Goal: Information Seeking & Learning: Learn about a topic

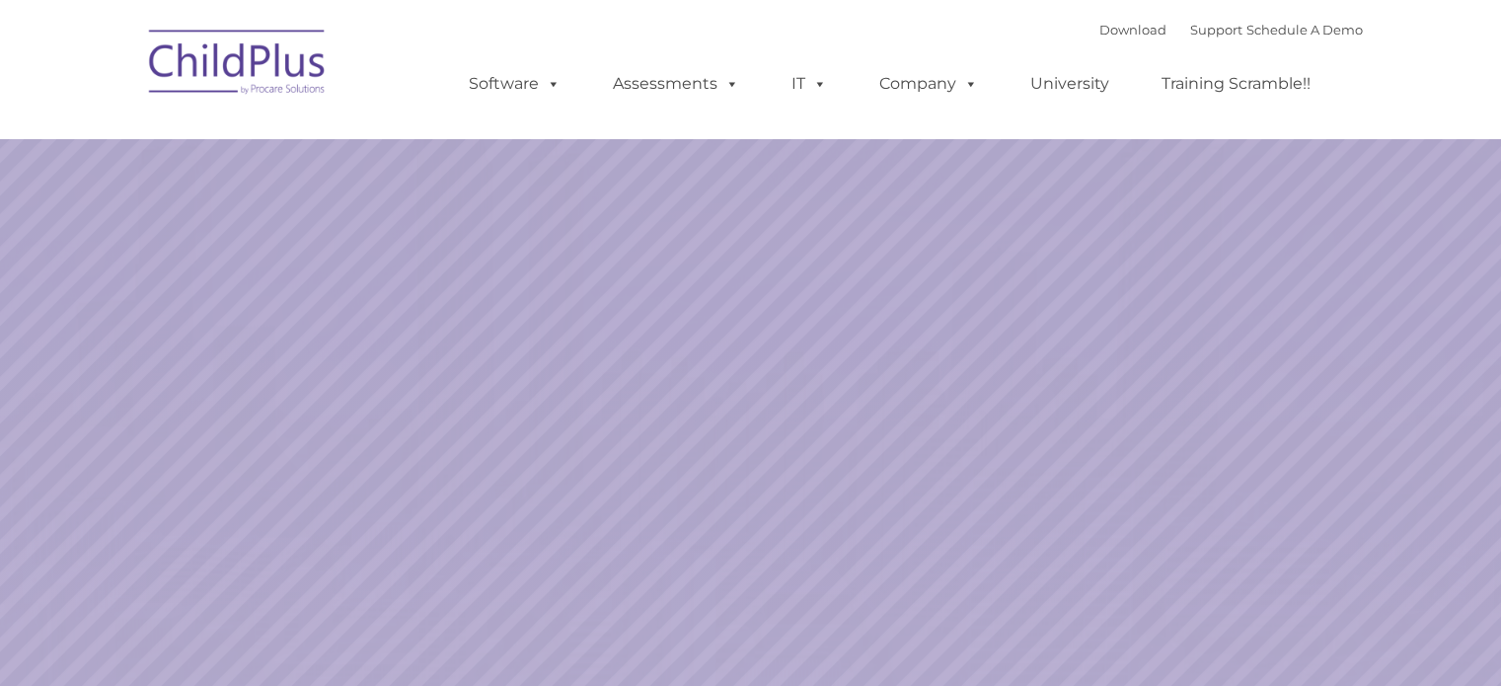
select select "MEDIUM"
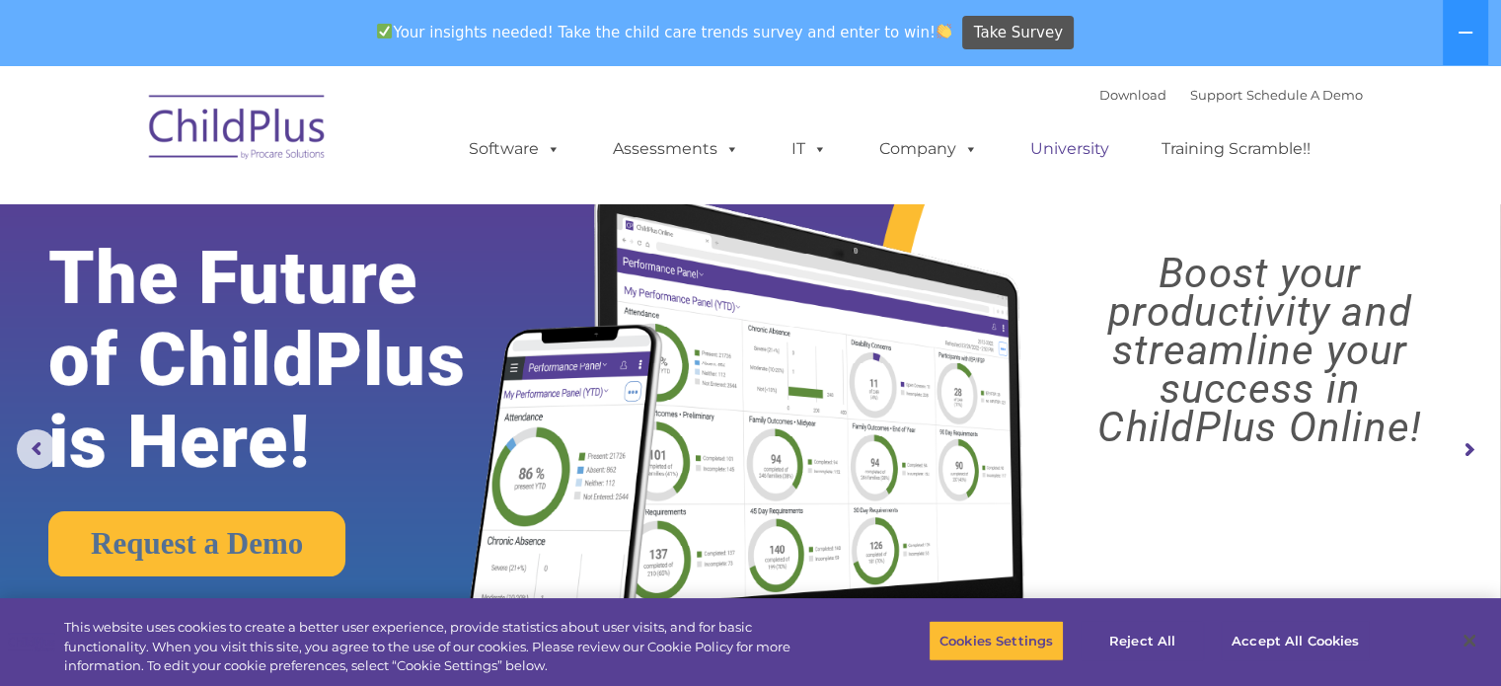
click at [1080, 152] on link "University" at bounding box center [1069, 148] width 118 height 39
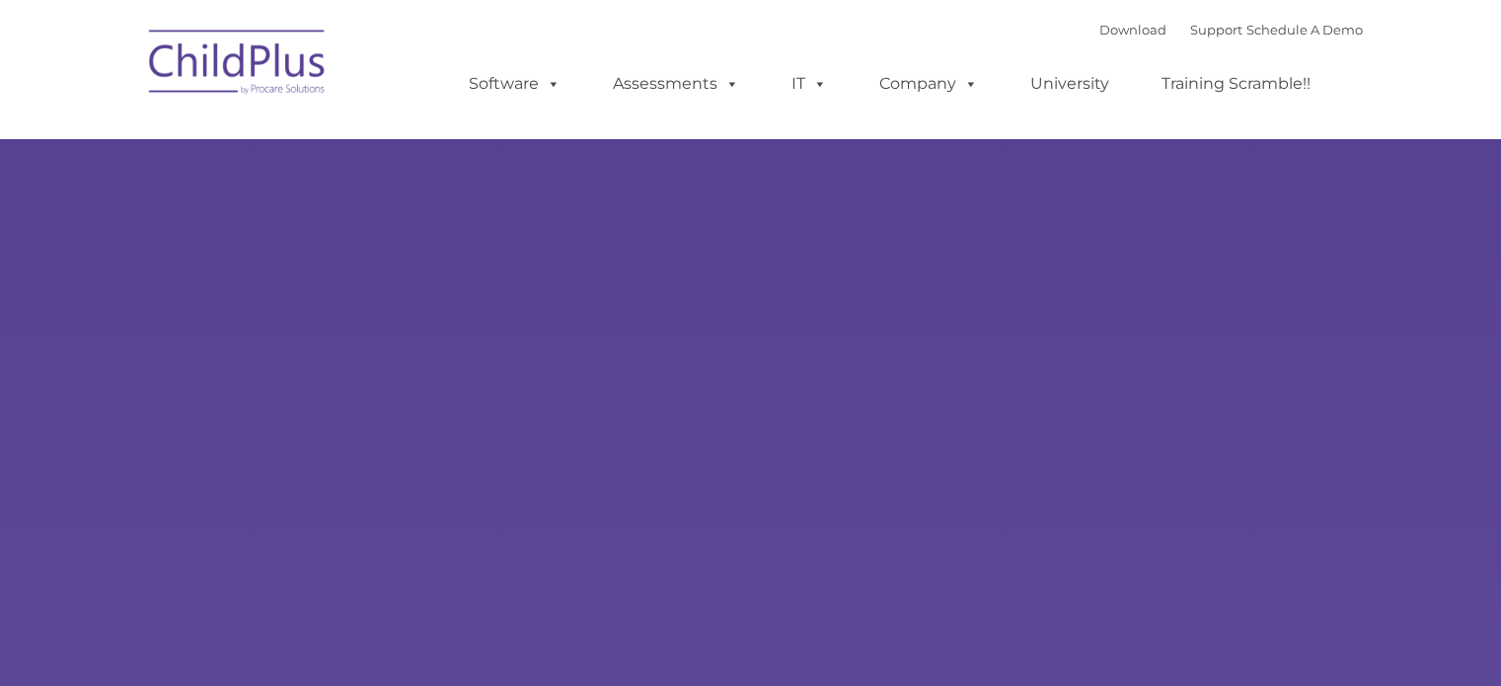
type input ""
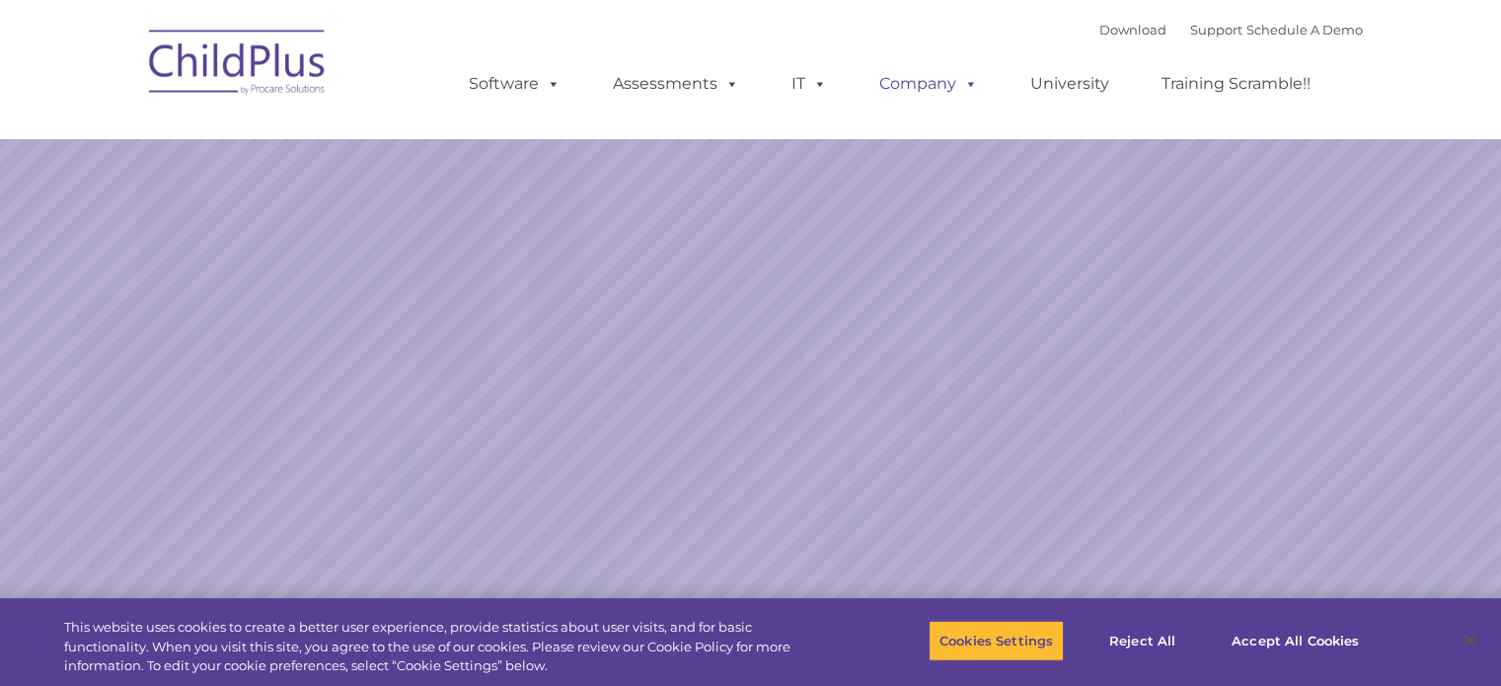
select select "MEDIUM"
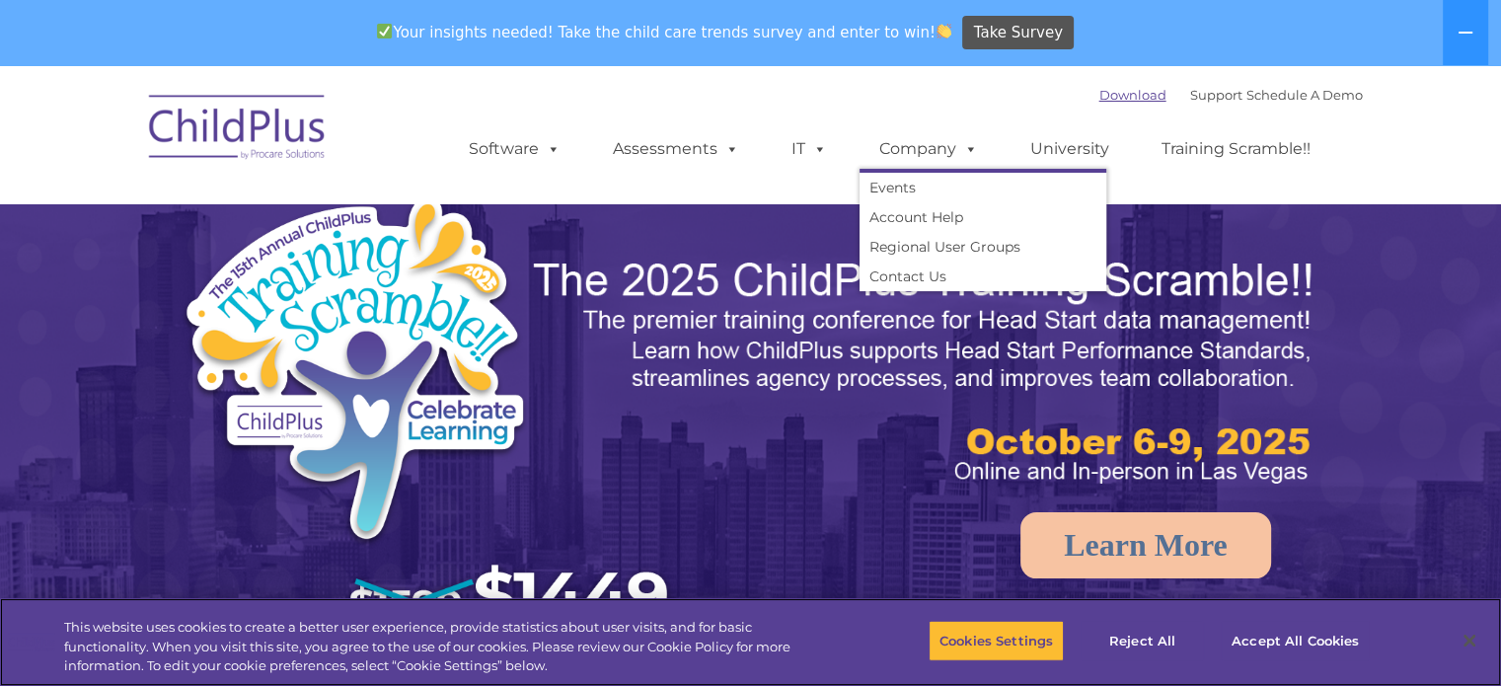
click at [1099, 86] on div "Download Support | Schedule A Demo " at bounding box center [1230, 95] width 263 height 30
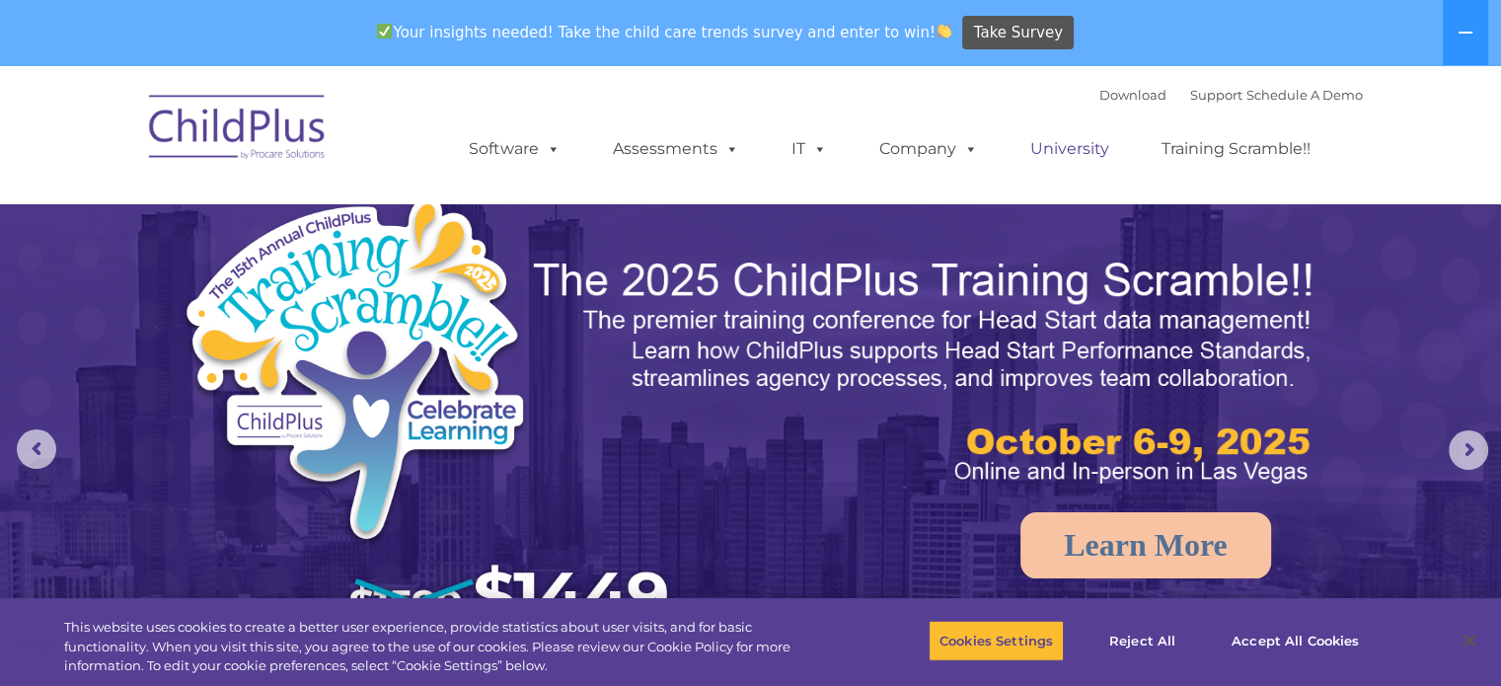
click at [1062, 145] on link "University" at bounding box center [1069, 148] width 118 height 39
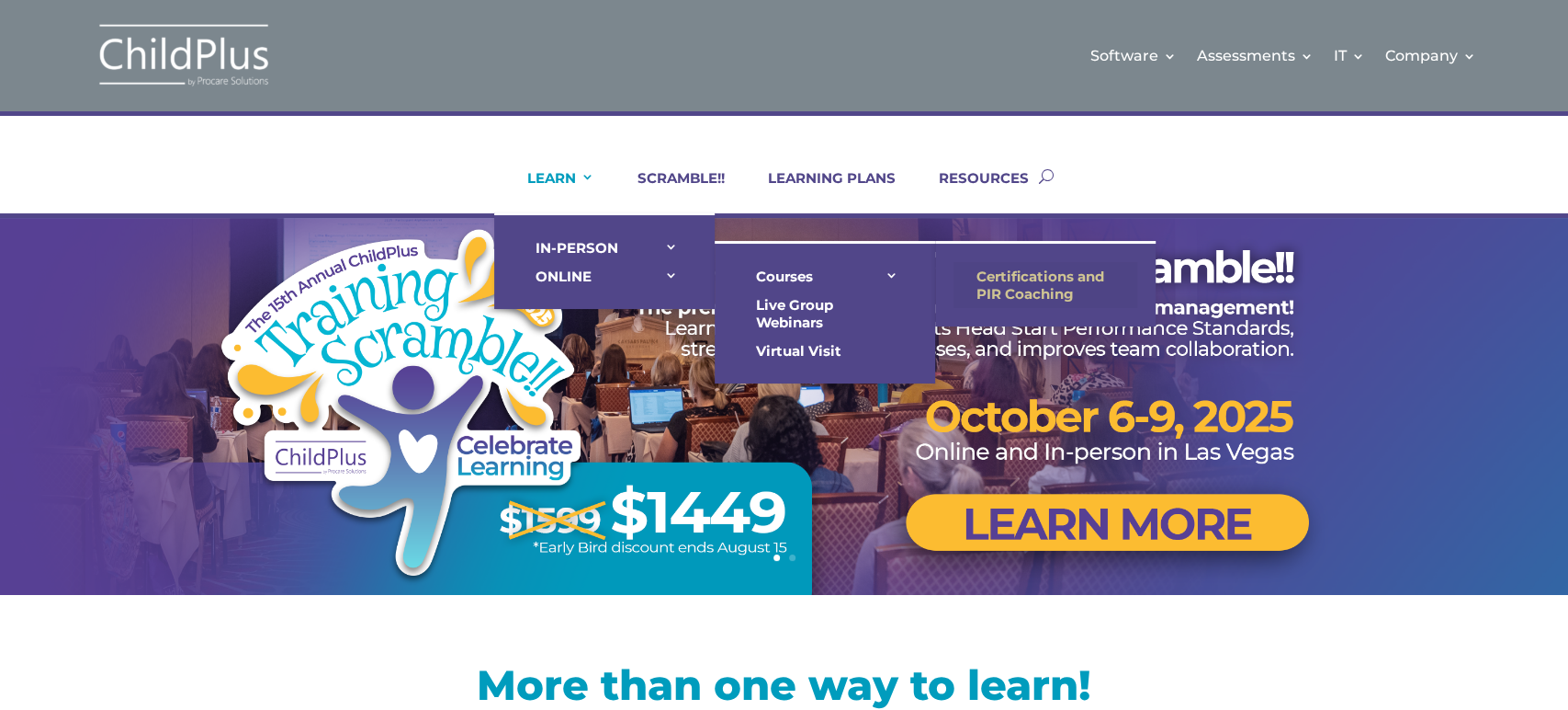
click at [1012, 279] on link "Certifications and PIR Coaching" at bounding box center [1045, 284] width 183 height 46
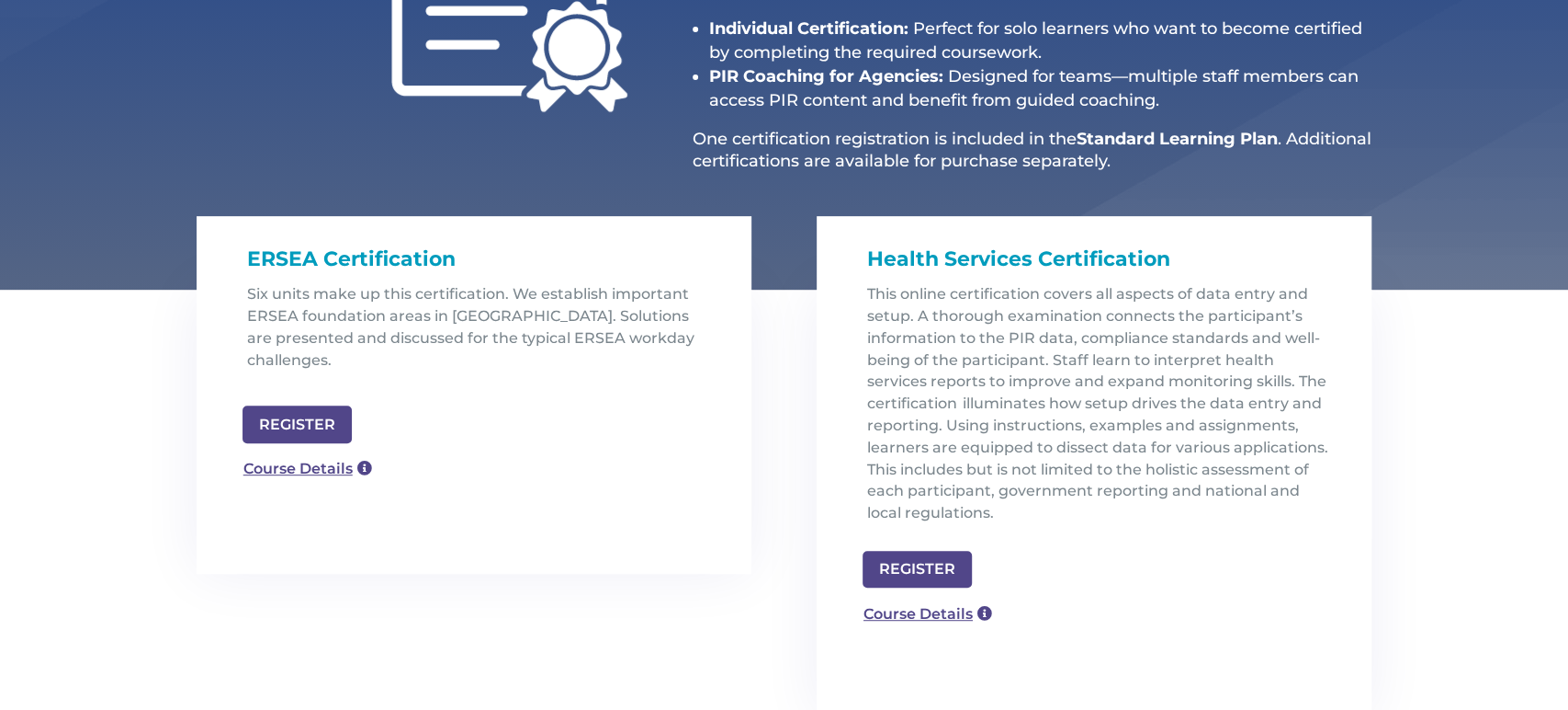
scroll to position [414, 0]
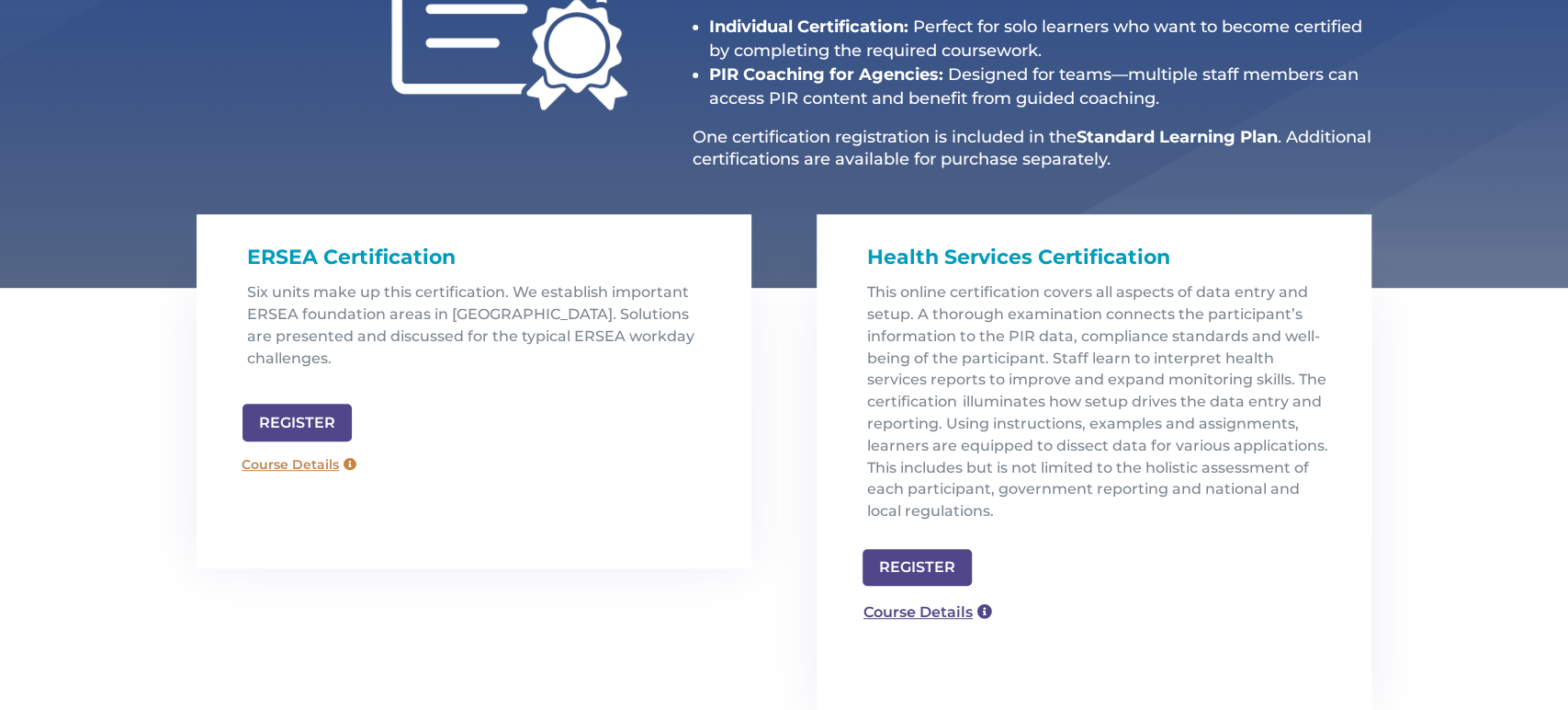
click at [290, 450] on link "Course Details" at bounding box center [300, 465] width 132 height 30
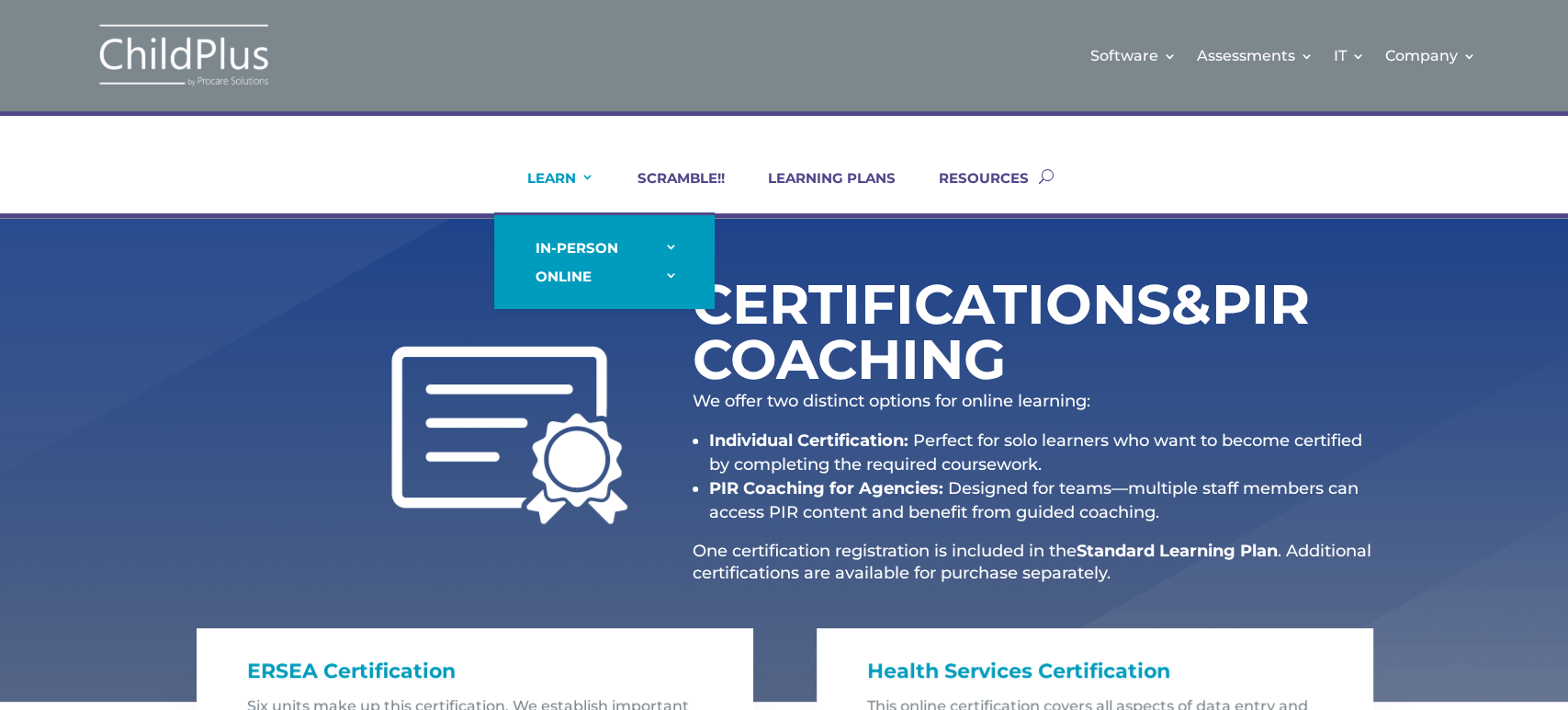
click at [566, 181] on link "LEARN" at bounding box center [549, 191] width 90 height 44
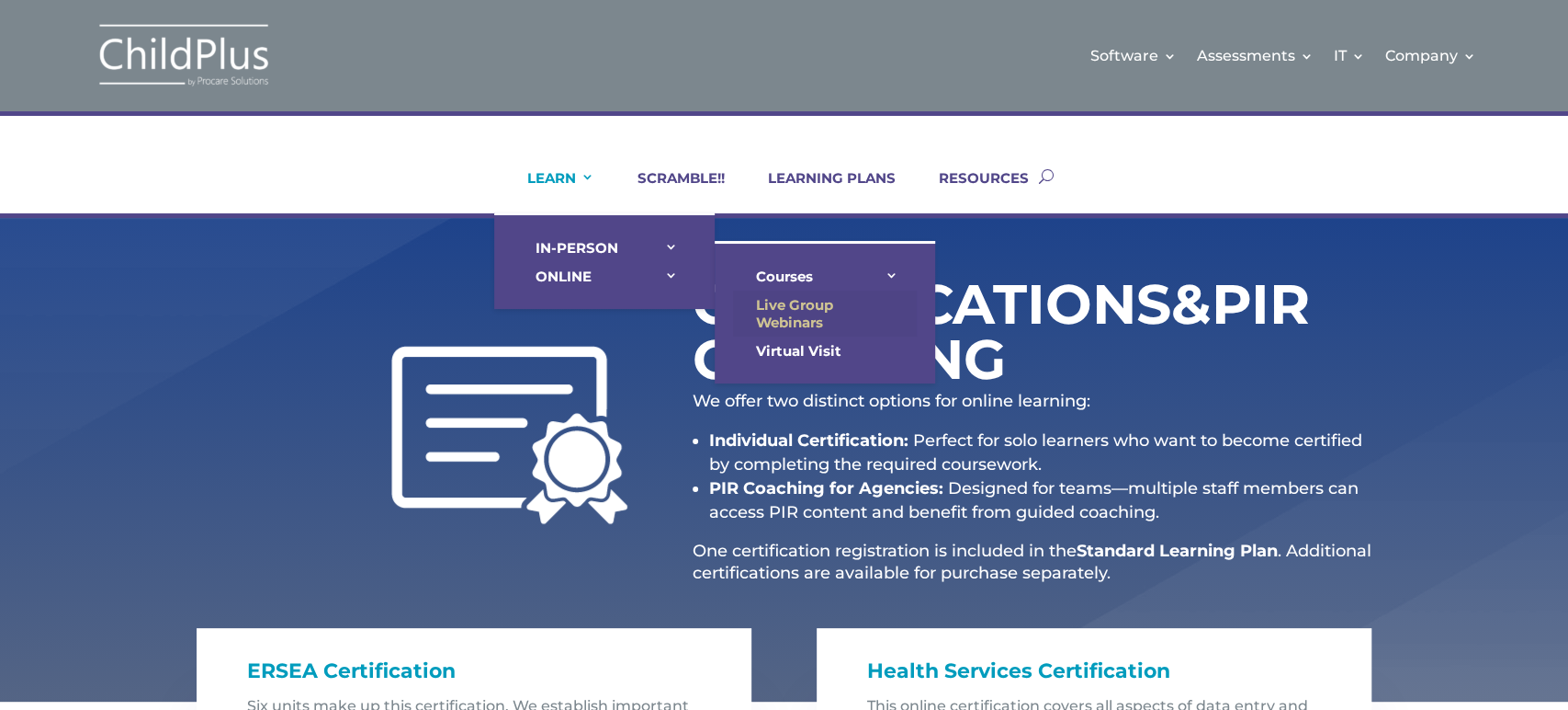
click at [777, 302] on link "Live Group Webinars" at bounding box center [824, 313] width 183 height 46
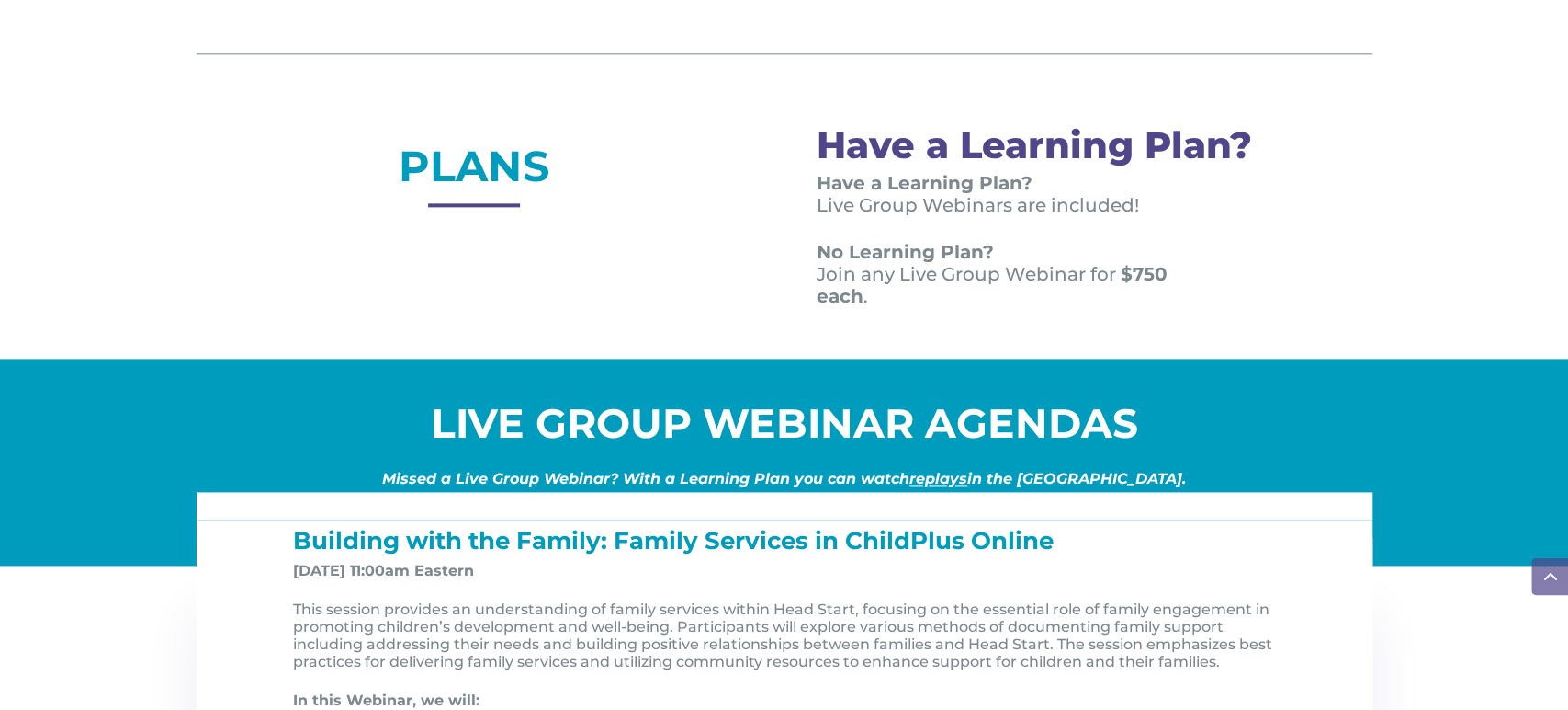
scroll to position [1496, 0]
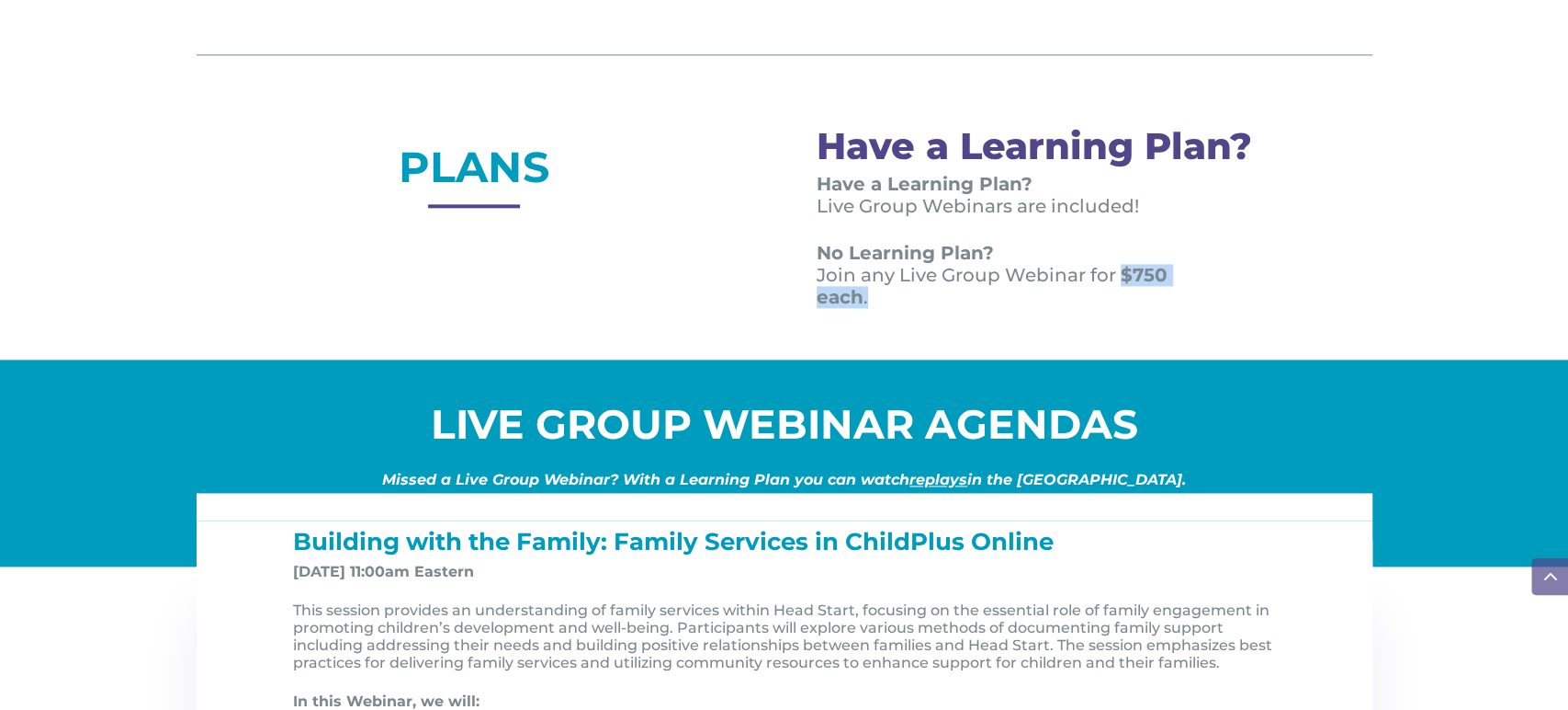
drag, startPoint x: 1116, startPoint y: 268, endPoint x: 1118, endPoint y: 293, distance: 25.1
click at [1118, 293] on p "No Learning Plan? Join any Live Group Webinar for $750 each ." at bounding box center [1016, 274] width 399 height 66
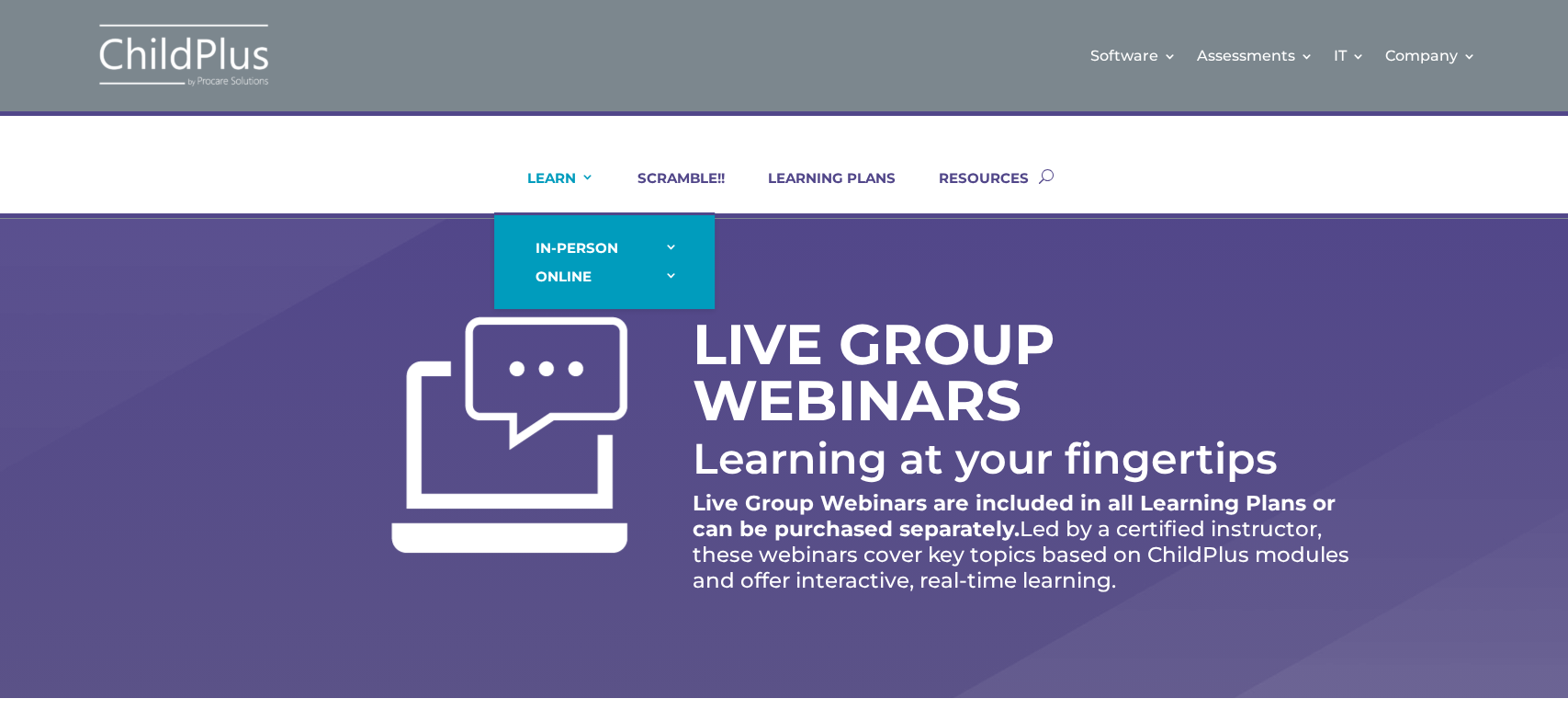
click at [574, 178] on link "LEARN" at bounding box center [549, 191] width 90 height 44
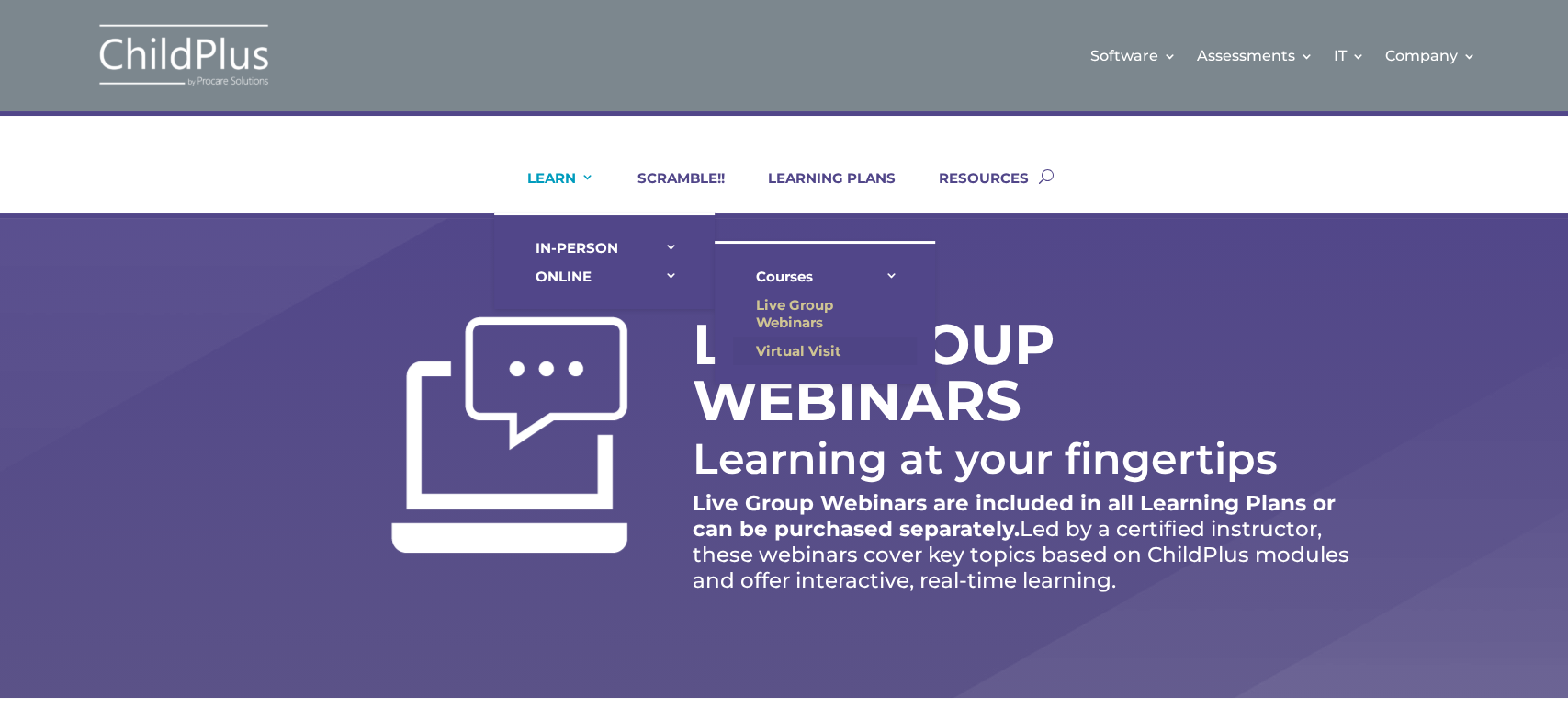
click at [802, 339] on link "Virtual Visit" at bounding box center [824, 350] width 183 height 29
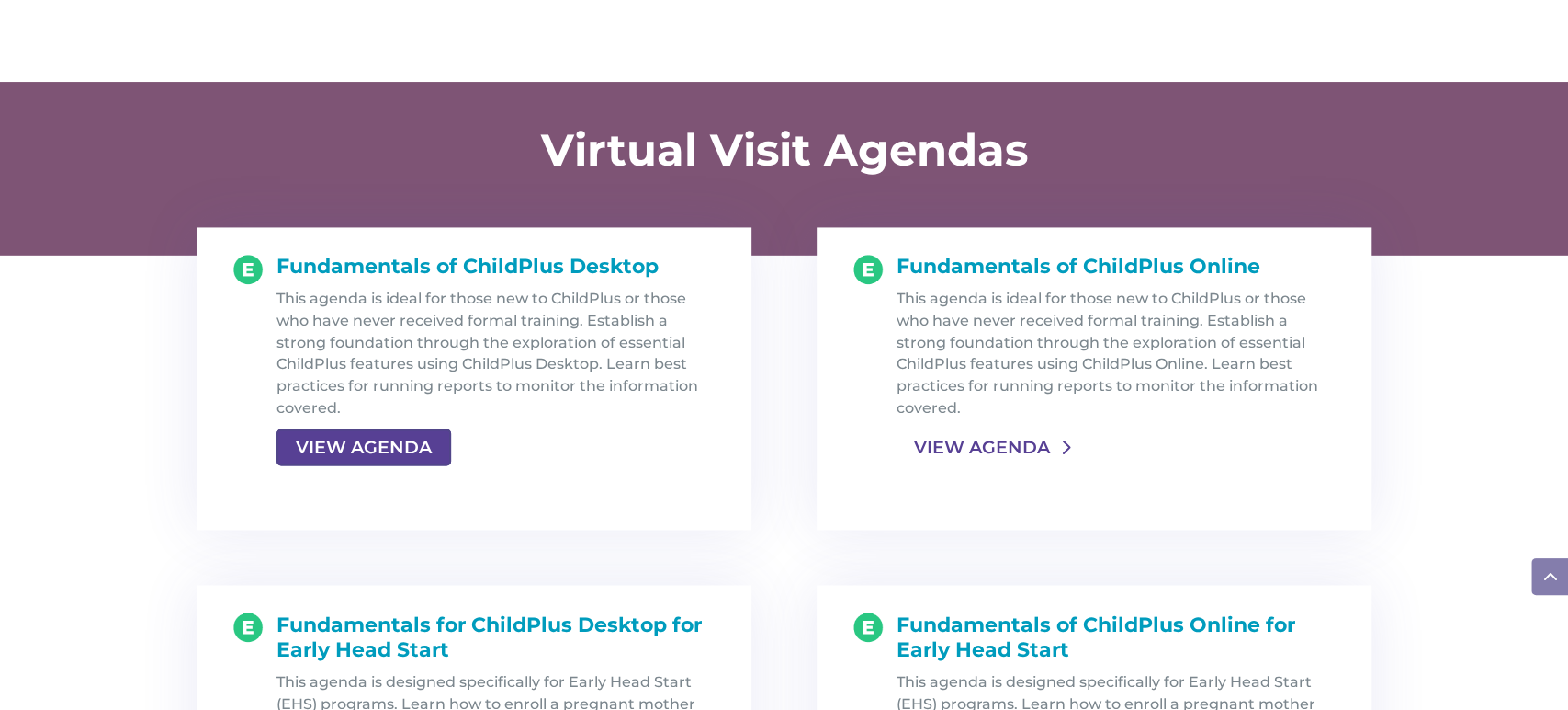
scroll to position [1820, 0]
click at [978, 445] on link "VIEW AGENDA" at bounding box center [982, 448] width 171 height 34
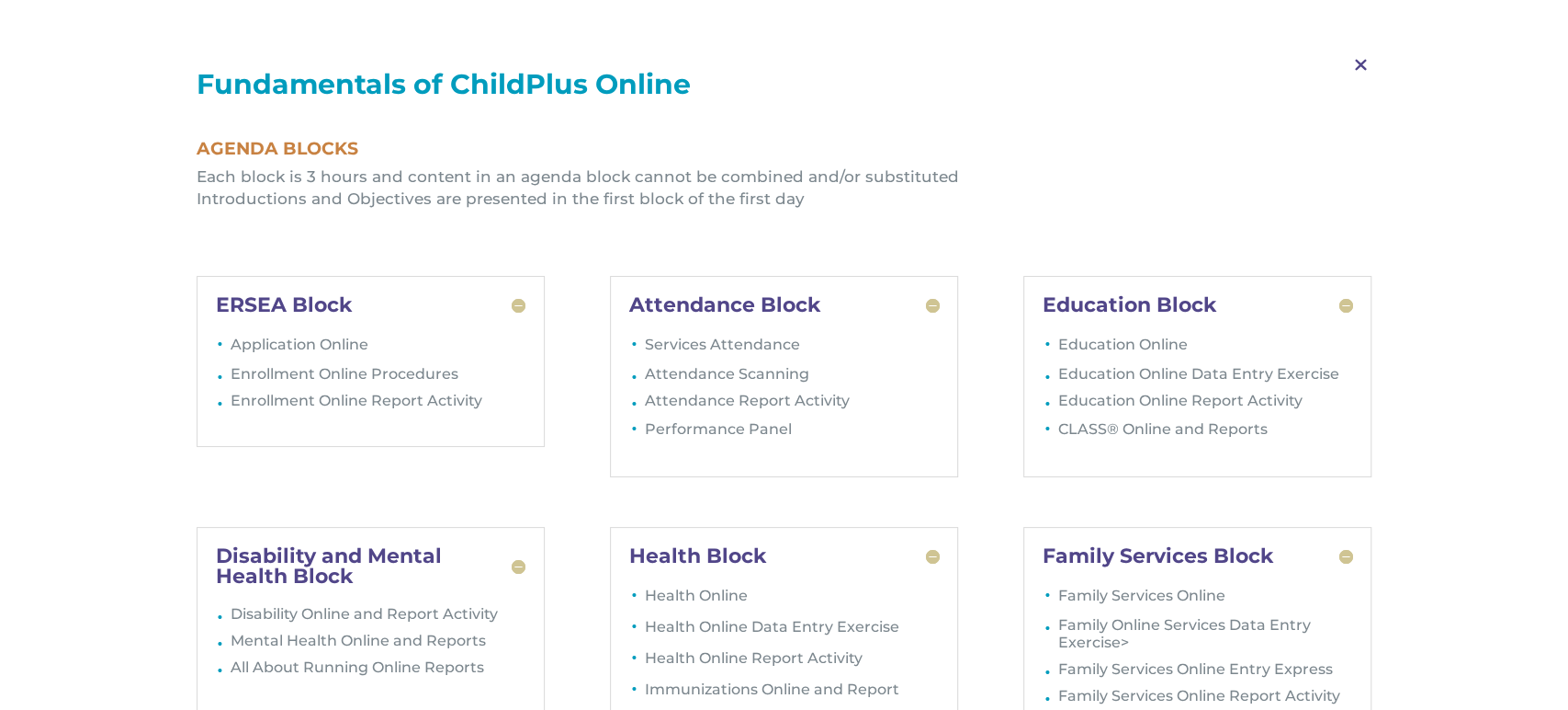
scroll to position [1901, 0]
click at [1358, 64] on span "M" at bounding box center [1361, 64] width 54 height 53
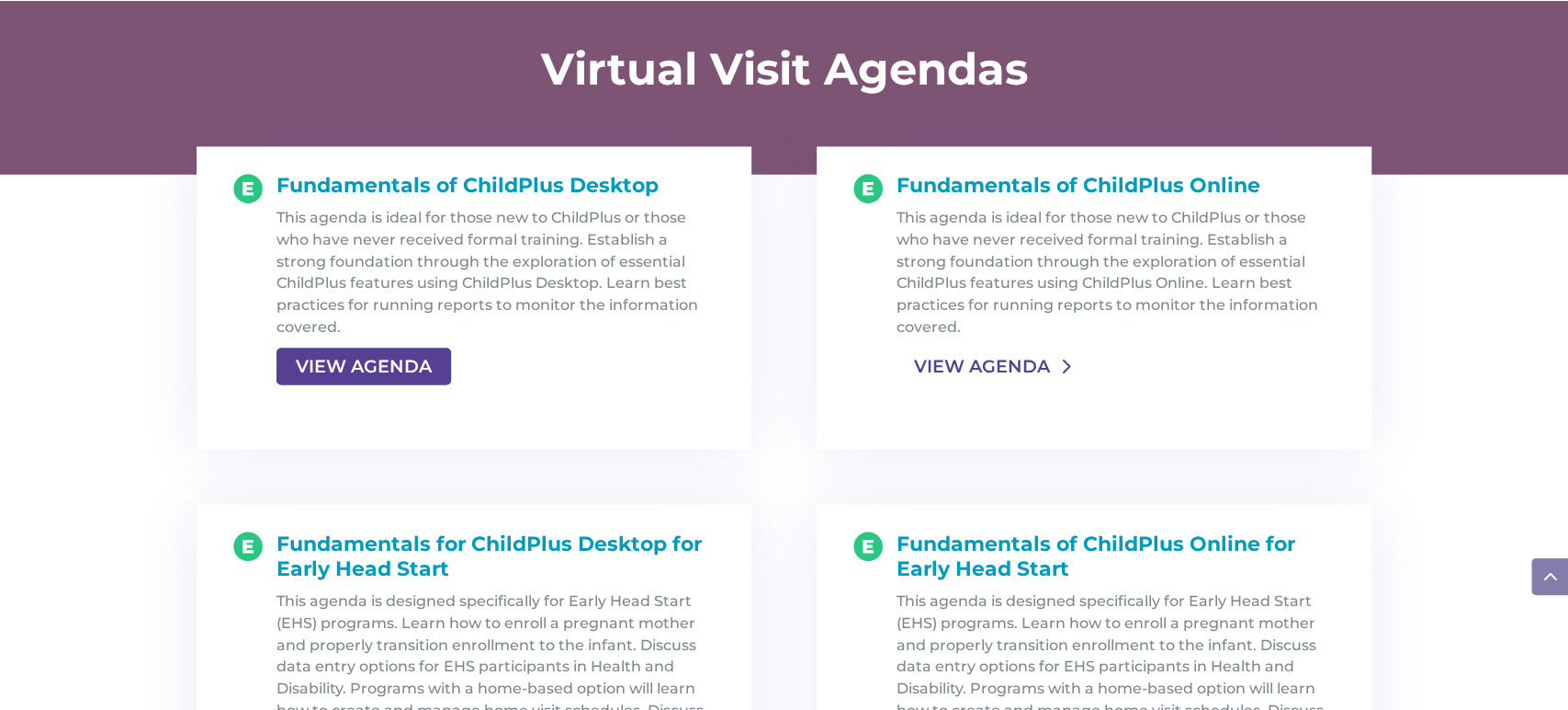
click at [972, 361] on link "VIEW AGENDA" at bounding box center [982, 366] width 171 height 34
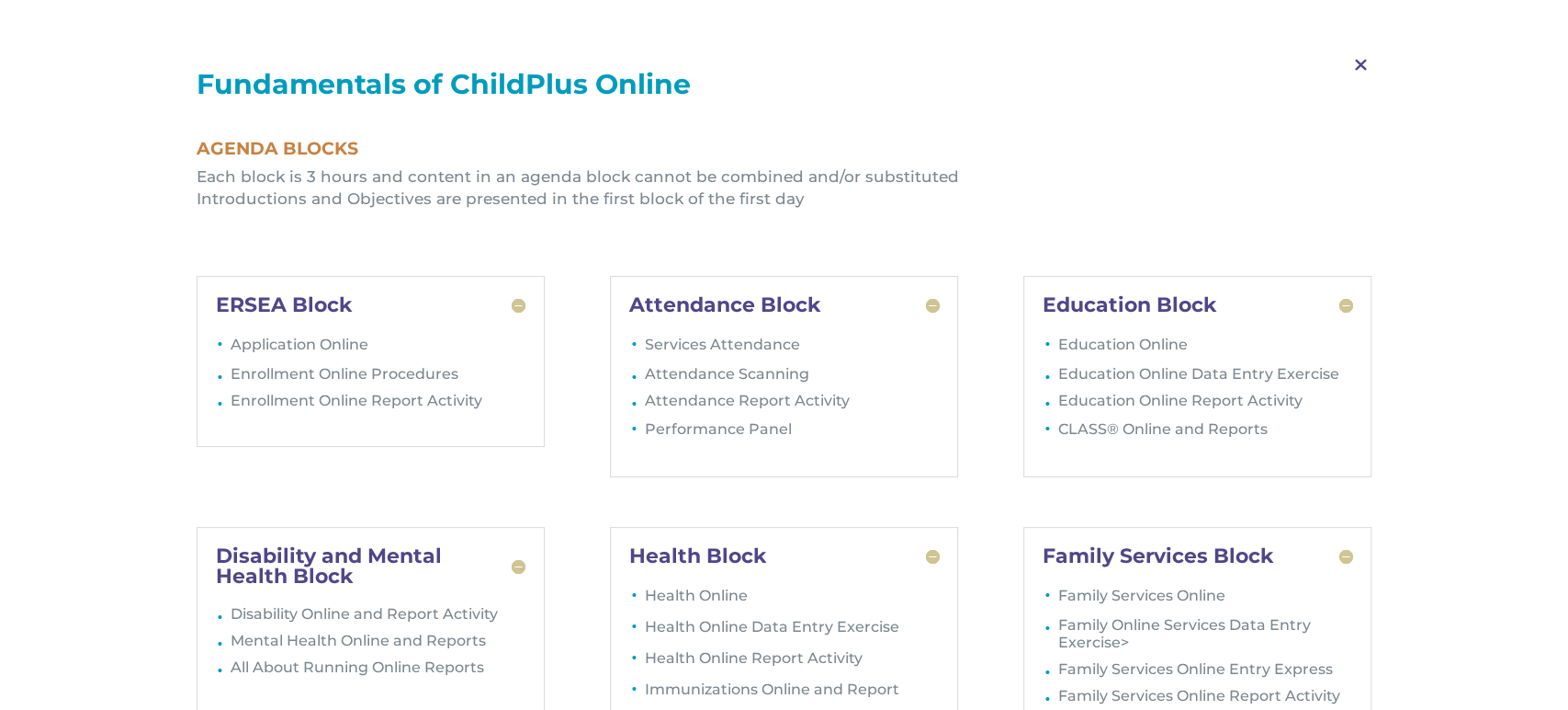
scroll to position [1984, 0]
click at [1358, 59] on span "M" at bounding box center [1361, 64] width 54 height 53
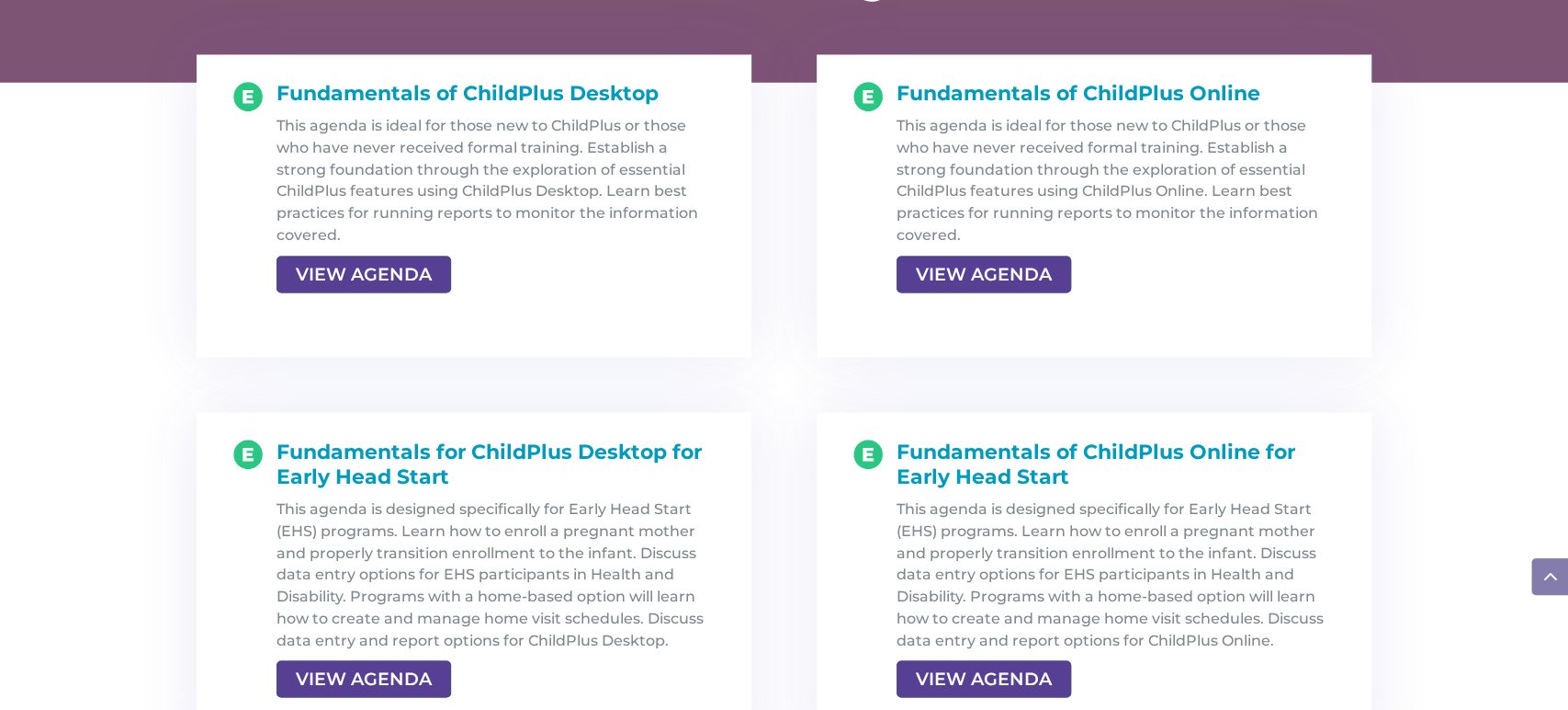
scroll to position [1993, 0]
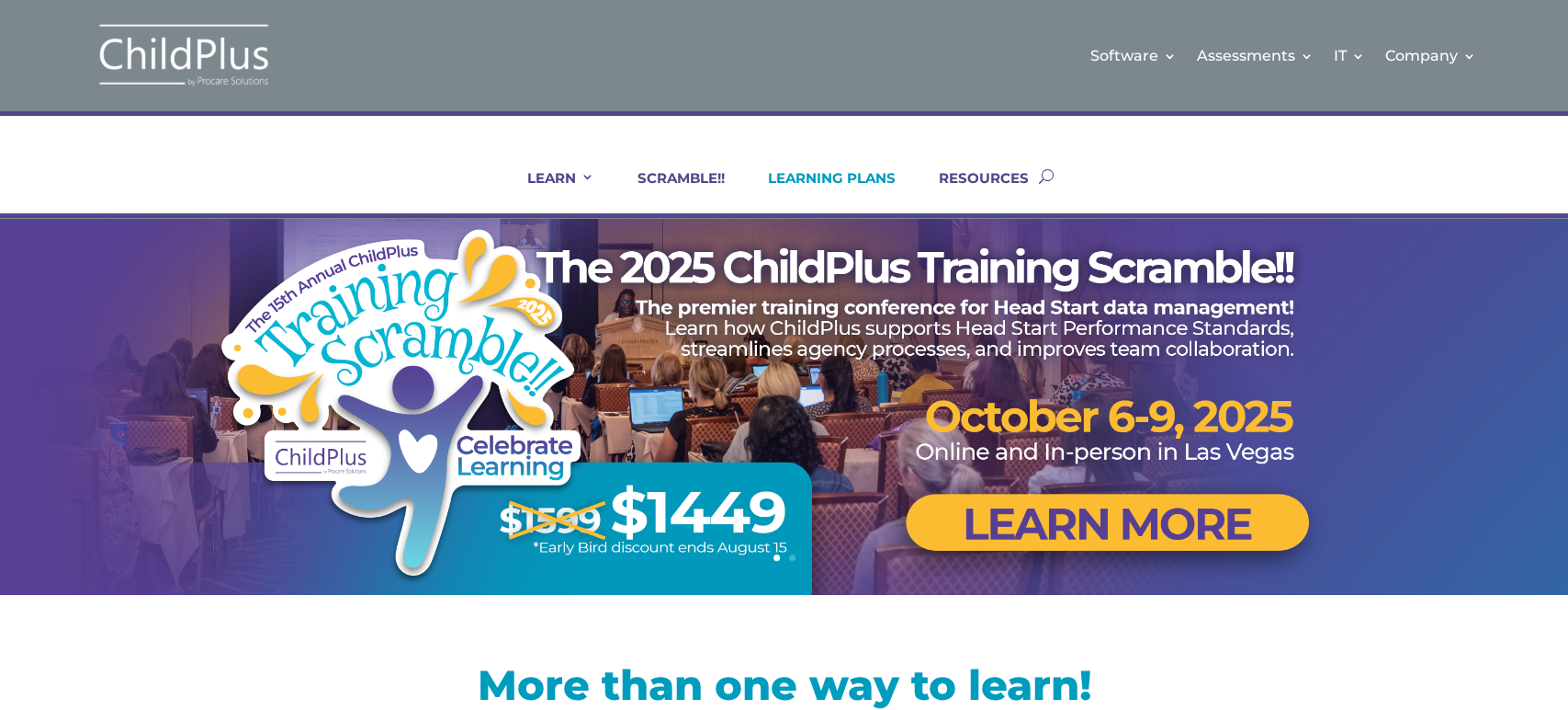
click at [829, 180] on link "LEARNING PLANS" at bounding box center [820, 191] width 151 height 44
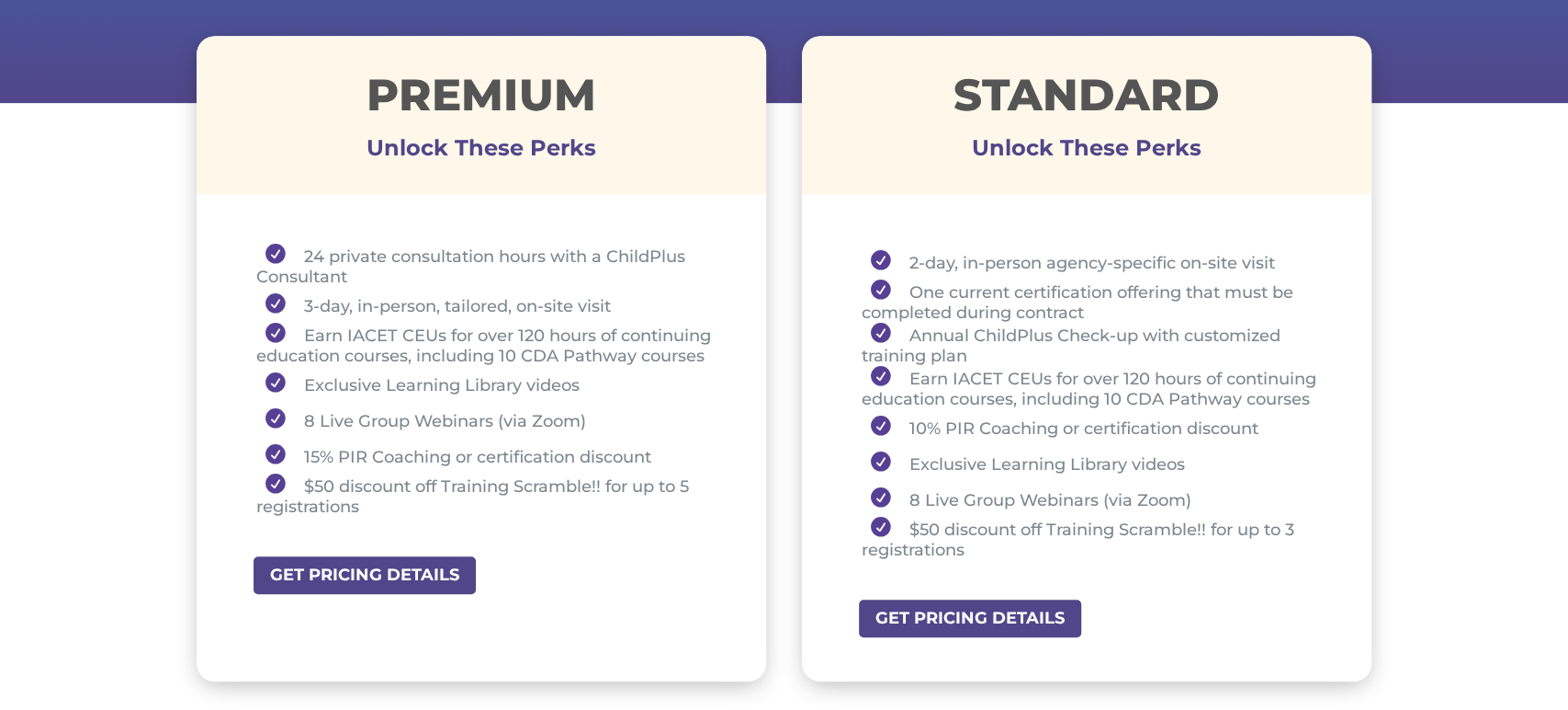
scroll to position [667, 0]
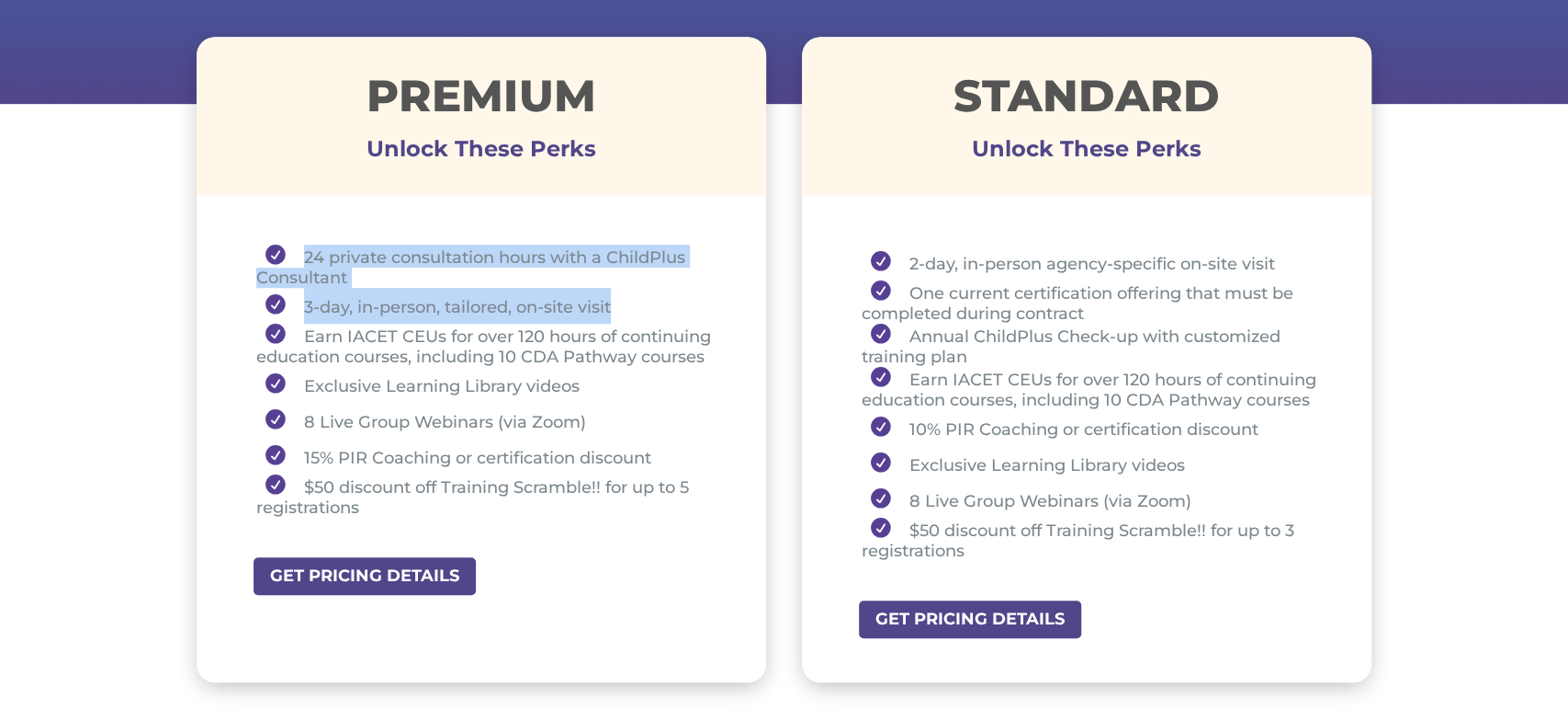
drag, startPoint x: 283, startPoint y: 240, endPoint x: 640, endPoint y: 297, distance: 361.5
click at [640, 297] on div "24 private consultation hours with a ChildPlus Consultant 3-day, in-person, tai…" at bounding box center [481, 385] width 571 height 345
click at [409, 223] on div "24 private consultation hours with a ChildPlus Consultant 3-day, in-person, tai…" at bounding box center [481, 385] width 571 height 345
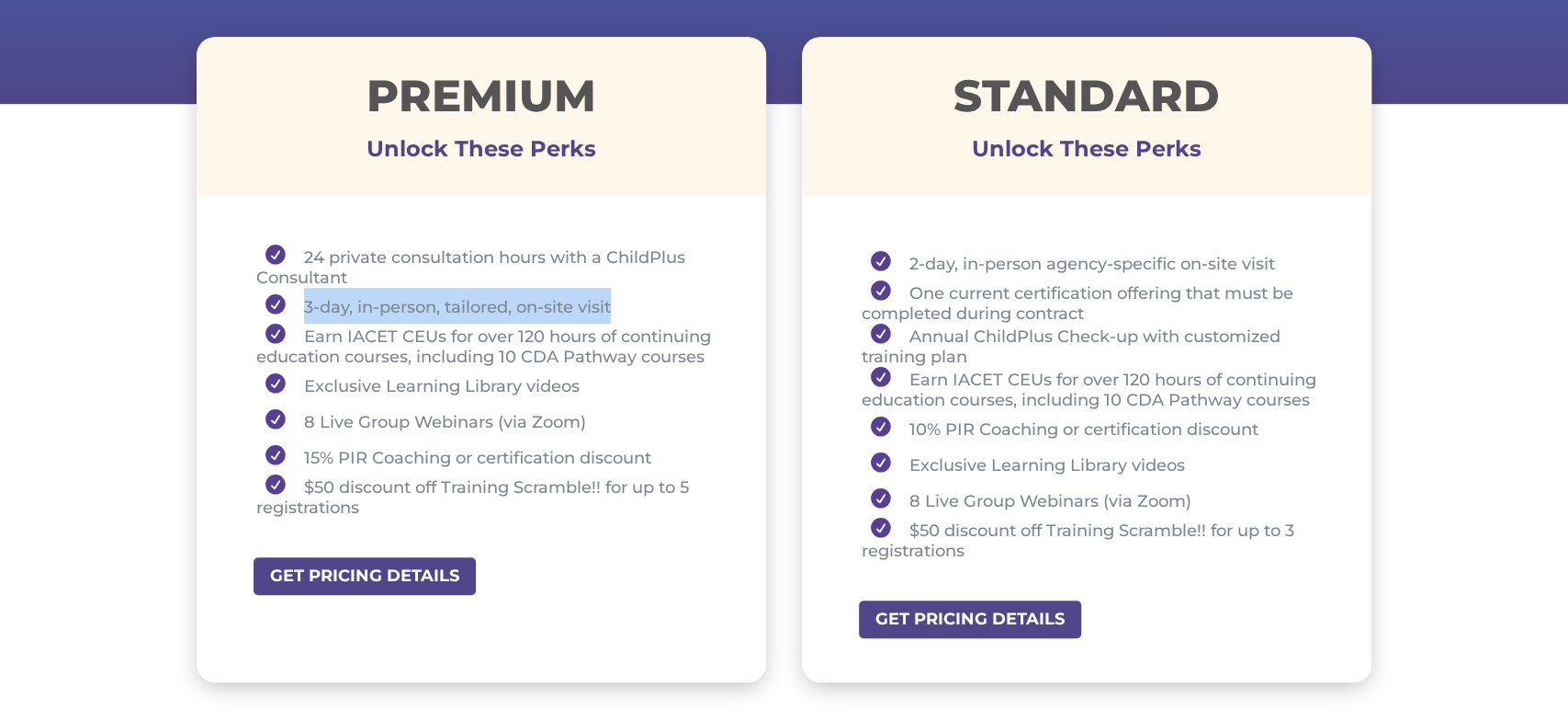
drag, startPoint x: 292, startPoint y: 302, endPoint x: 615, endPoint y: 294, distance: 323.1
click at [615, 294] on li "3-day, in-person, tailored, on-site visit" at bounding box center [488, 306] width 465 height 35
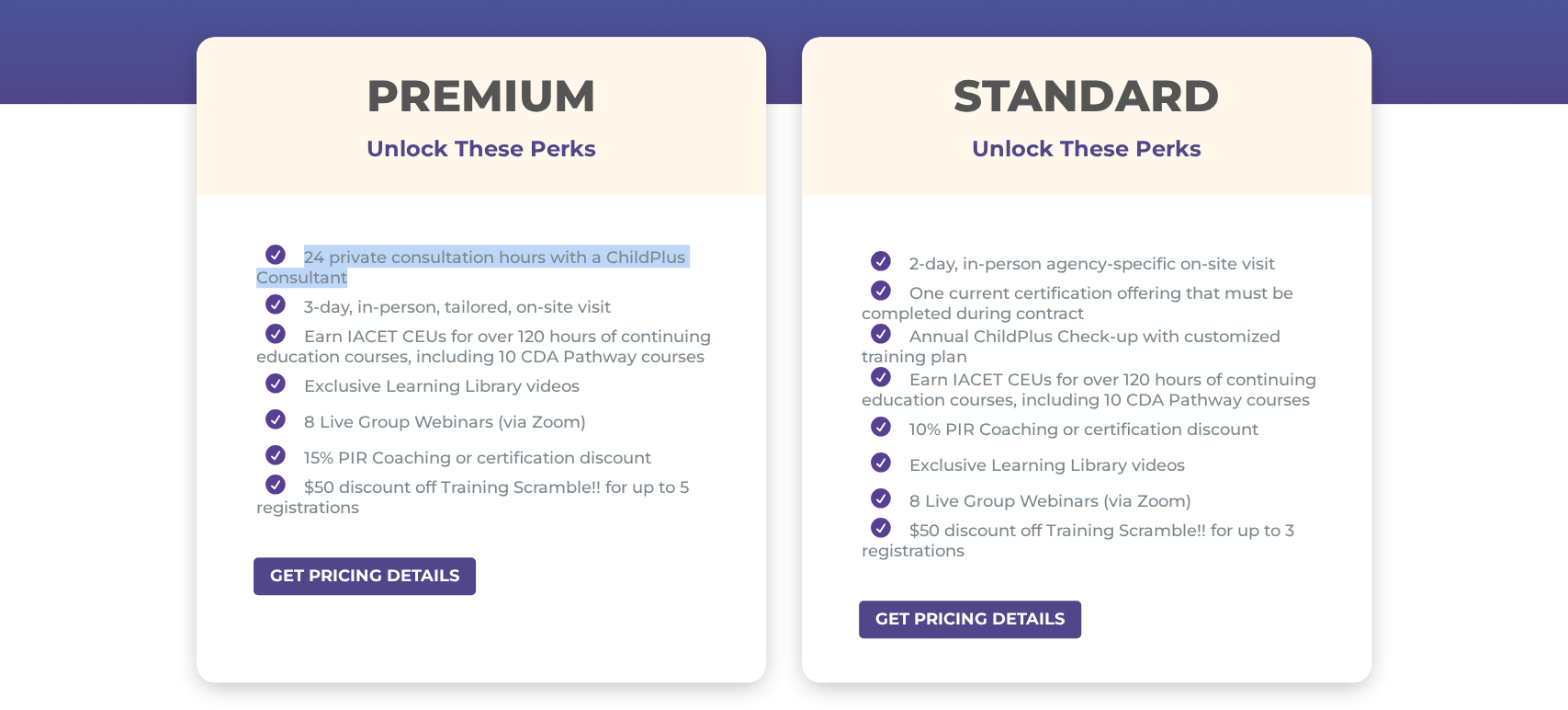
drag, startPoint x: 304, startPoint y: 253, endPoint x: 350, endPoint y: 272, distance: 49.8
click at [350, 272] on li "24 private consultation hours with a ChildPlus Consultant" at bounding box center [488, 266] width 465 height 43
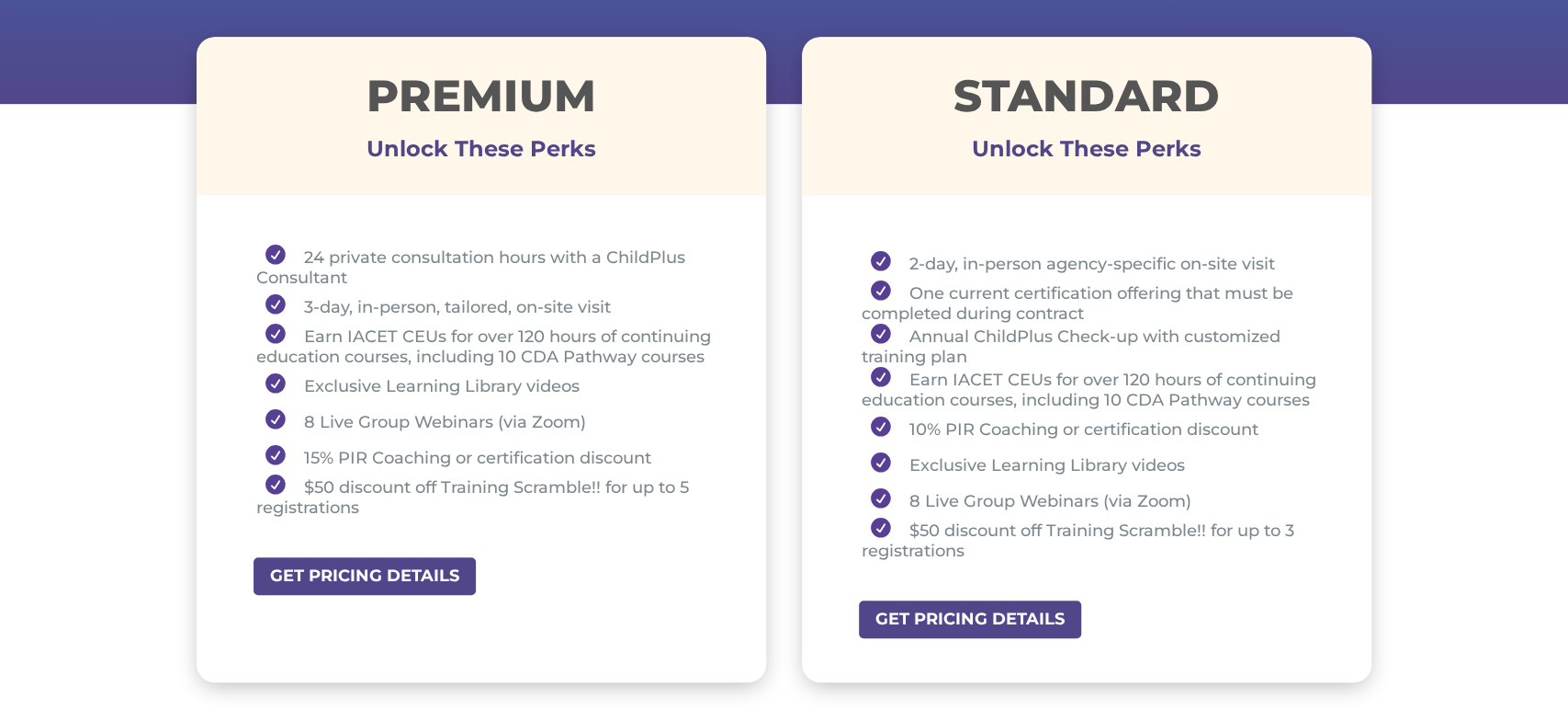
click at [301, 335] on li "Earn IACET CEUs for over 120 hours of continuing education courses, including 1…" at bounding box center [488, 345] width 465 height 43
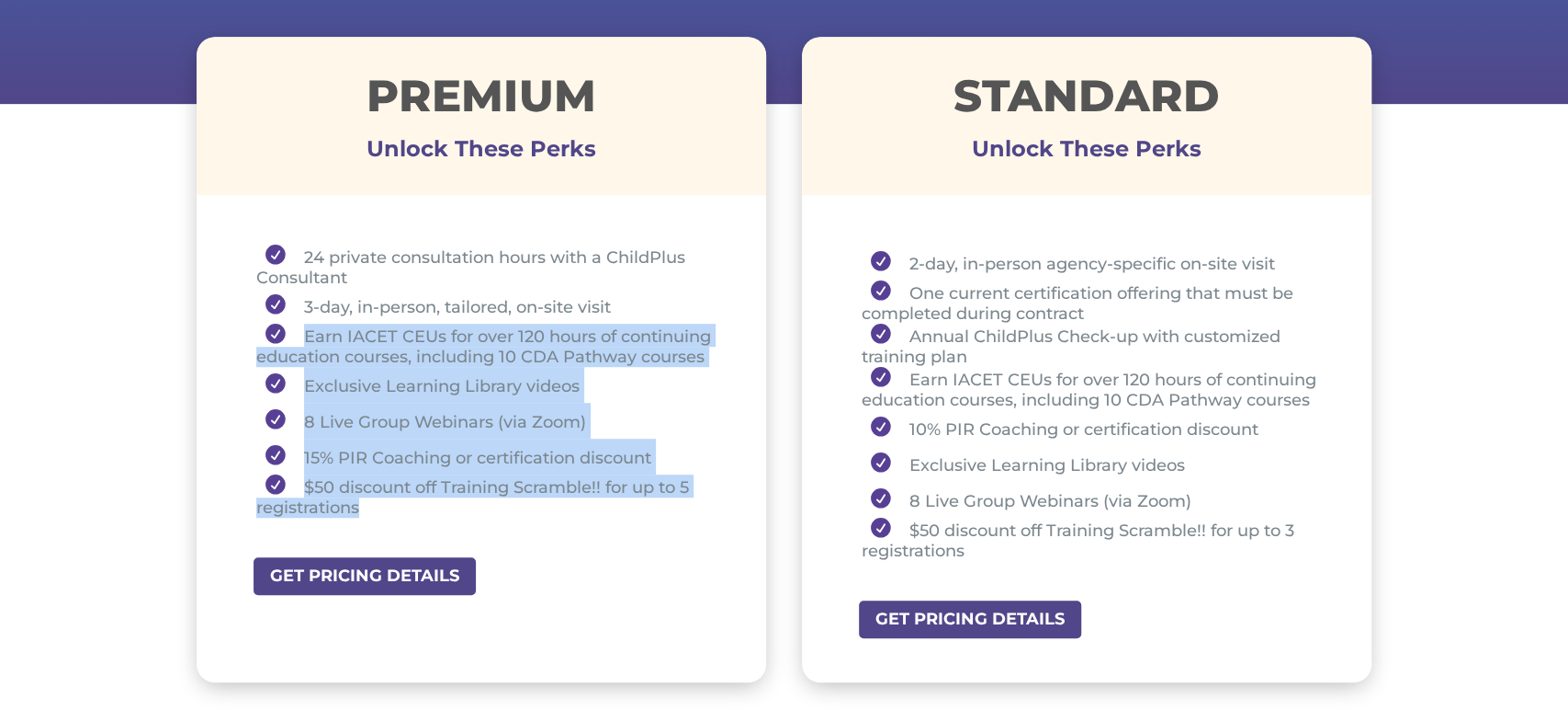
drag, startPoint x: 298, startPoint y: 330, endPoint x: 392, endPoint y: 505, distance: 198.6
click at [392, 505] on ul "24 private consultation hours with a ChildPlus Consultant 3-day, in-person, tai…" at bounding box center [481, 389] width 479 height 290
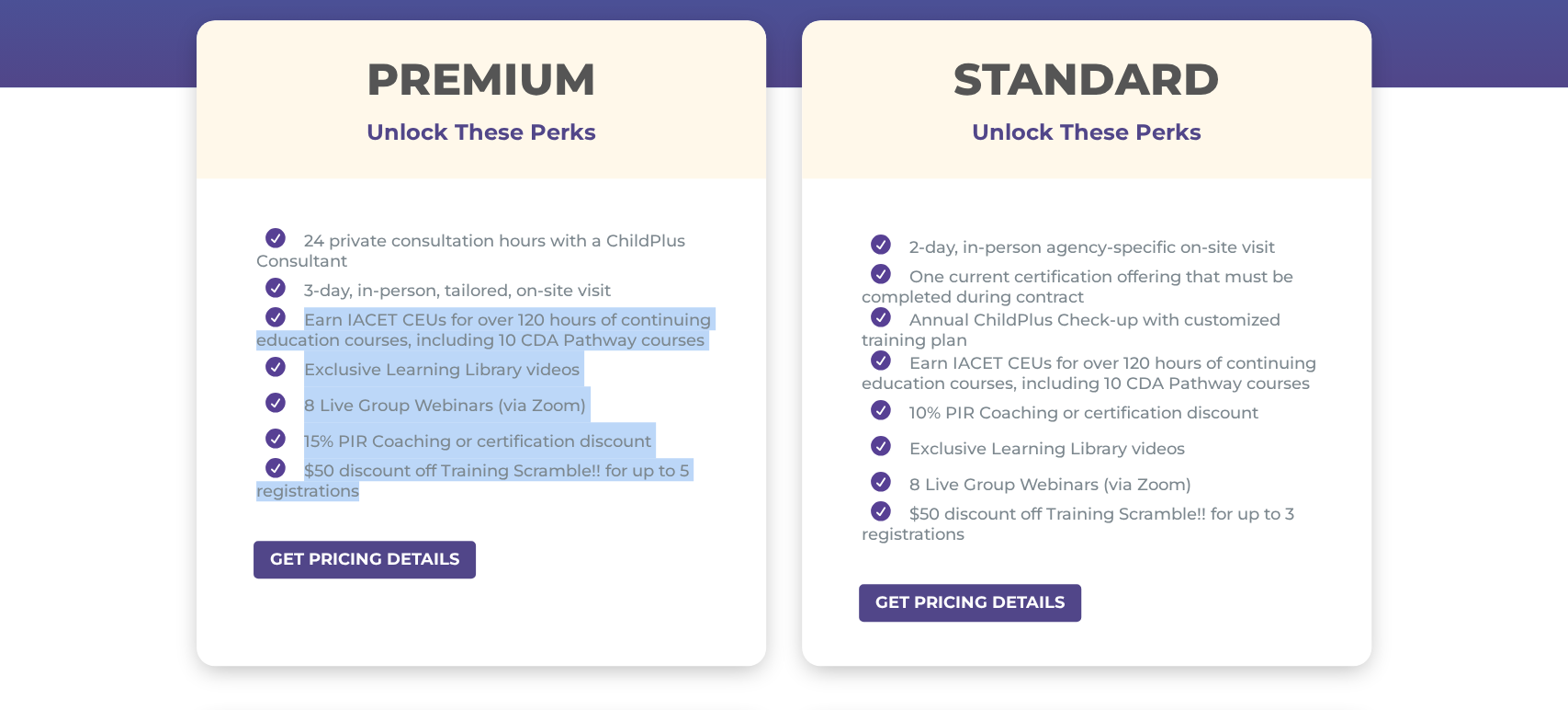
scroll to position [678, 0]
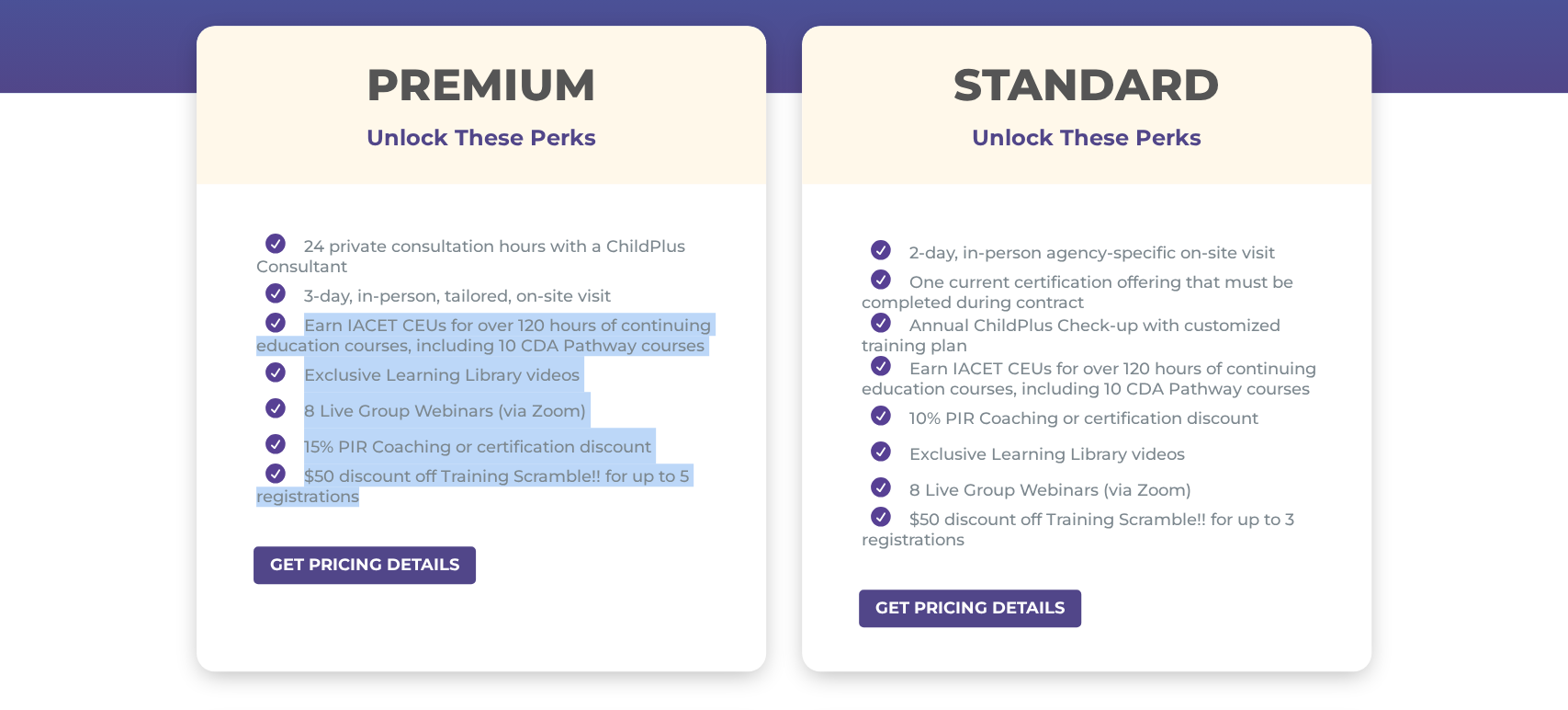
click at [434, 407] on li "8 Live Group Webinars (via Zoom)" at bounding box center [488, 409] width 465 height 35
click at [304, 335] on li "Earn IACET CEUs for over 120 hours of continuing education courses, including 1…" at bounding box center [488, 334] width 465 height 43
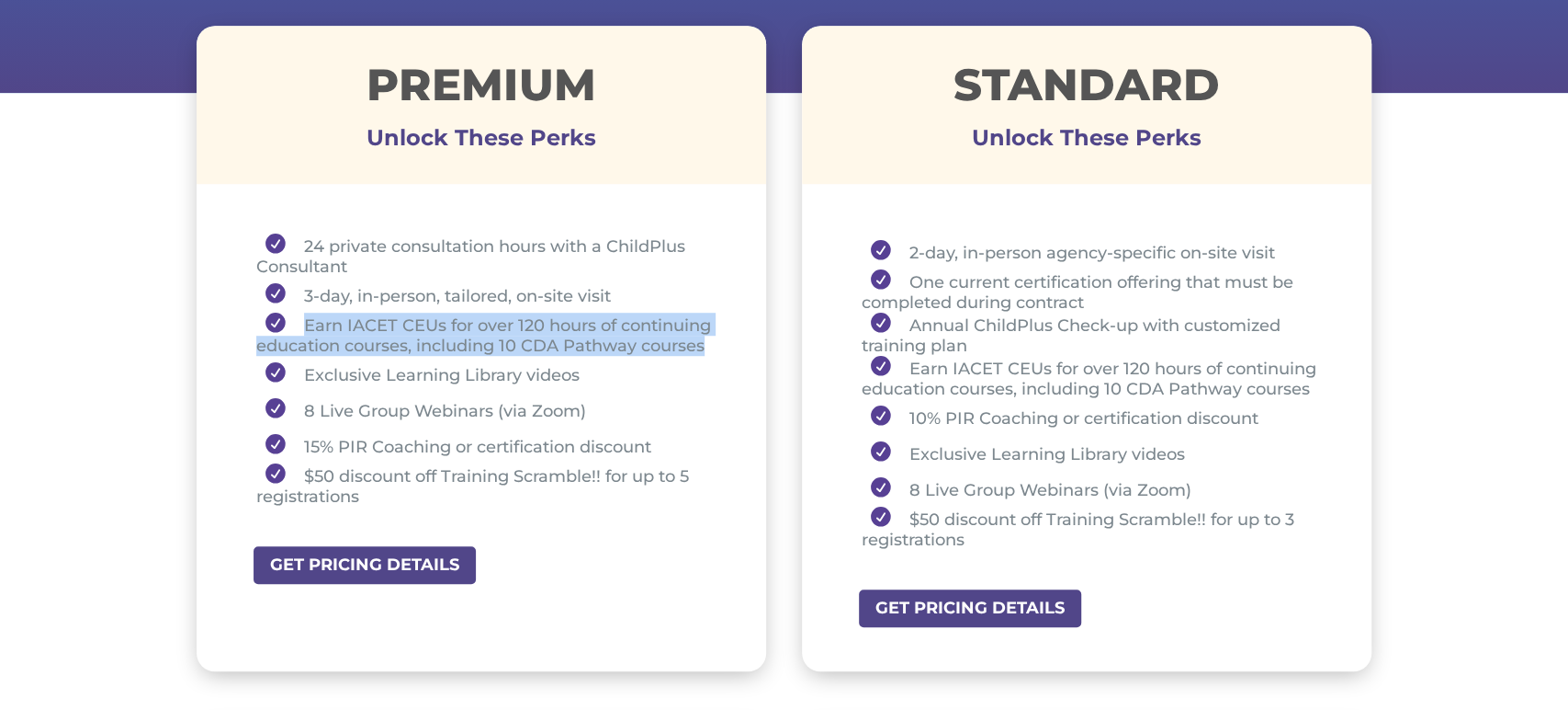
drag, startPoint x: 302, startPoint y: 321, endPoint x: 718, endPoint y: 339, distance: 416.4
click at [718, 339] on li "Earn IACET CEUs for over 120 hours of continuing education courses, including 1…" at bounding box center [488, 334] width 465 height 43
click at [306, 321] on li "Earn IACET CEUs for over 120 hours of continuing education courses, including 1…" at bounding box center [488, 334] width 465 height 43
drag, startPoint x: 307, startPoint y: 321, endPoint x: 709, endPoint y: 343, distance: 402.6
click at [709, 343] on li "Earn IACET CEUs for over 120 hours of continuing education courses, including 1…" at bounding box center [488, 334] width 465 height 43
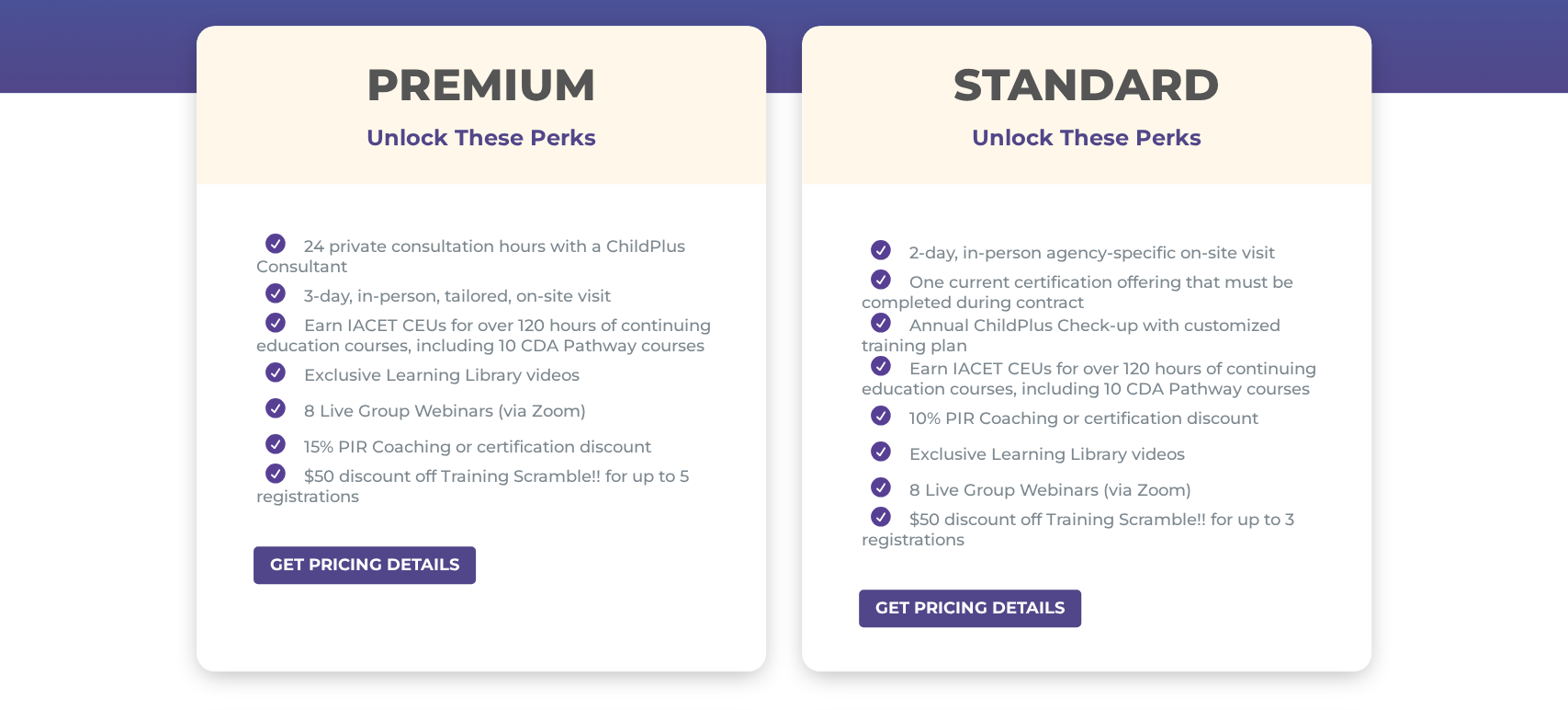
click at [302, 370] on li "Exclusive Learning Library videos" at bounding box center [488, 374] width 465 height 35
drag, startPoint x: 304, startPoint y: 371, endPoint x: 581, endPoint y: 362, distance: 277.1
click at [581, 362] on li "Exclusive Learning Library videos" at bounding box center [488, 374] width 465 height 35
drag, startPoint x: 305, startPoint y: 410, endPoint x: 583, endPoint y: 403, distance: 278.1
click at [583, 403] on li "8 Live Group Webinars (via Zoom)" at bounding box center [488, 409] width 465 height 35
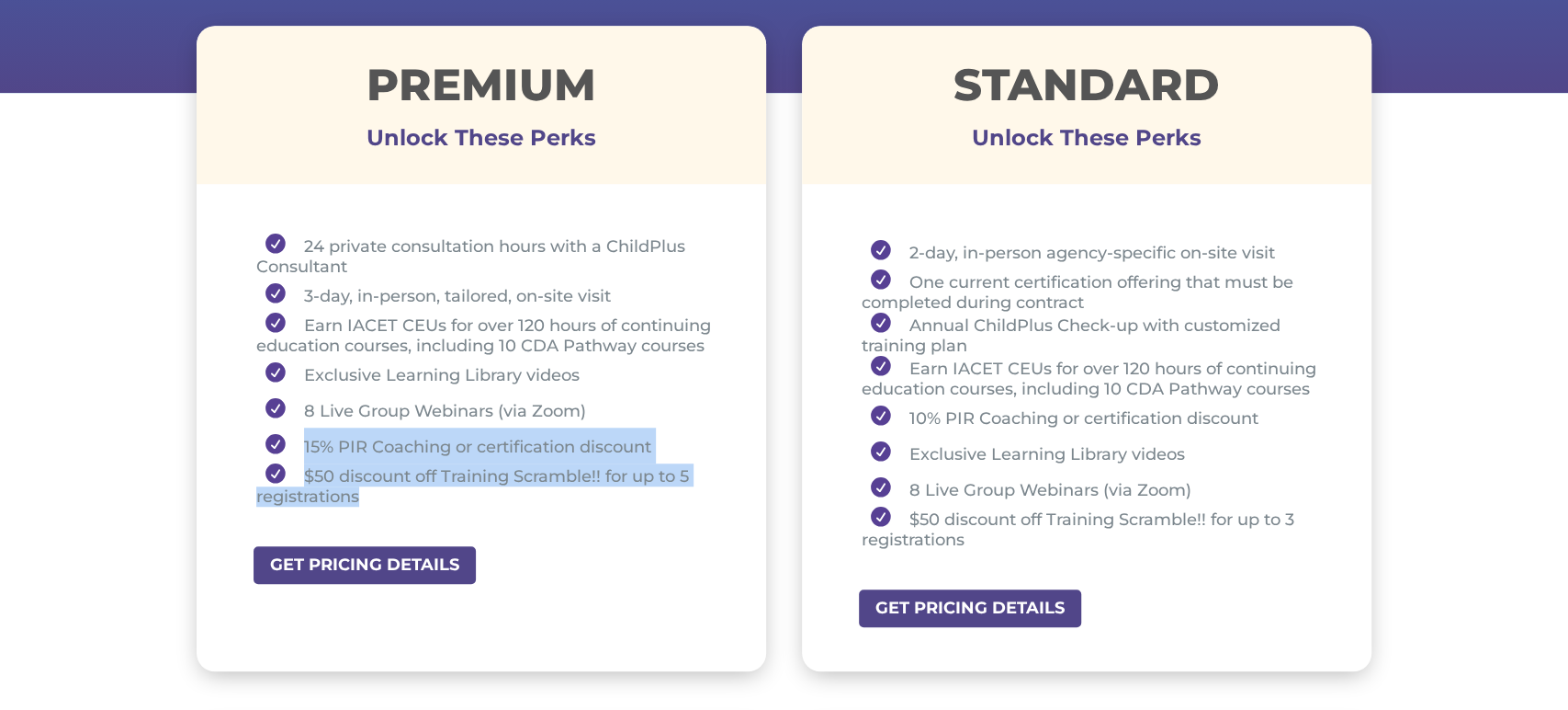
drag, startPoint x: 303, startPoint y: 444, endPoint x: 360, endPoint y: 491, distance: 73.9
click at [360, 491] on ul "24 private consultation hours with a ChildPlus Consultant 3-day, in-person, tai…" at bounding box center [481, 378] width 479 height 290
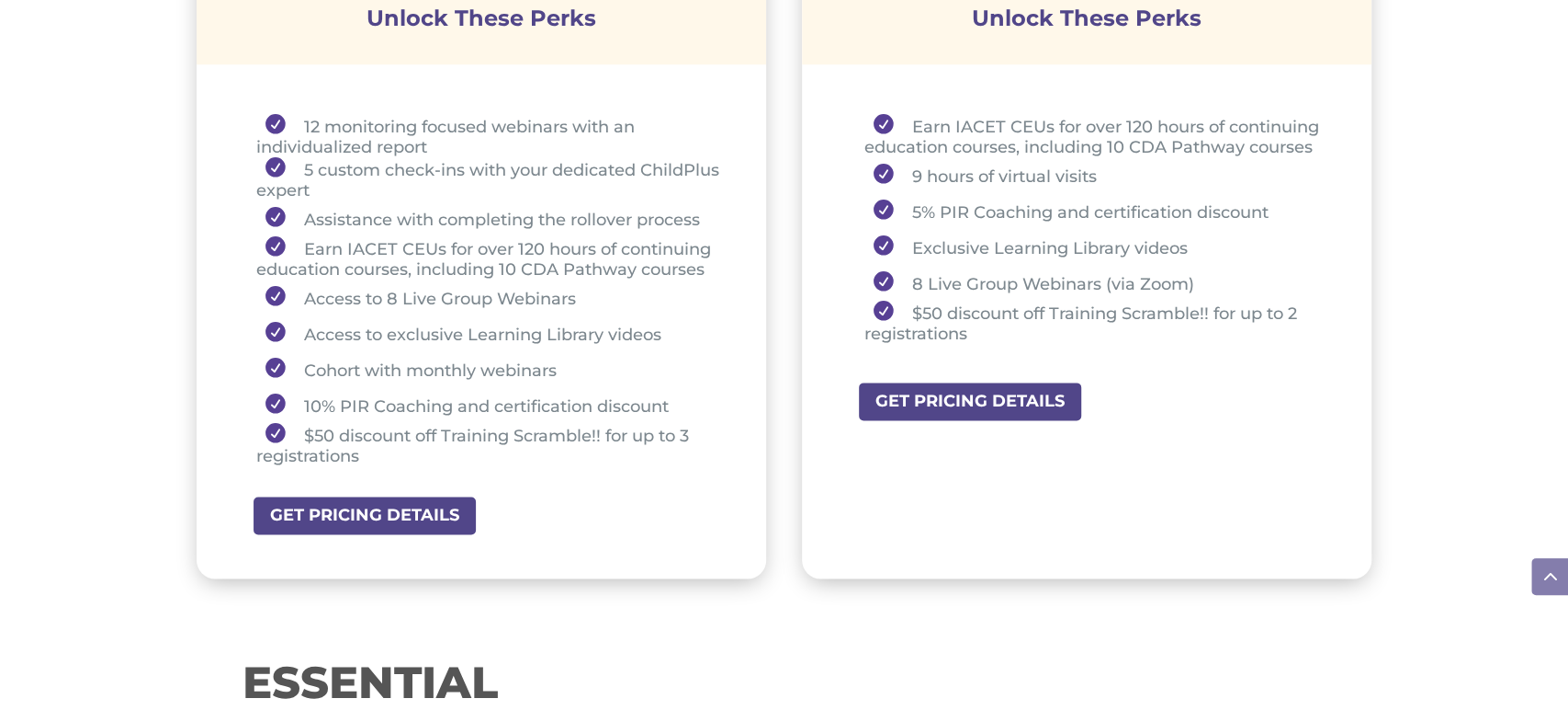
scroll to position [1505, 0]
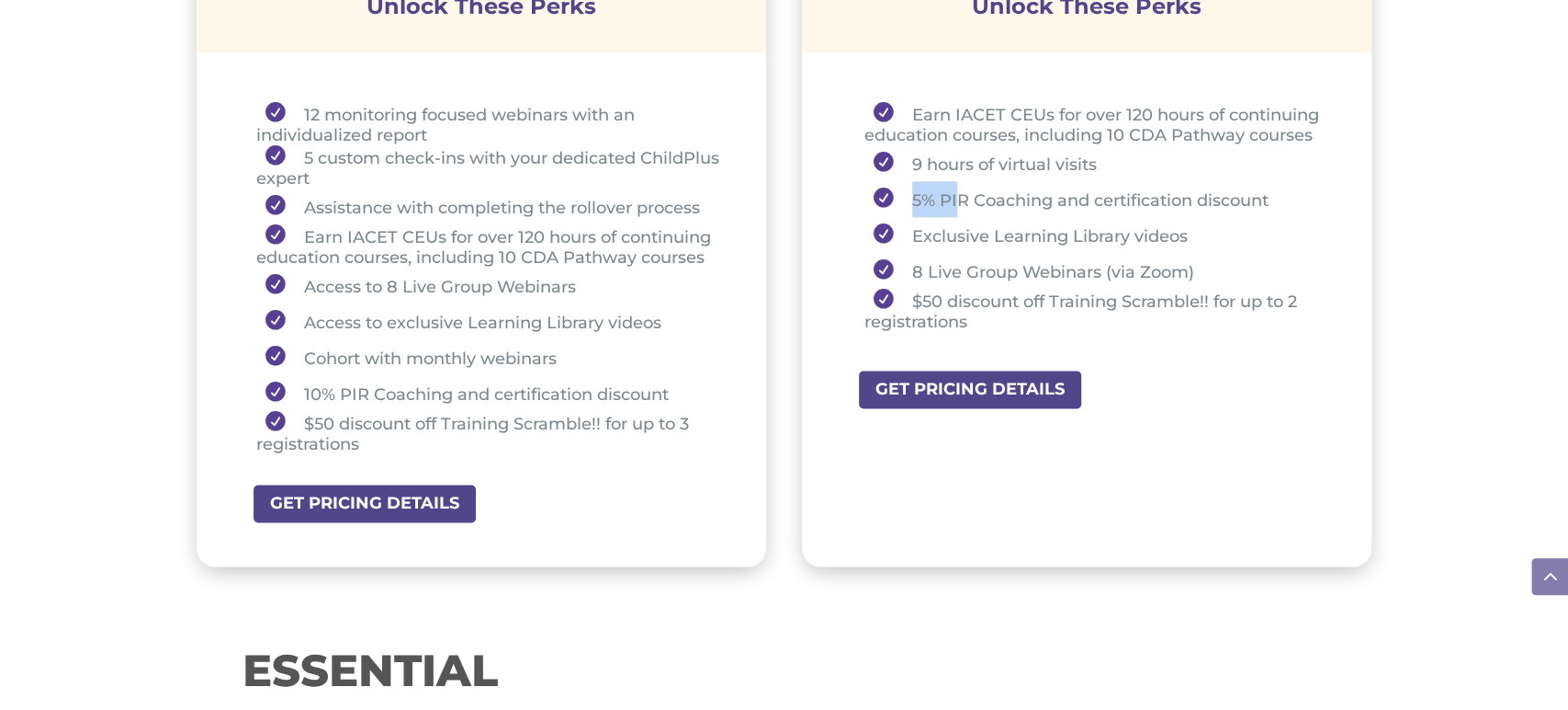
drag, startPoint x: 912, startPoint y: 193, endPoint x: 956, endPoint y: 197, distance: 44.2
click at [956, 197] on li "5% PIR Coaching and certification discount" at bounding box center [1095, 198] width 462 height 35
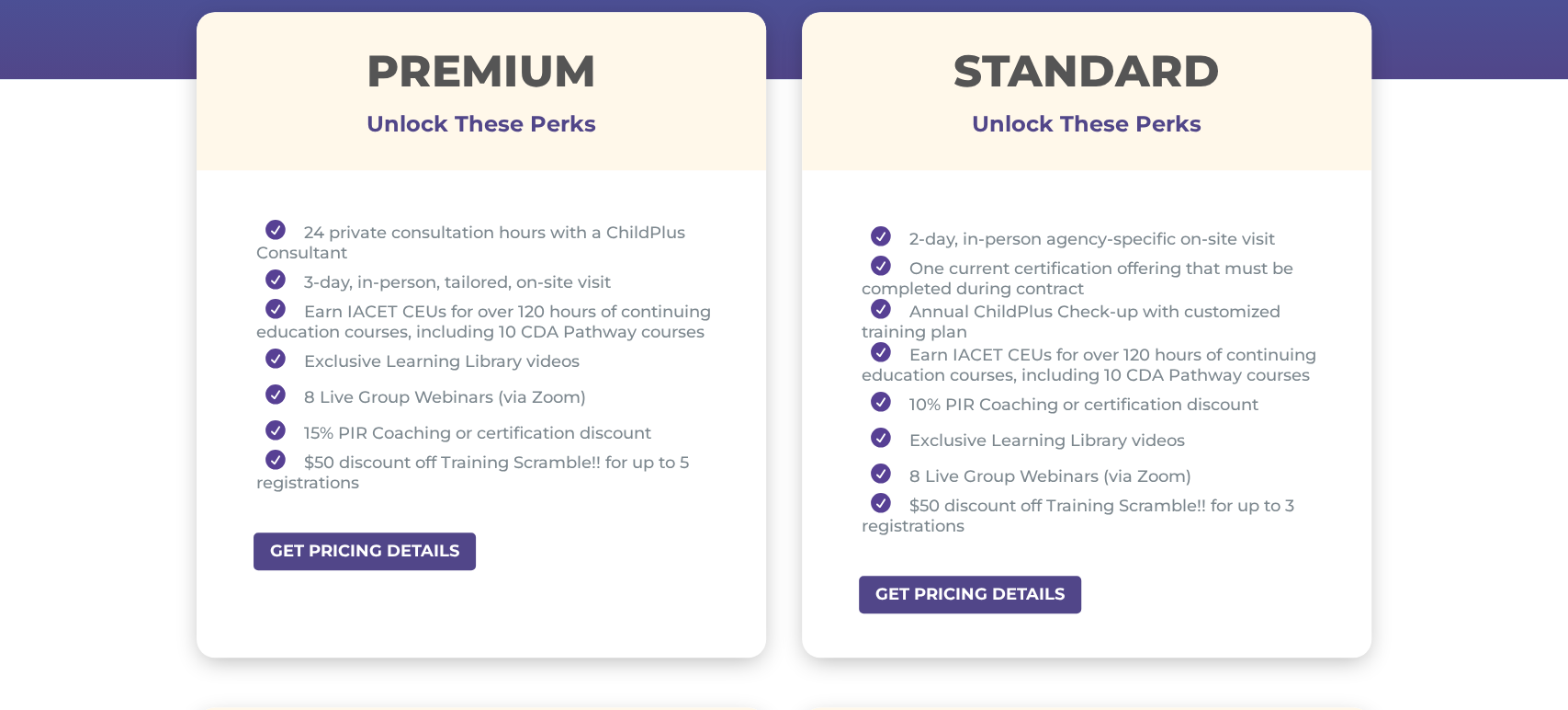
scroll to position [694, 0]
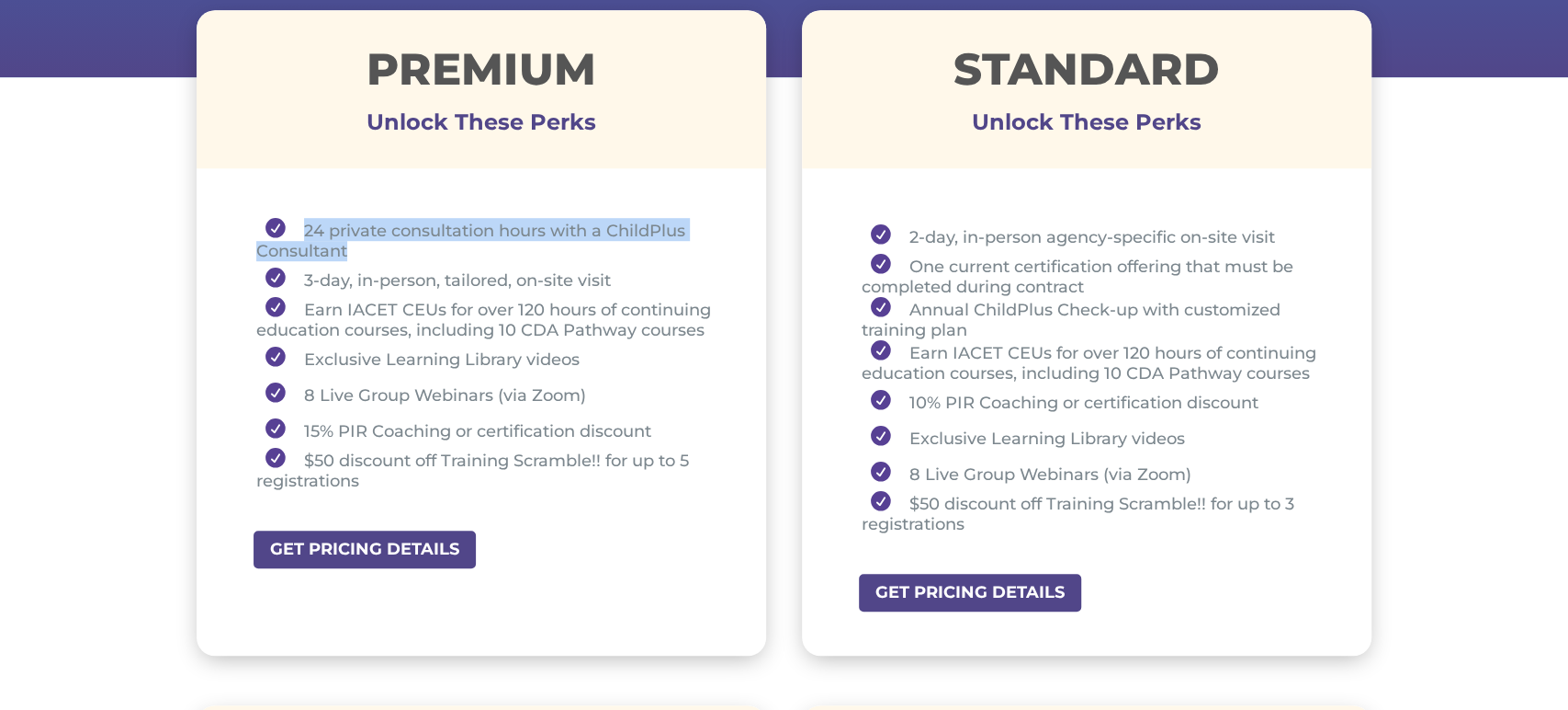
drag, startPoint x: 296, startPoint y: 219, endPoint x: 350, endPoint y: 248, distance: 61.3
click at [350, 246] on li "24 private consultation hours with a ChildPlus Consultant" at bounding box center [488, 239] width 465 height 43
click at [968, 300] on li "Annual ChildPlus Check-up with customized training plan" at bounding box center [1093, 319] width 465 height 43
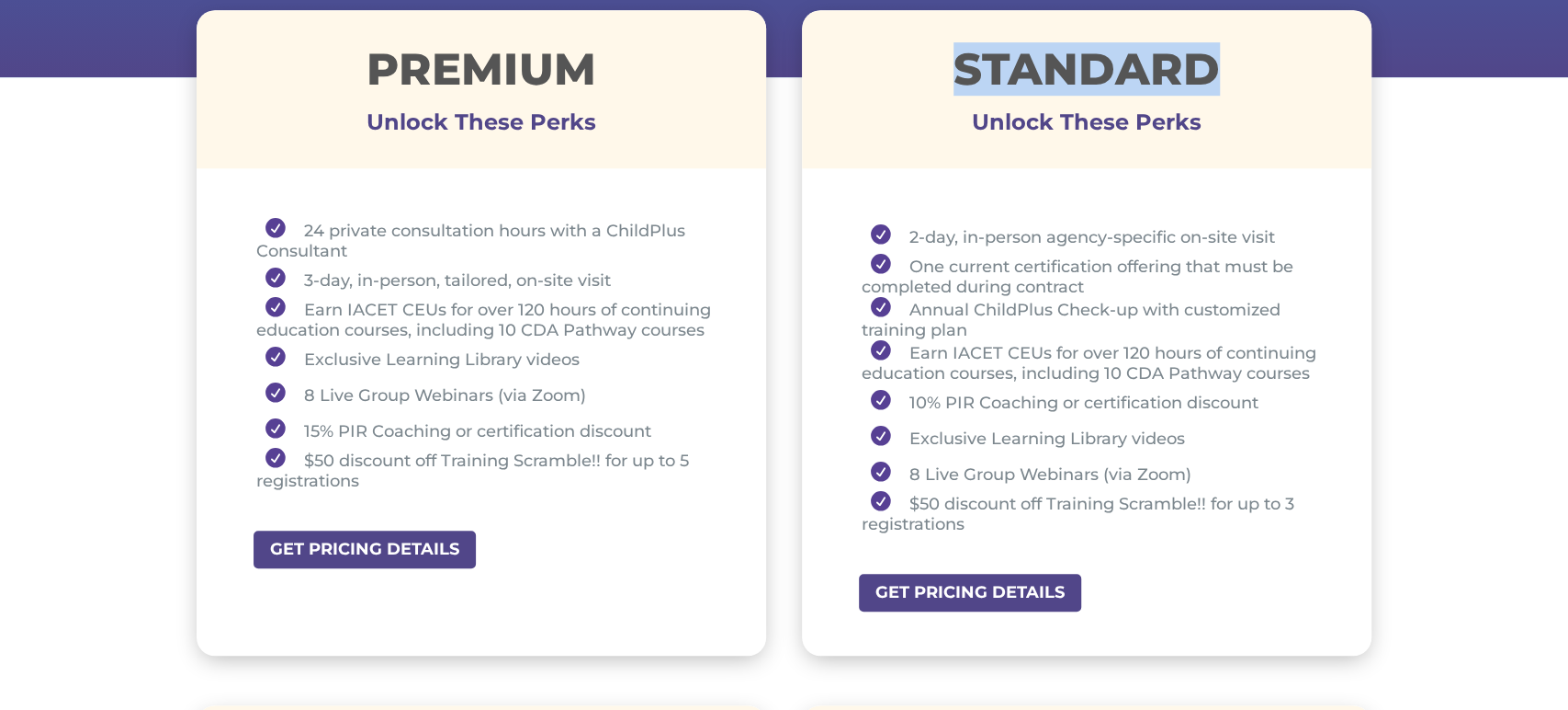
drag, startPoint x: 967, startPoint y: 69, endPoint x: 1248, endPoint y: 78, distance: 281.1
click at [1248, 78] on h1 "STANDARD" at bounding box center [1087, 73] width 571 height 53
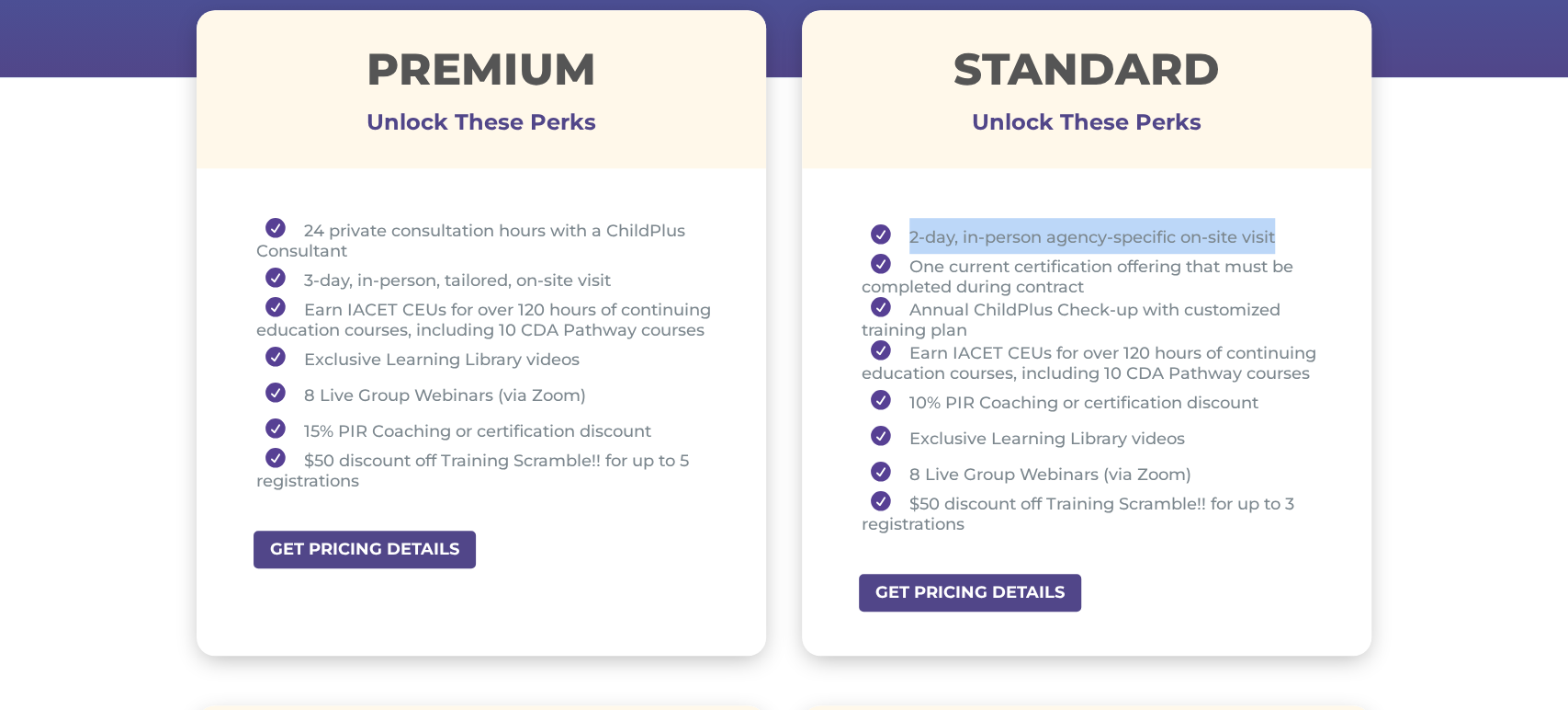
drag, startPoint x: 911, startPoint y: 239, endPoint x: 1280, endPoint y: 234, distance: 369.0
click at [1280, 234] on li "2-day, in-person agency-specific on-site visit" at bounding box center [1093, 236] width 465 height 35
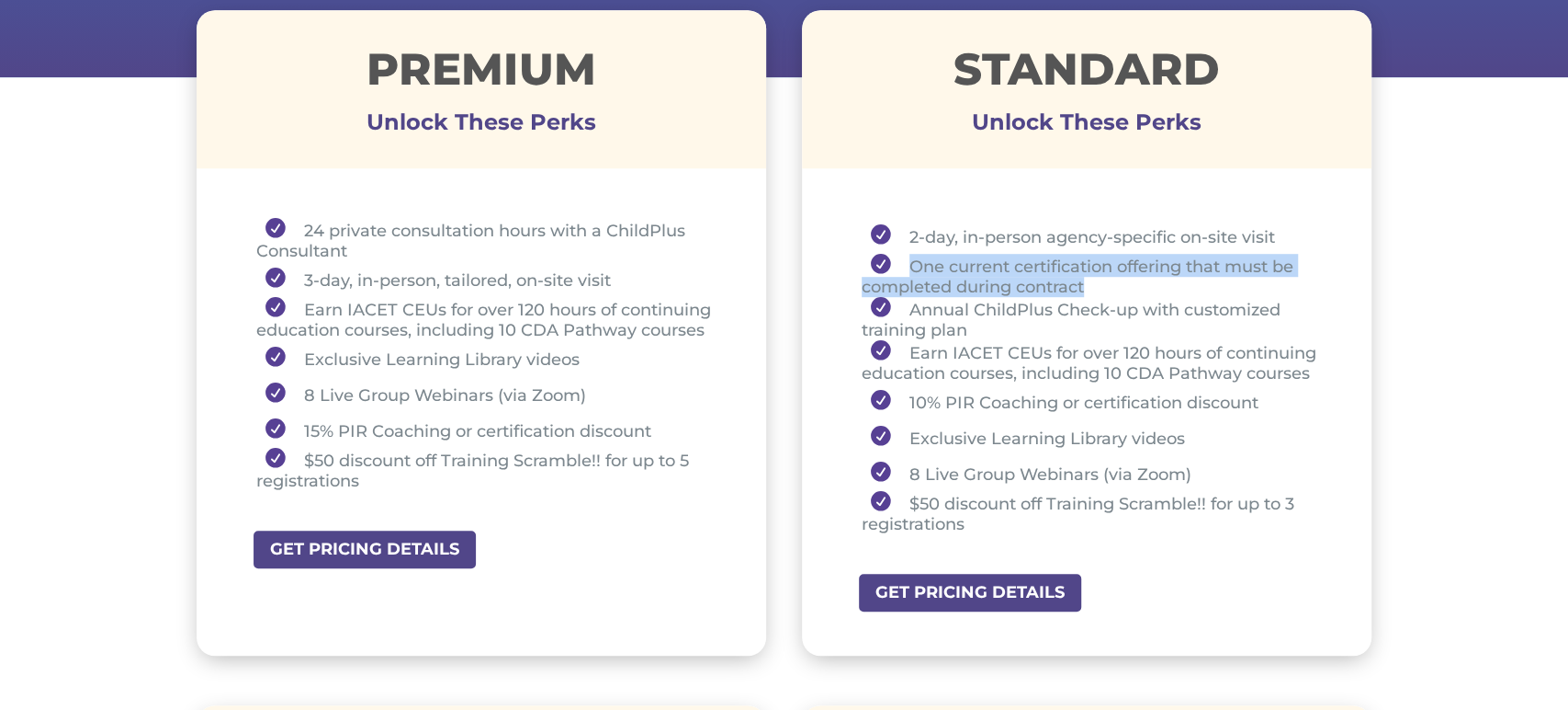
drag, startPoint x: 906, startPoint y: 263, endPoint x: 1102, endPoint y: 284, distance: 197.1
click at [1102, 284] on li "One current certification offering that must be completed during contract" at bounding box center [1093, 275] width 465 height 43
click at [1102, 287] on li "One current certification offering that must be completed during contract" at bounding box center [1093, 275] width 465 height 43
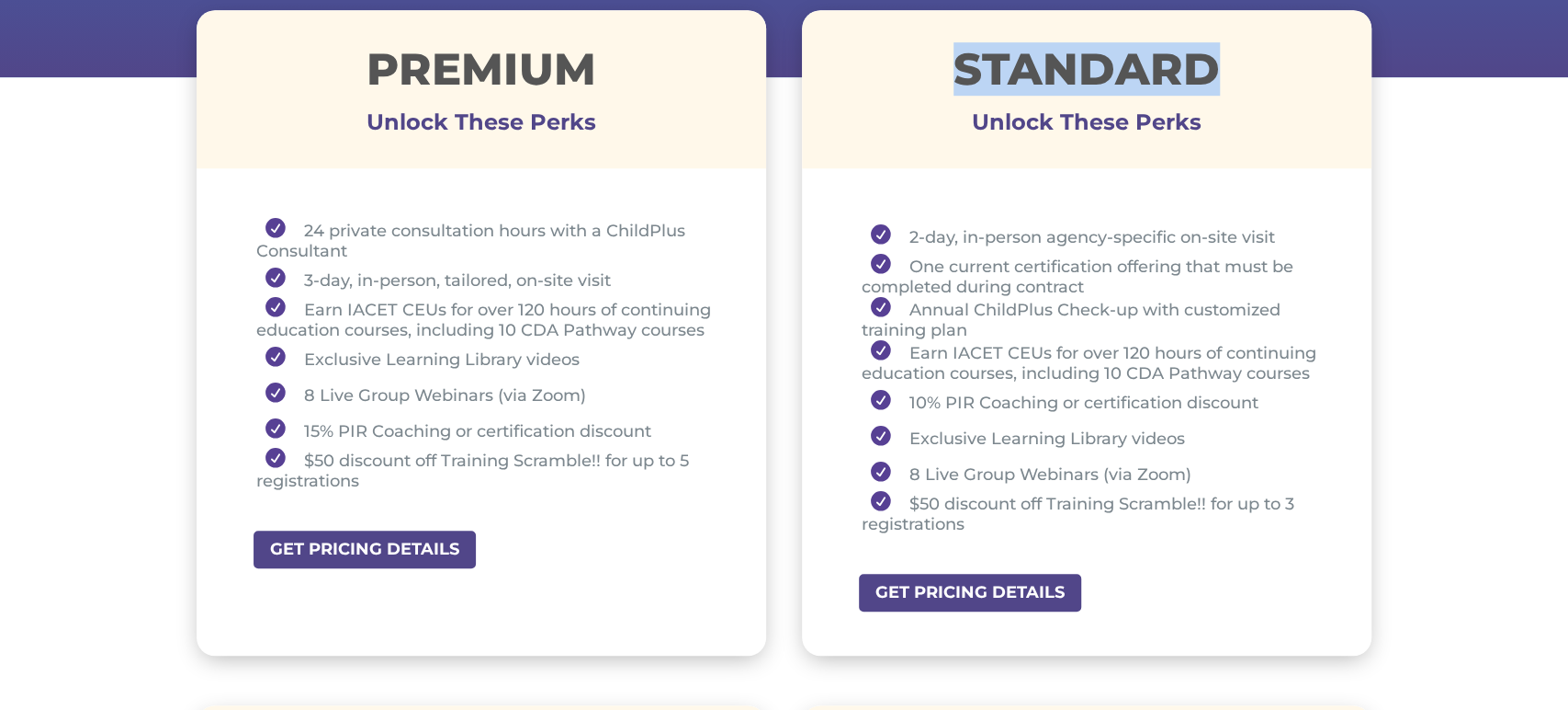
drag, startPoint x: 984, startPoint y: 75, endPoint x: 1177, endPoint y: 113, distance: 196.7
click at [1202, 73] on h1 "STANDARD" at bounding box center [1087, 73] width 571 height 53
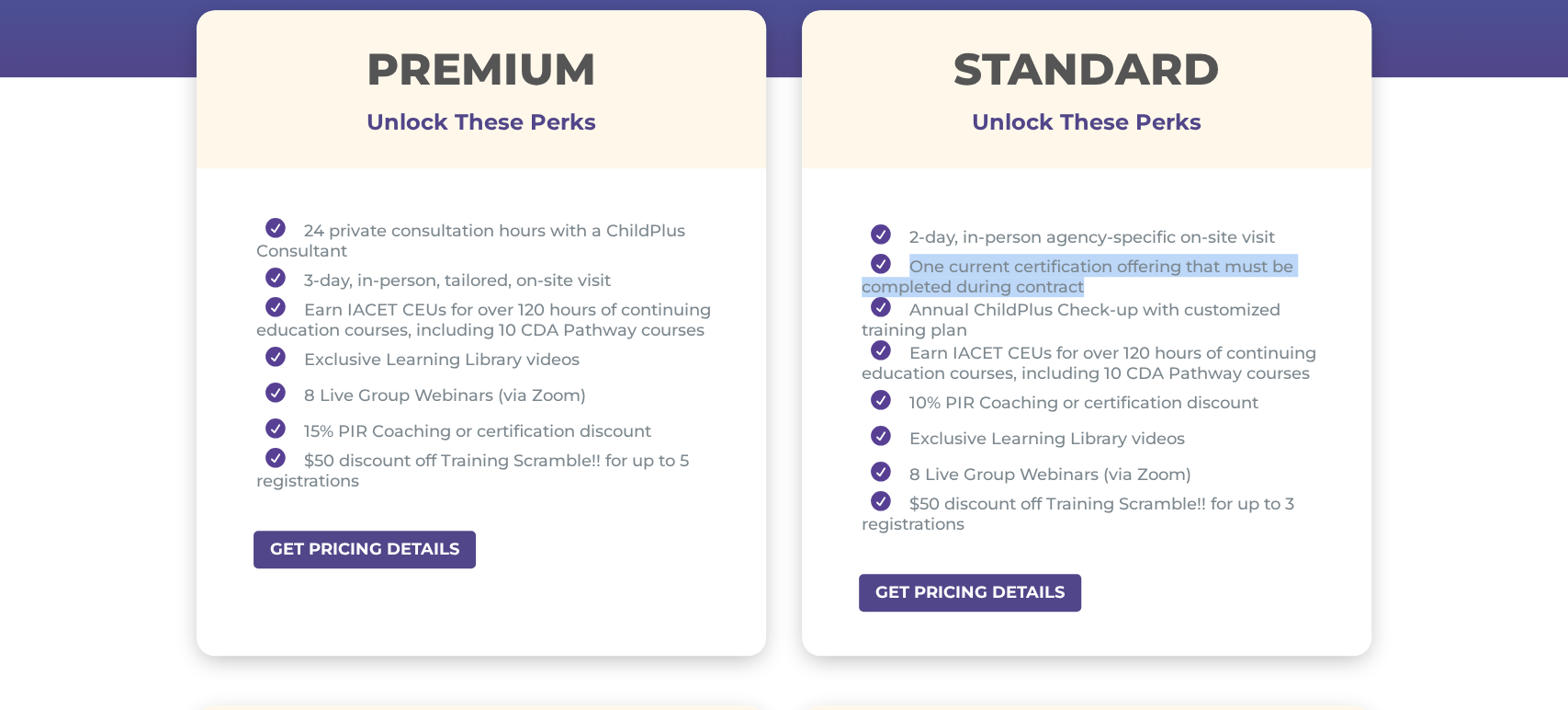
drag, startPoint x: 919, startPoint y: 268, endPoint x: 1093, endPoint y: 281, distance: 174.5
click at [1093, 281] on li "One current certification offering that must be completed during contract" at bounding box center [1093, 275] width 465 height 43
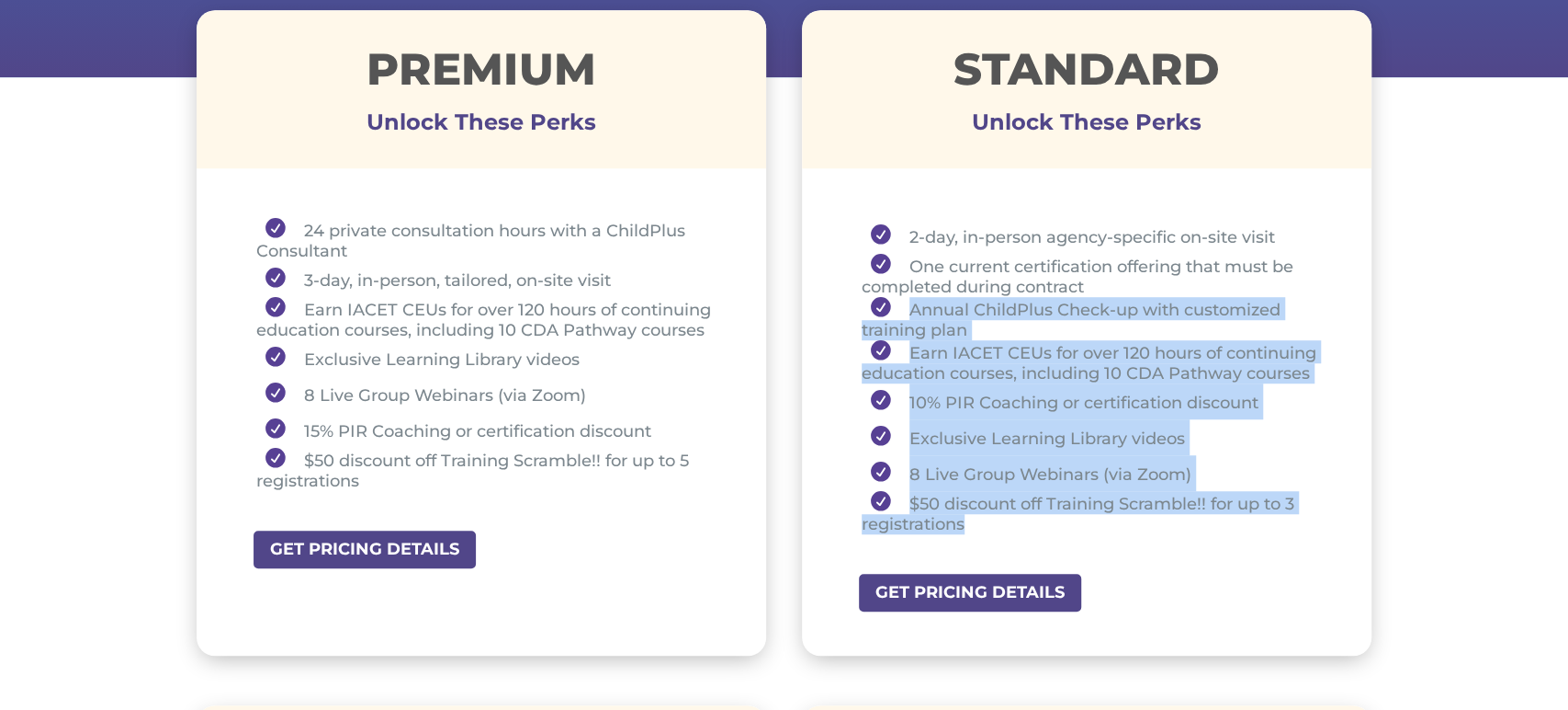
drag, startPoint x: 906, startPoint y: 300, endPoint x: 1078, endPoint y: 515, distance: 275.3
click at [1078, 515] on ul "2-day, in-person agency-specific on-site visit One current certification offeri…" at bounding box center [1088, 384] width 479 height 333
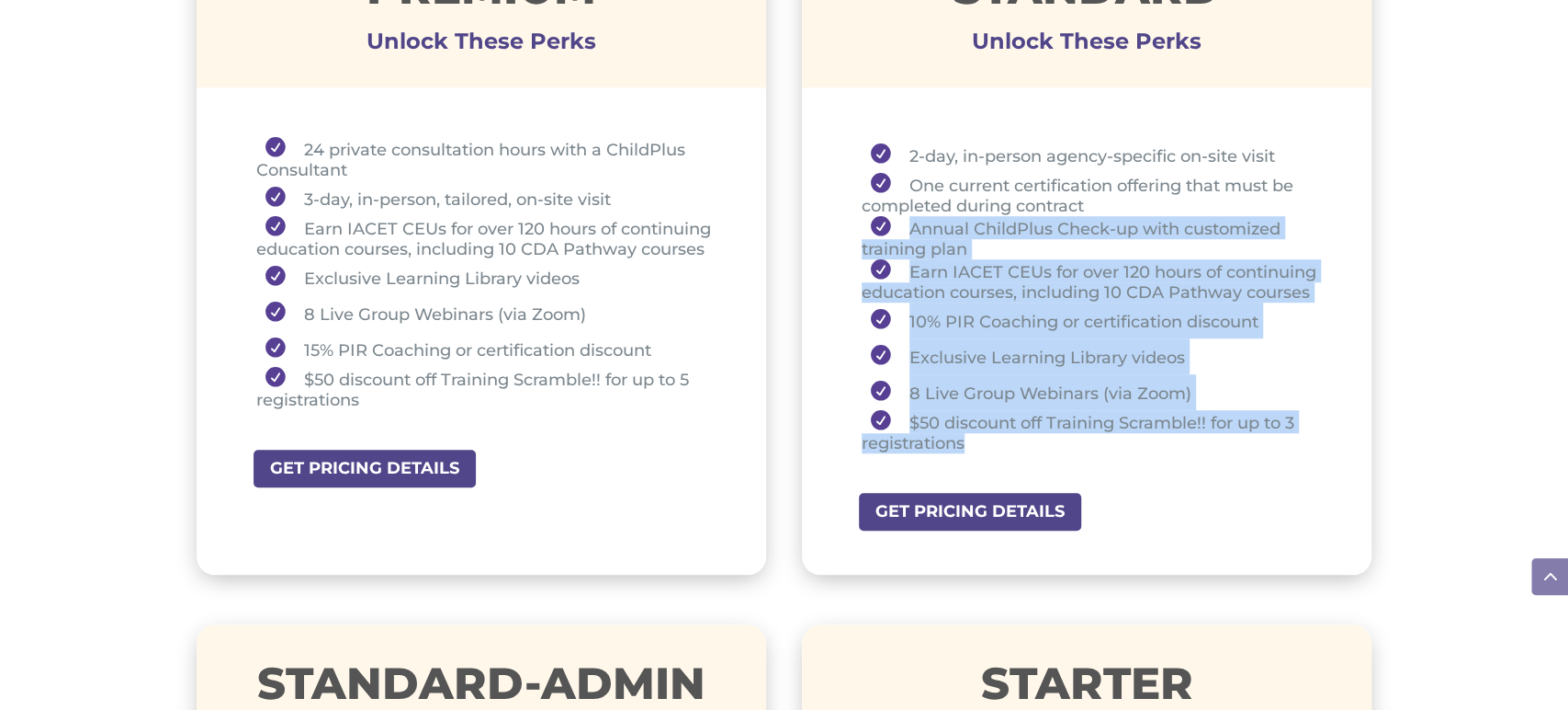
scroll to position [776, 0]
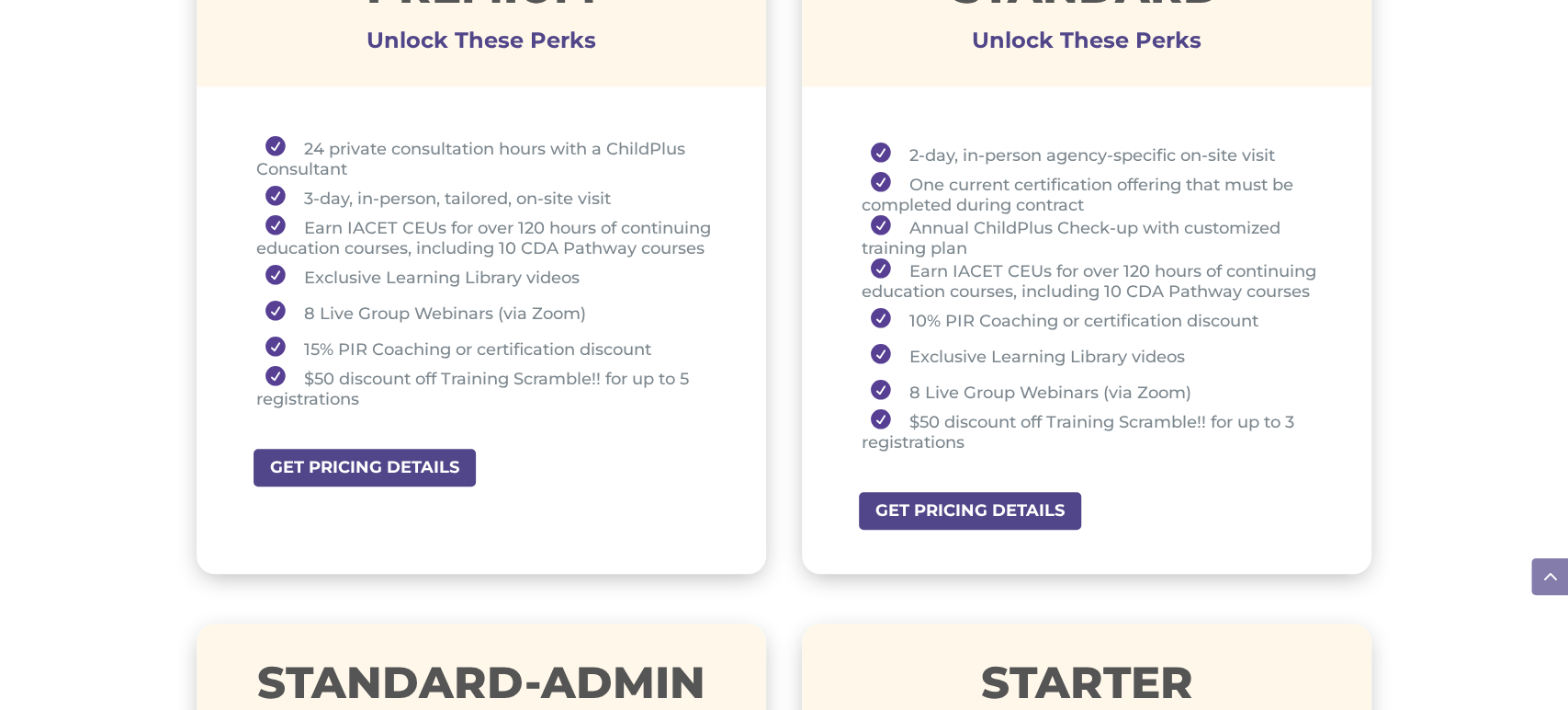
click at [1015, 112] on div "2-day, in-person agency-specific on-site visit One current certification offeri…" at bounding box center [1087, 297] width 571 height 388
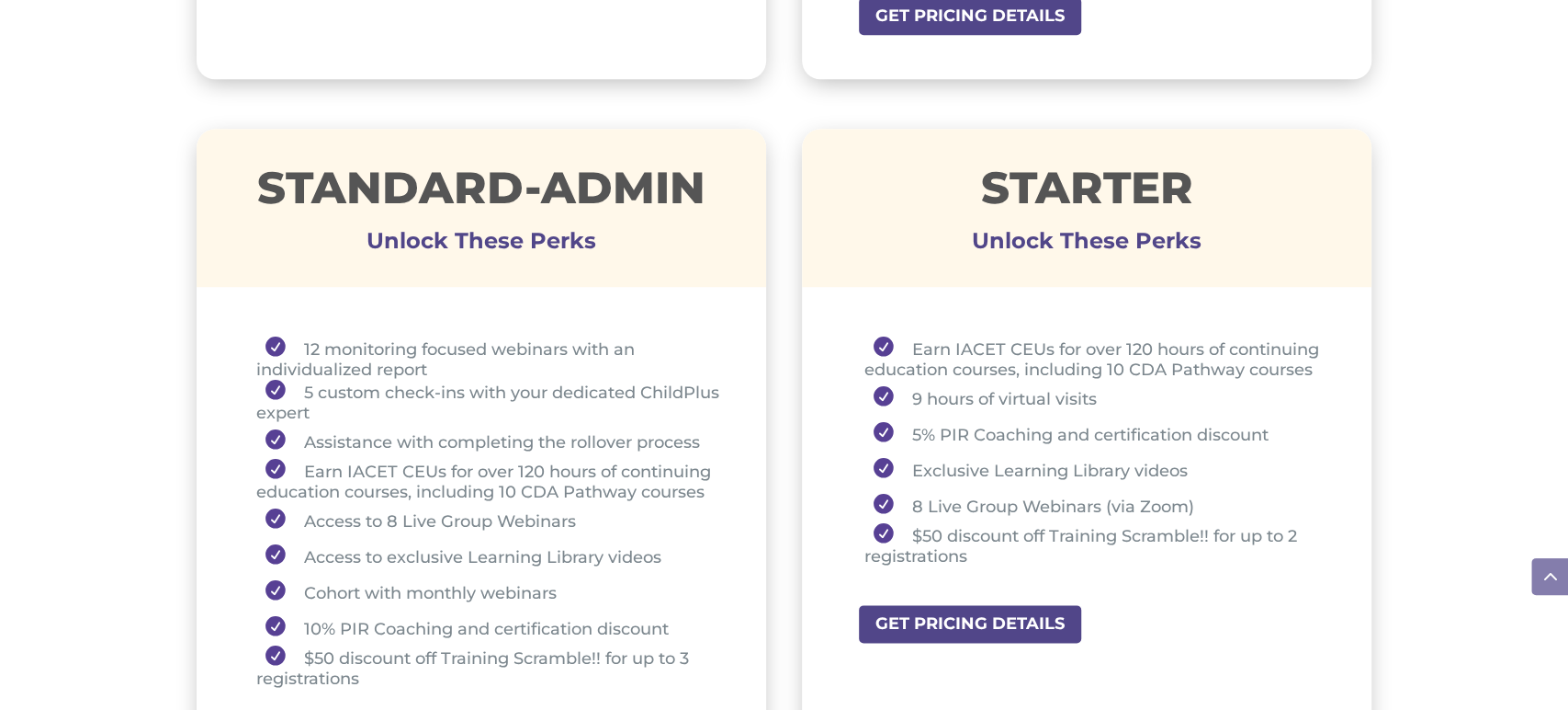
scroll to position [1271, 0]
drag, startPoint x: 977, startPoint y: 181, endPoint x: 1194, endPoint y: 192, distance: 217.3
click at [1203, 176] on h1 "STARTER" at bounding box center [1087, 191] width 571 height 53
drag, startPoint x: 912, startPoint y: 394, endPoint x: 1101, endPoint y: 390, distance: 189.0
click at [1101, 390] on li "9 hours of virtual visits" at bounding box center [1095, 396] width 462 height 35
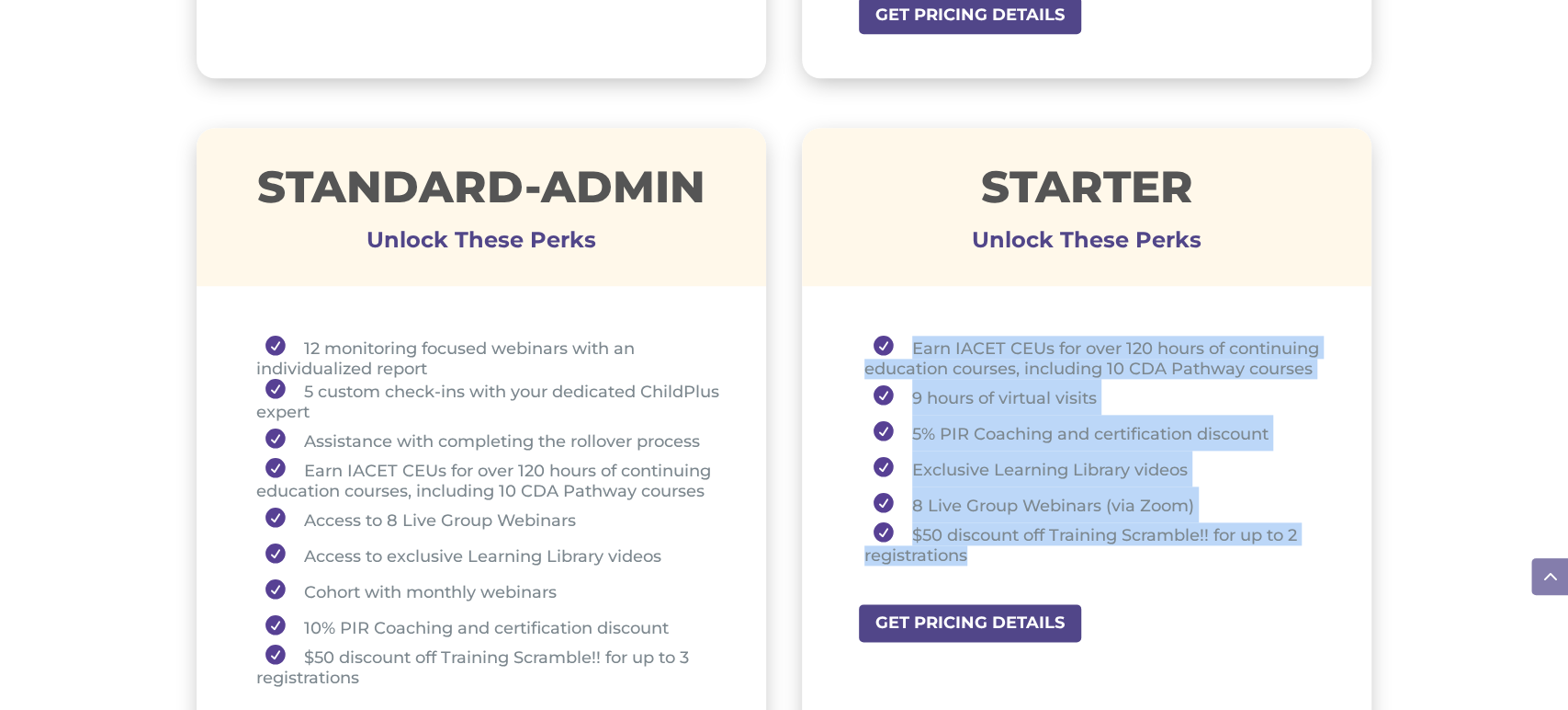
drag, startPoint x: 910, startPoint y: 342, endPoint x: 1022, endPoint y: 553, distance: 238.9
click at [1022, 553] on ul "Earn IACET CEUs for over 120 hours of continuing education courses, including 1…" at bounding box center [1088, 458] width 479 height 246
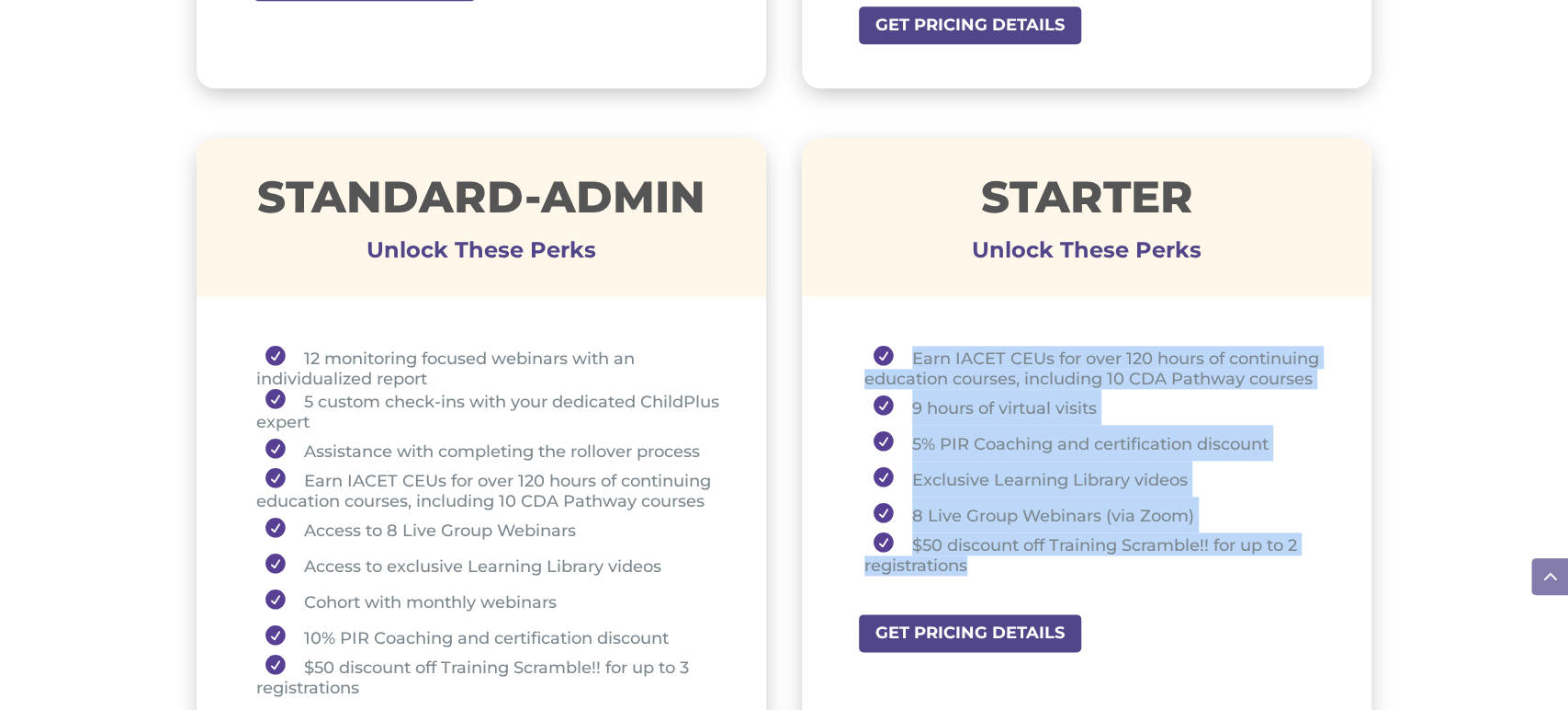
scroll to position [1273, 0]
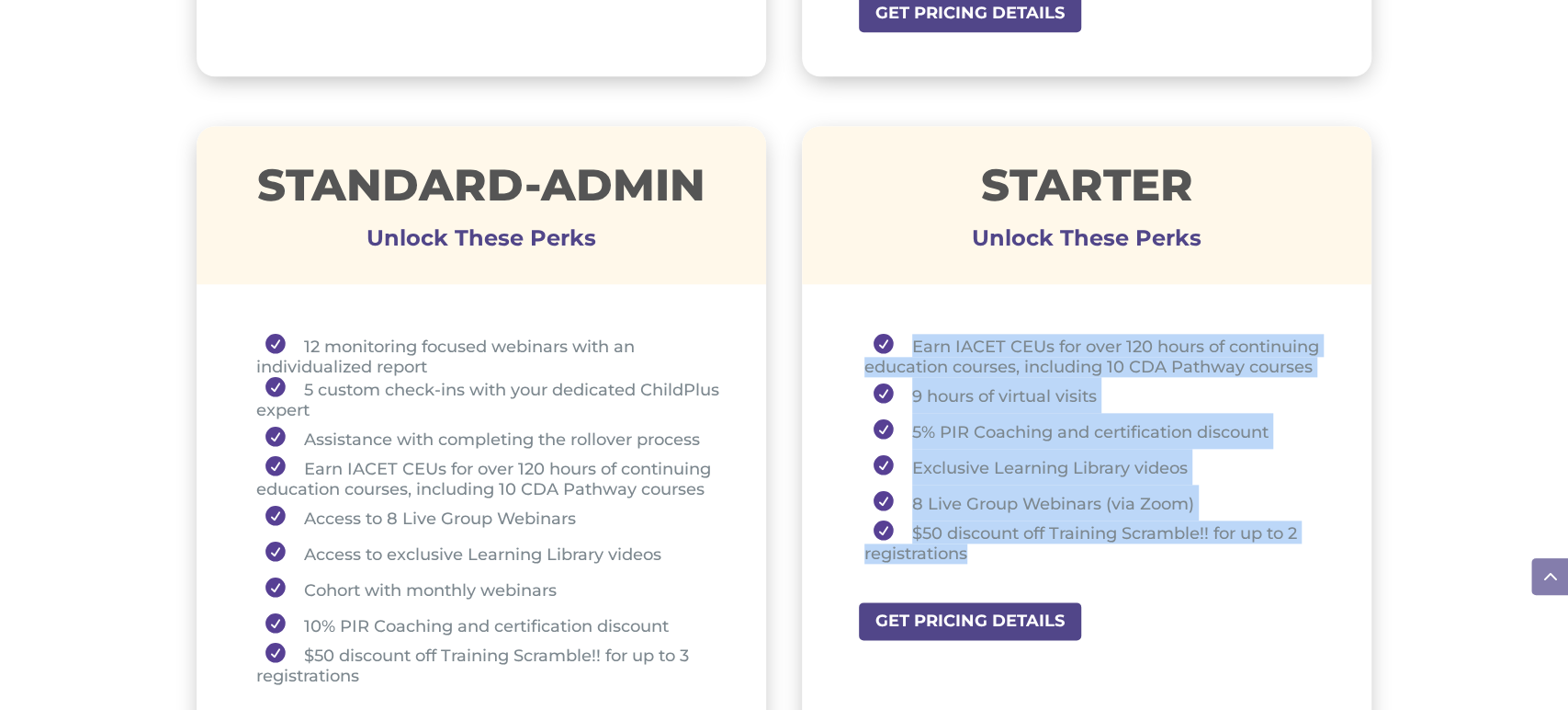
click at [946, 283] on div "STARTER Unlock These Perks Earn IACET CEUs for over 120 hours of continuing edu…" at bounding box center [1087, 462] width 571 height 673
click at [1120, 340] on li "Earn IACET CEUs for over 120 hours of continuing education courses, including 1…" at bounding box center [1095, 355] width 462 height 43
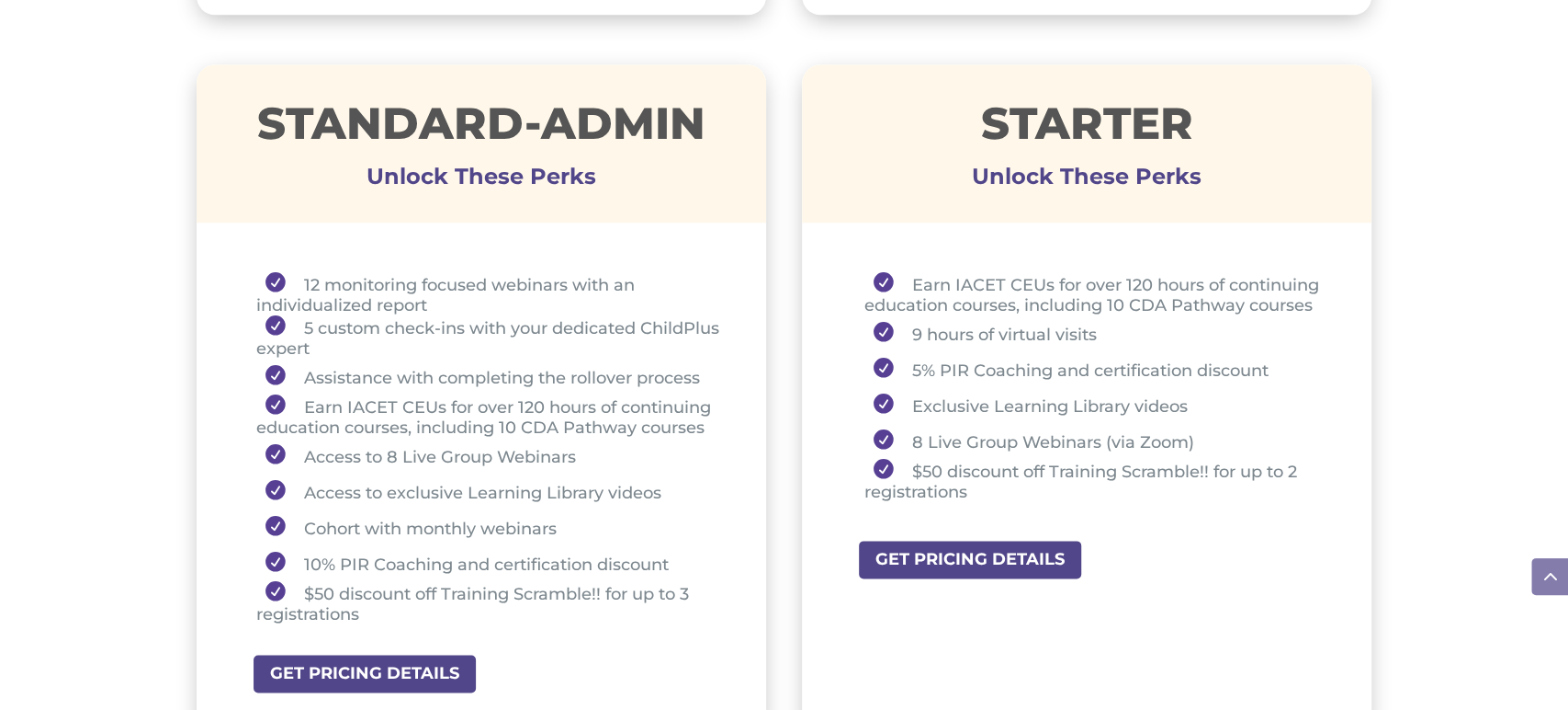
scroll to position [1334, 0]
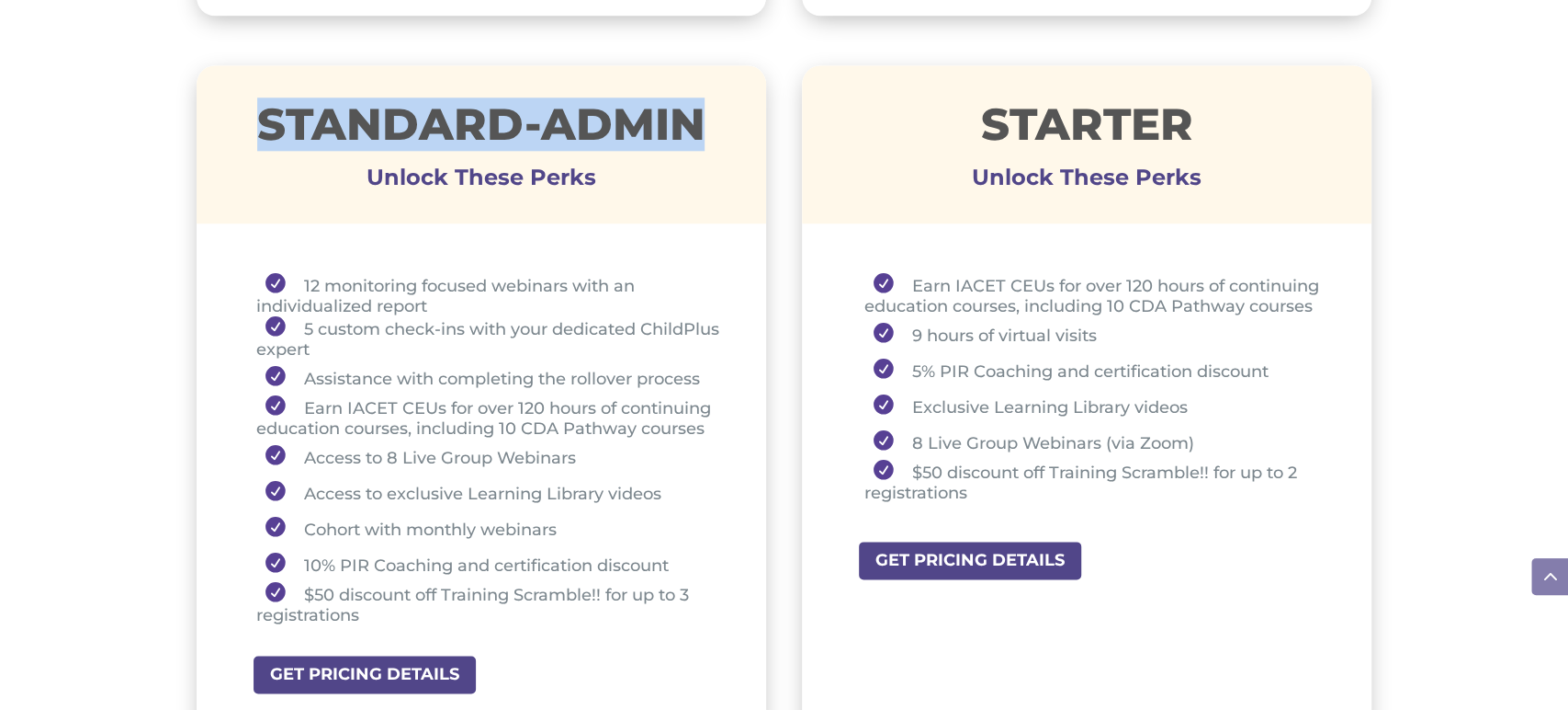
drag, startPoint x: 265, startPoint y: 130, endPoint x: 707, endPoint y: 127, distance: 442.0
click at [710, 121] on h1 "STANDARD-ADMIN" at bounding box center [481, 129] width 571 height 53
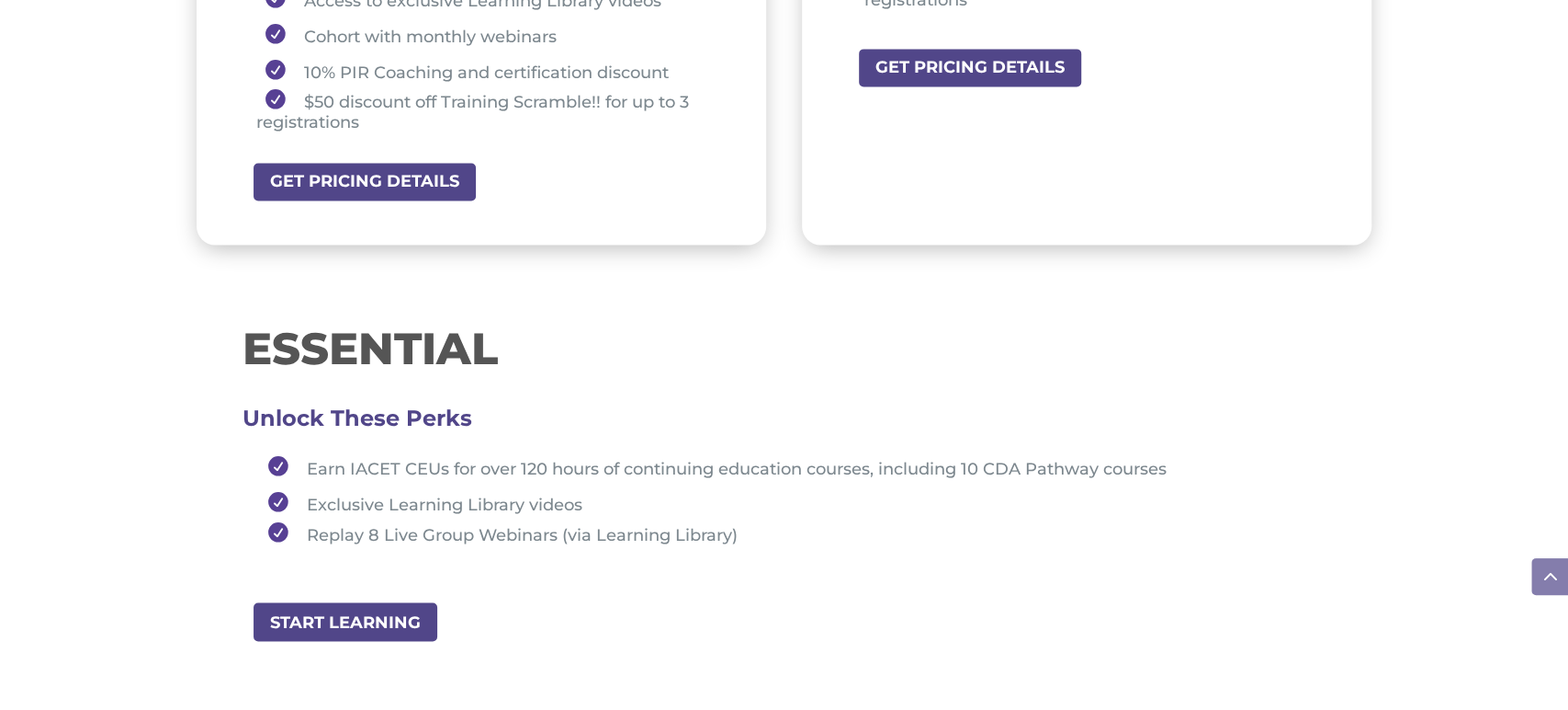
scroll to position [1825, 0]
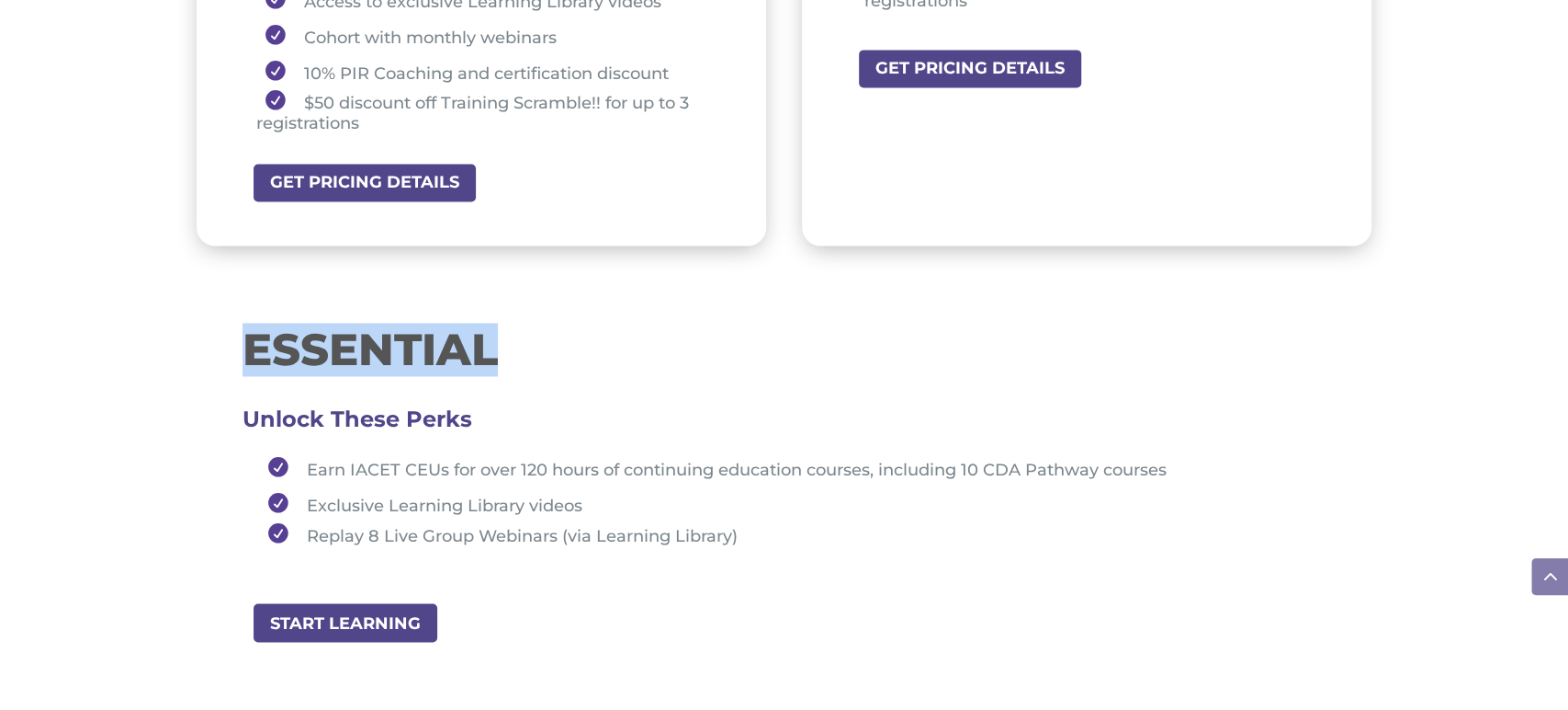
drag, startPoint x: 237, startPoint y: 338, endPoint x: 511, endPoint y: 334, distance: 274.0
click at [511, 334] on div "ESSENTIAL Unlock These Perks Earn IACET CEUs for over 120 hours of continuing e…" at bounding box center [784, 448] width 1176 height 307
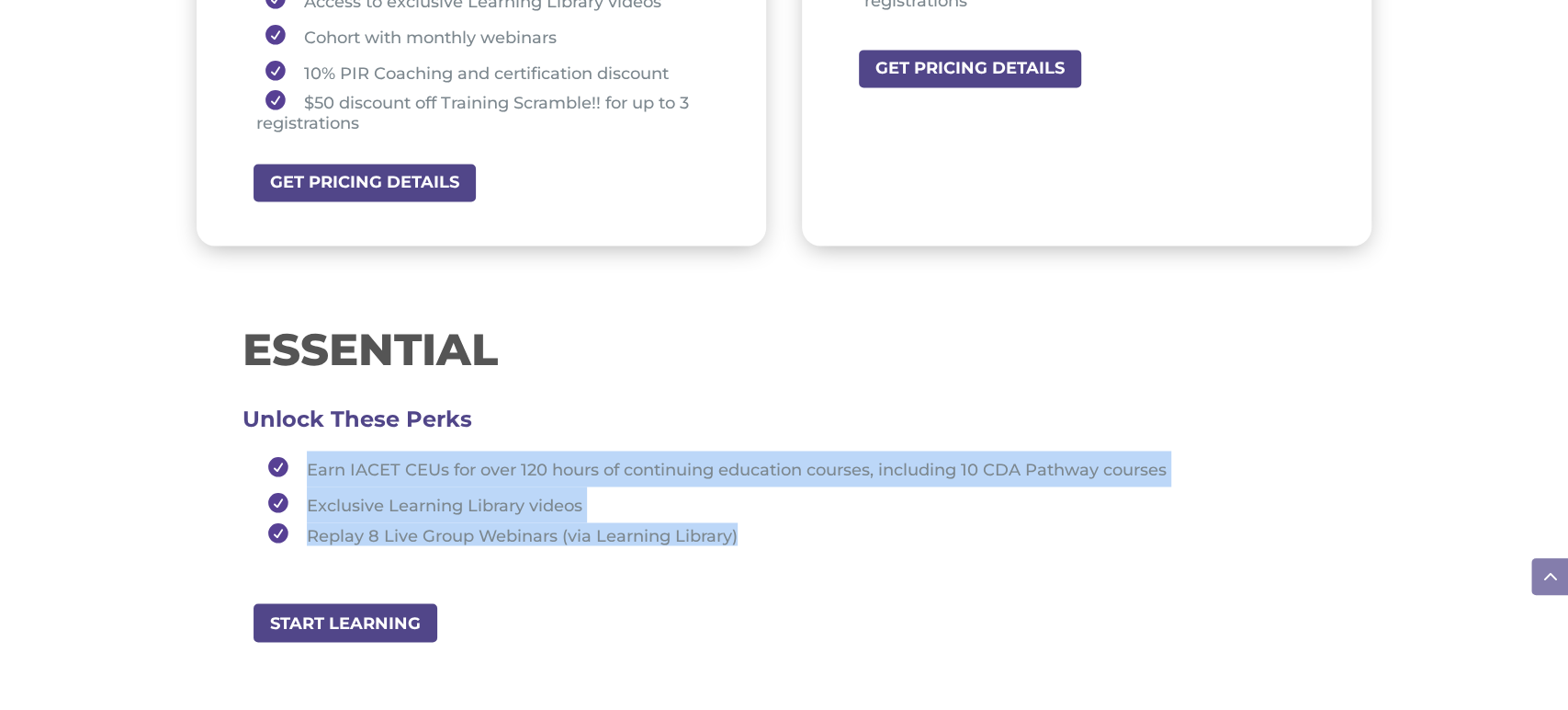
drag, startPoint x: 292, startPoint y: 454, endPoint x: 769, endPoint y: 533, distance: 483.5
click at [770, 532] on ul "Earn IACET CEUs for over 120 hours of continuing education courses, including 1…" at bounding box center [784, 505] width 1084 height 111
click at [692, 486] on li "Exclusive Learning Library videos" at bounding box center [792, 504] width 1067 height 35
click at [650, 472] on span "Earn IACET CEUs for over 120 hours of continuing education courses, including 1…" at bounding box center [737, 470] width 859 height 20
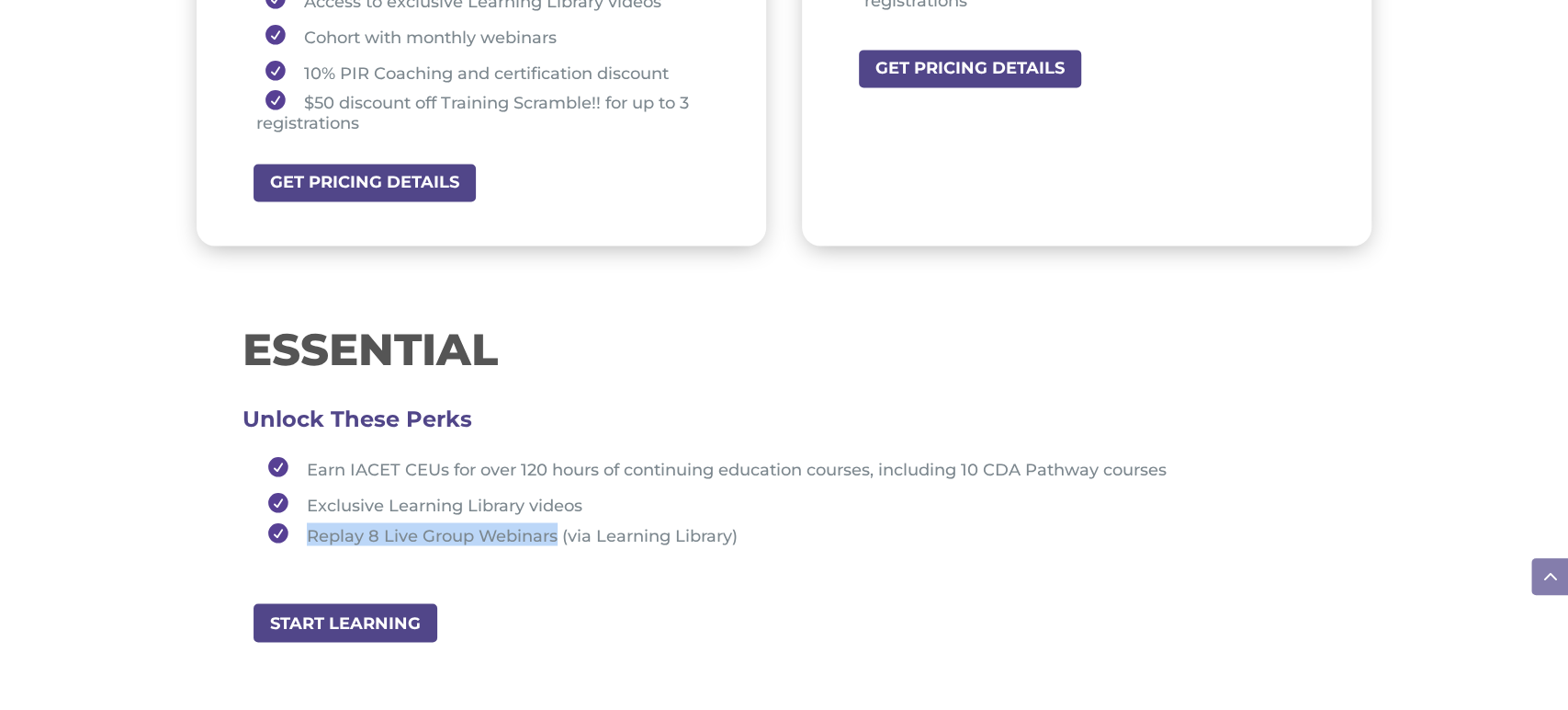
drag, startPoint x: 309, startPoint y: 530, endPoint x: 556, endPoint y: 531, distance: 247.0
click at [556, 531] on li "Replay 8 Live Group Webinars (via Learning Library)" at bounding box center [792, 533] width 1067 height 23
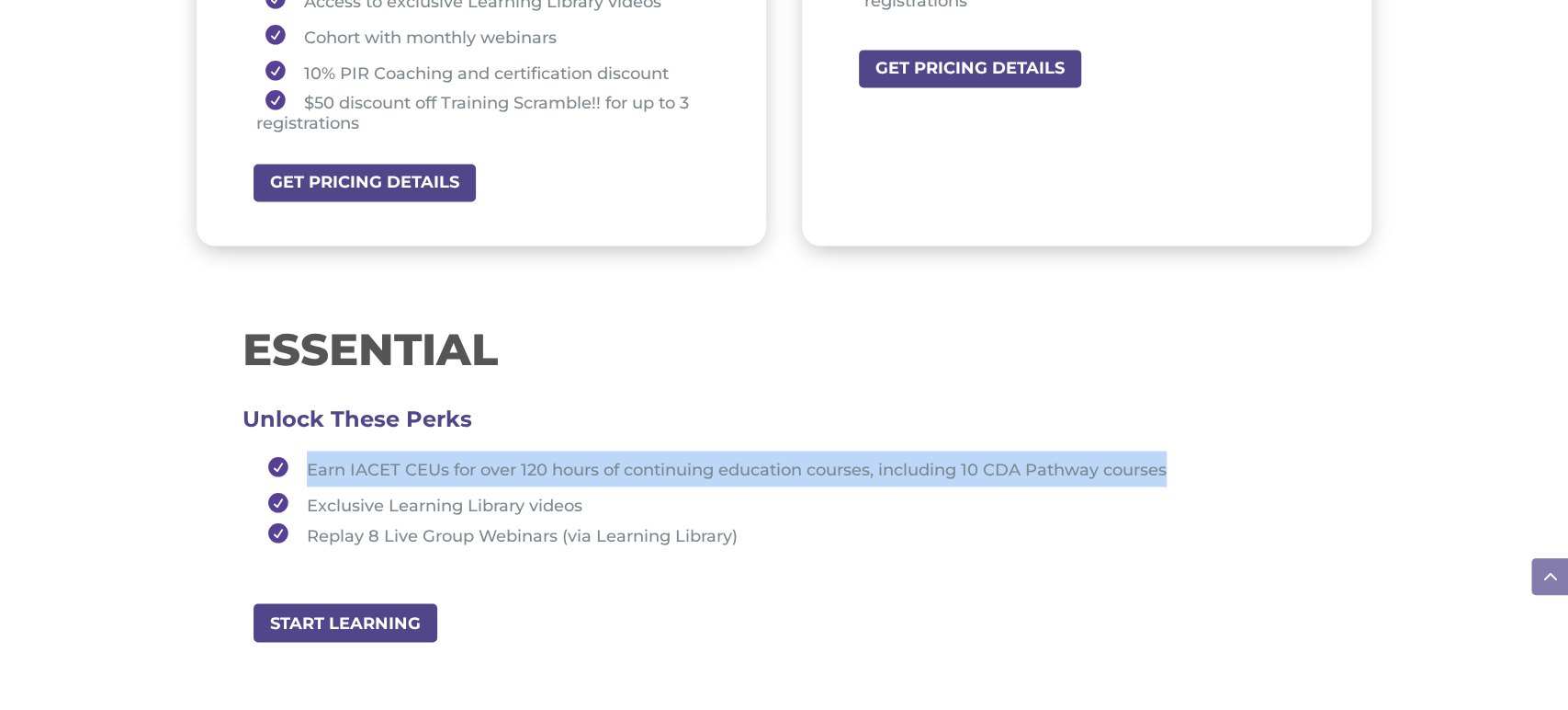
drag, startPoint x: 309, startPoint y: 461, endPoint x: 1182, endPoint y: 456, distance: 873.0
click at [1182, 456] on li "Earn IACET CEUs for over 120 hours of continuing education courses, including 1…" at bounding box center [792, 468] width 1067 height 35
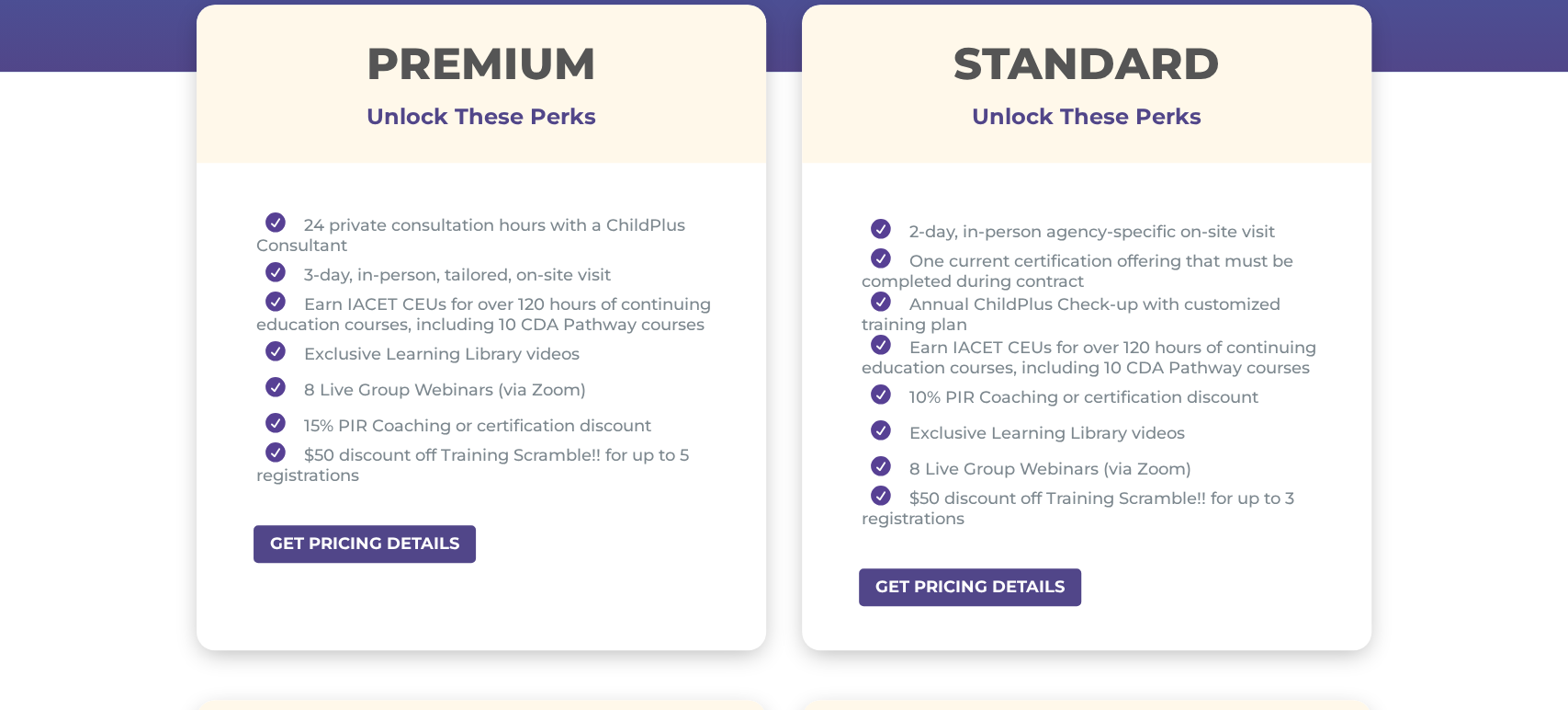
scroll to position [704, 0]
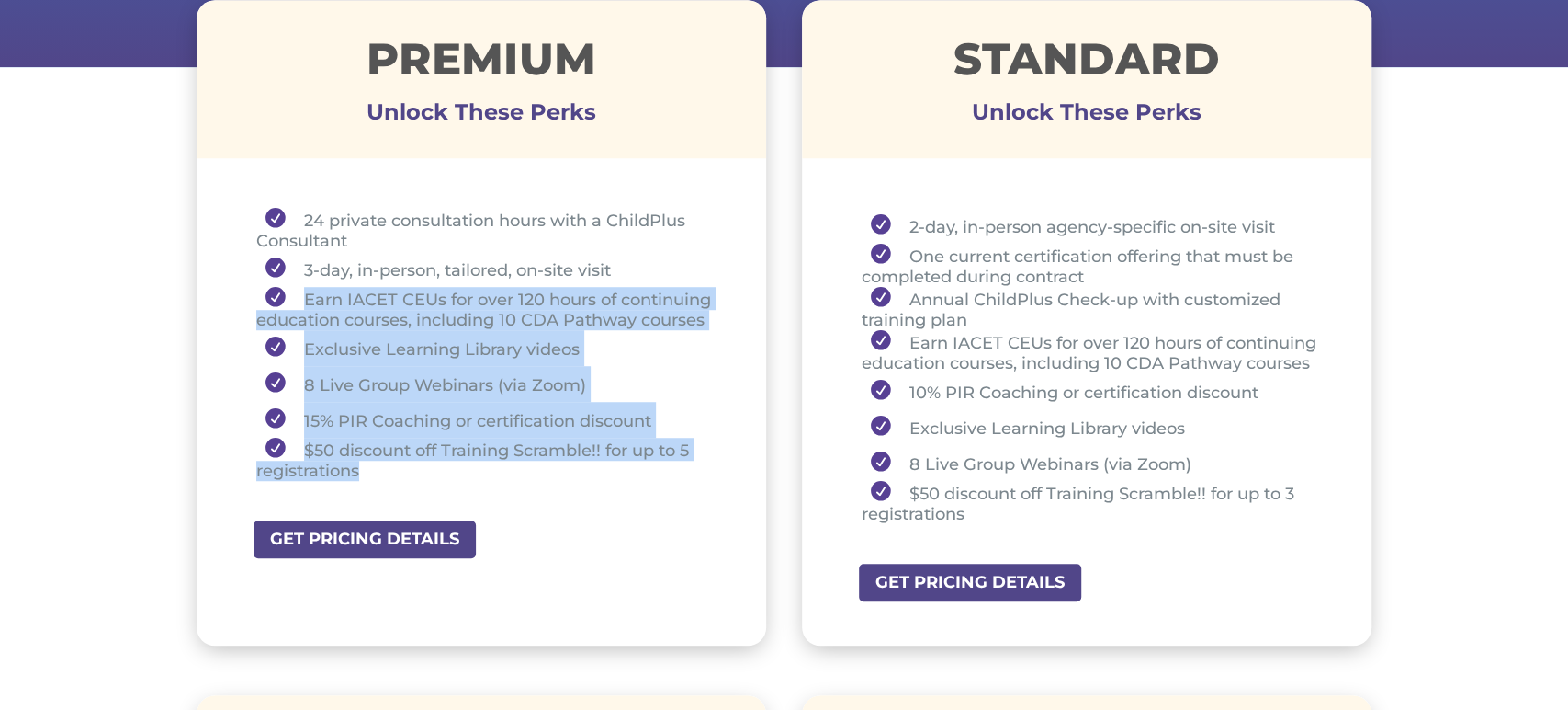
drag, startPoint x: 297, startPoint y: 298, endPoint x: 377, endPoint y: 469, distance: 188.8
click at [375, 472] on ul "24 private consultation hours with a ChildPlus Consultant 3-day, in-person, tai…" at bounding box center [481, 352] width 479 height 290
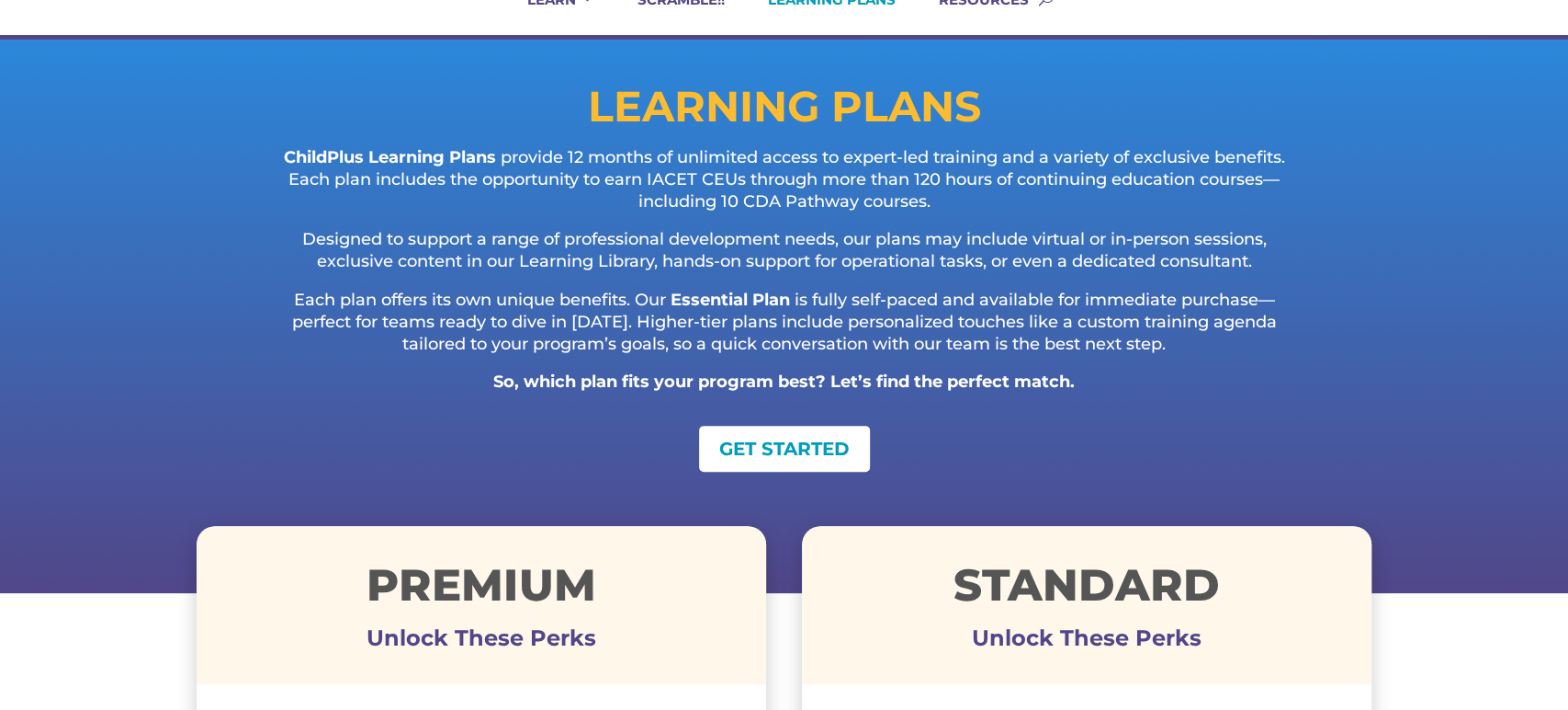
scroll to position [0, 0]
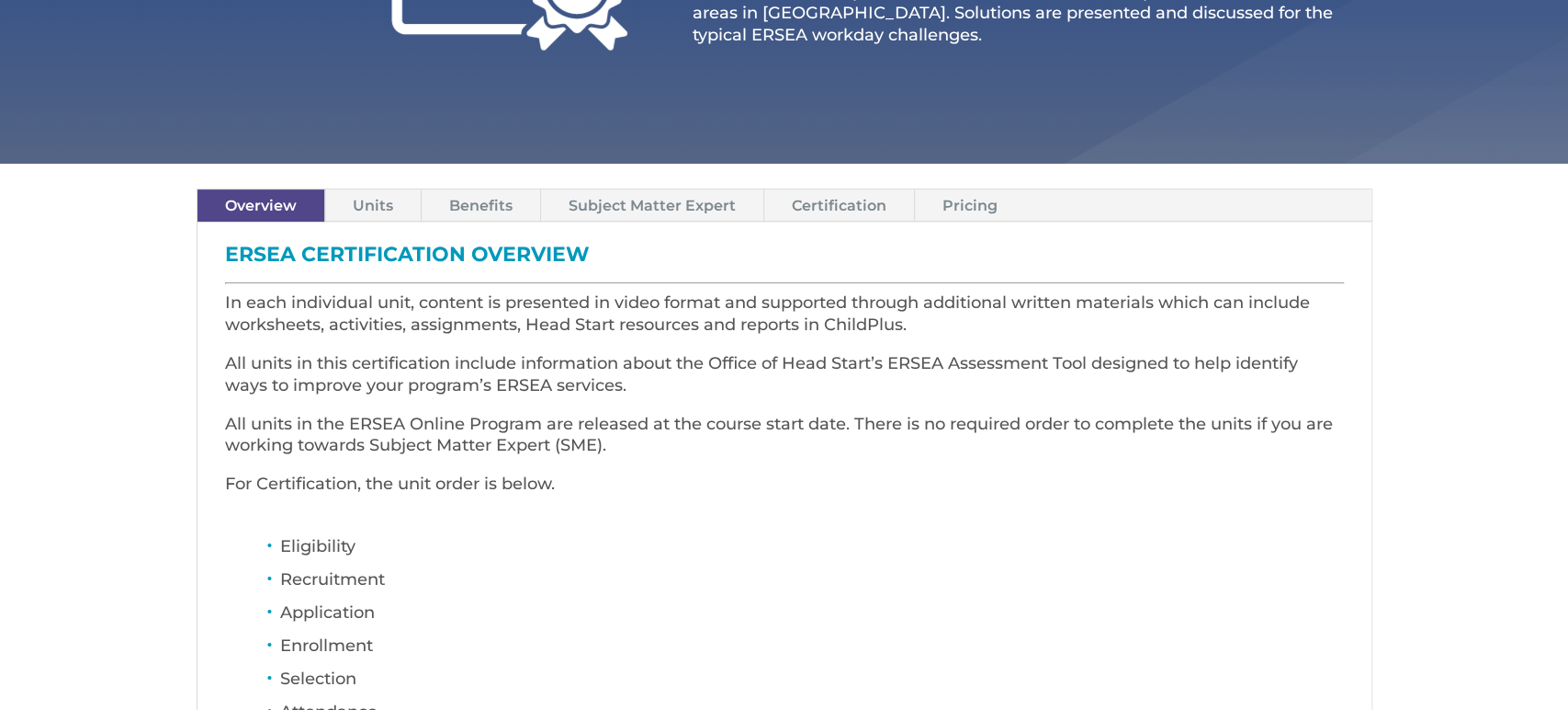
scroll to position [410, 0]
click at [367, 206] on link "Units" at bounding box center [372, 204] width 96 height 33
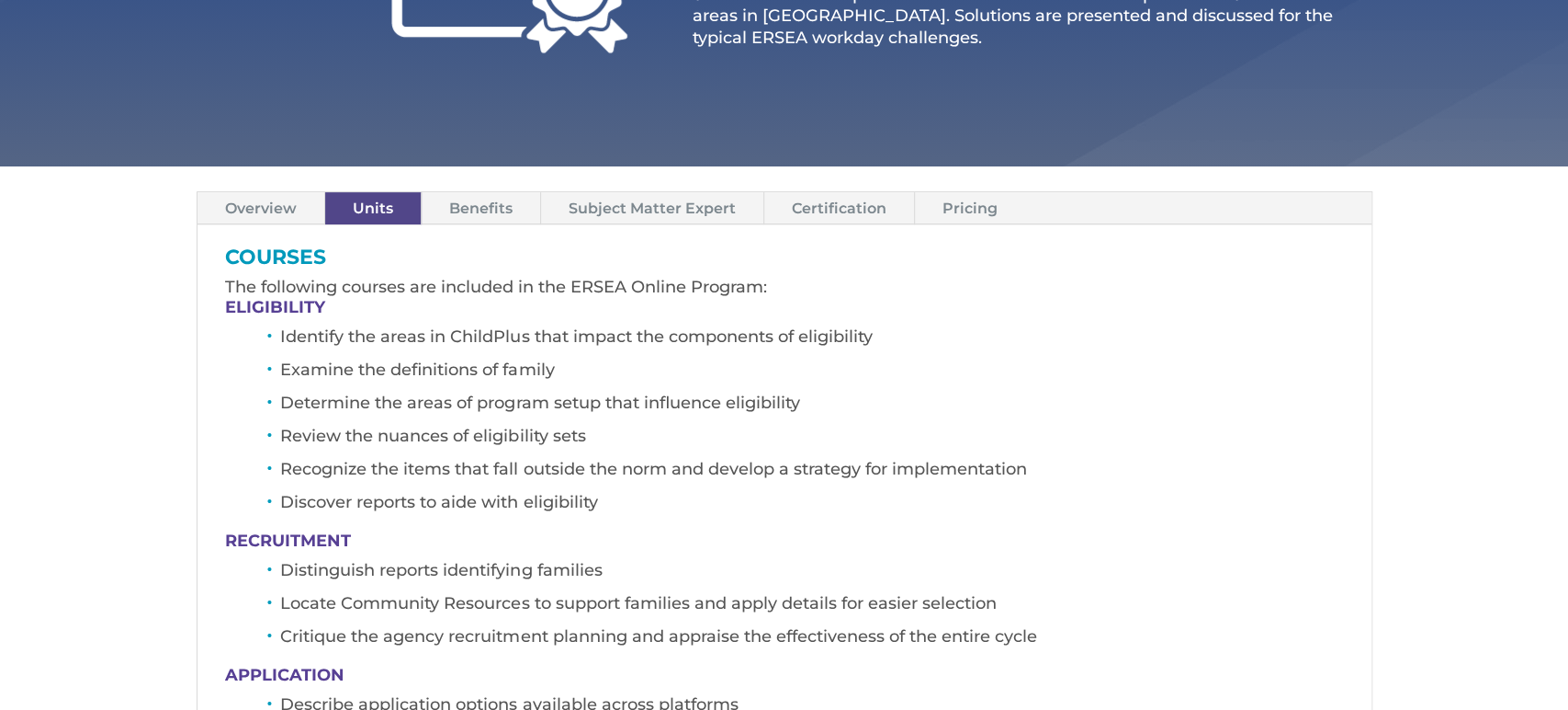
scroll to position [412, 0]
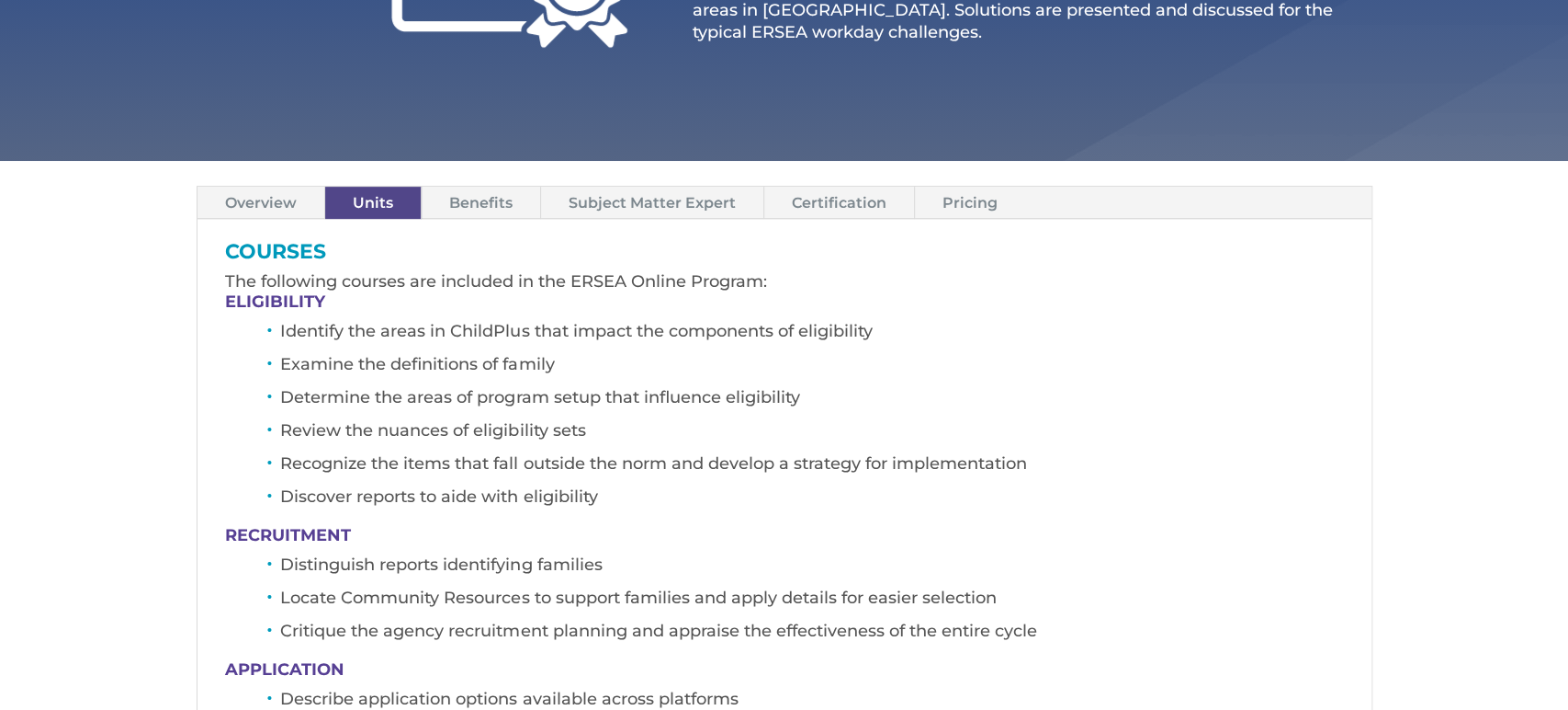
click at [946, 200] on link "Pricing" at bounding box center [970, 202] width 110 height 33
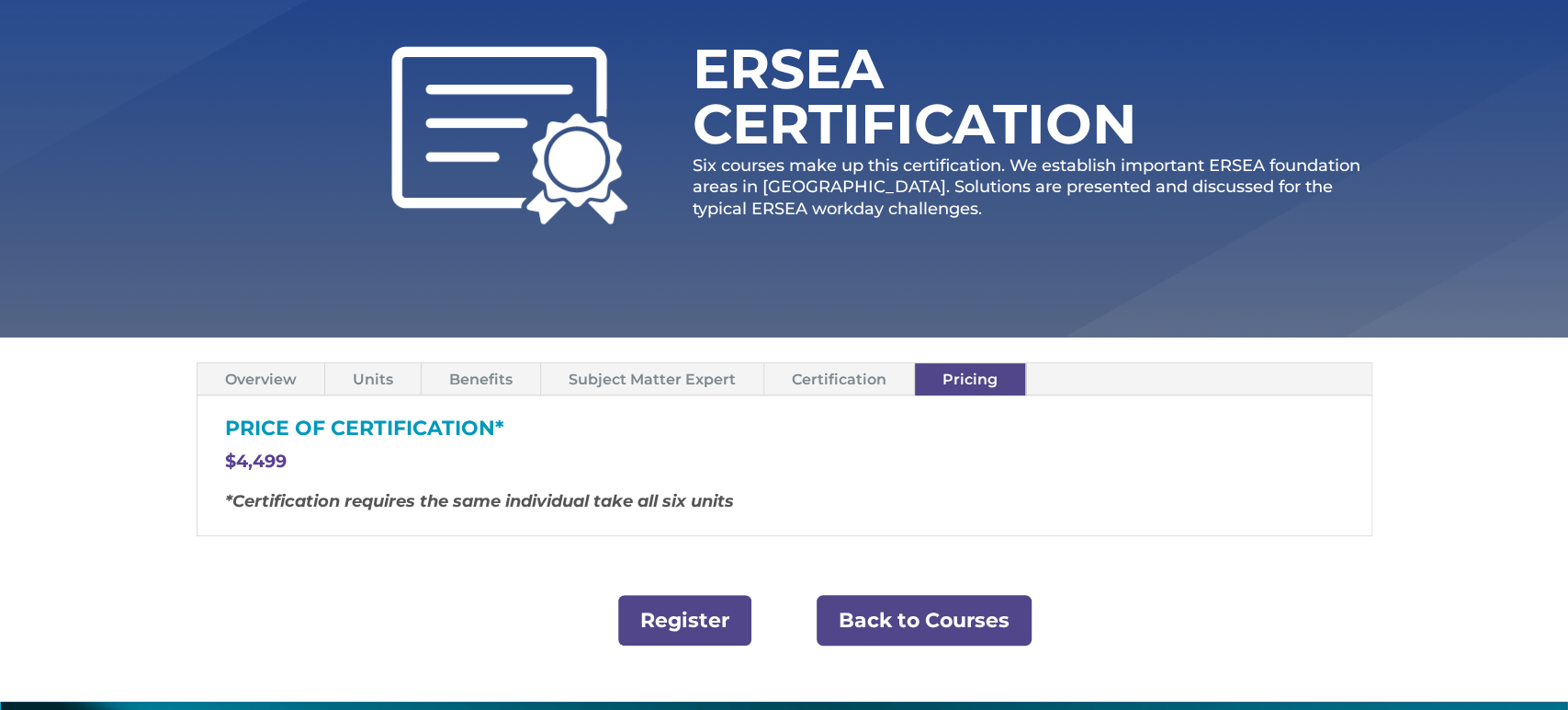
scroll to position [252, 0]
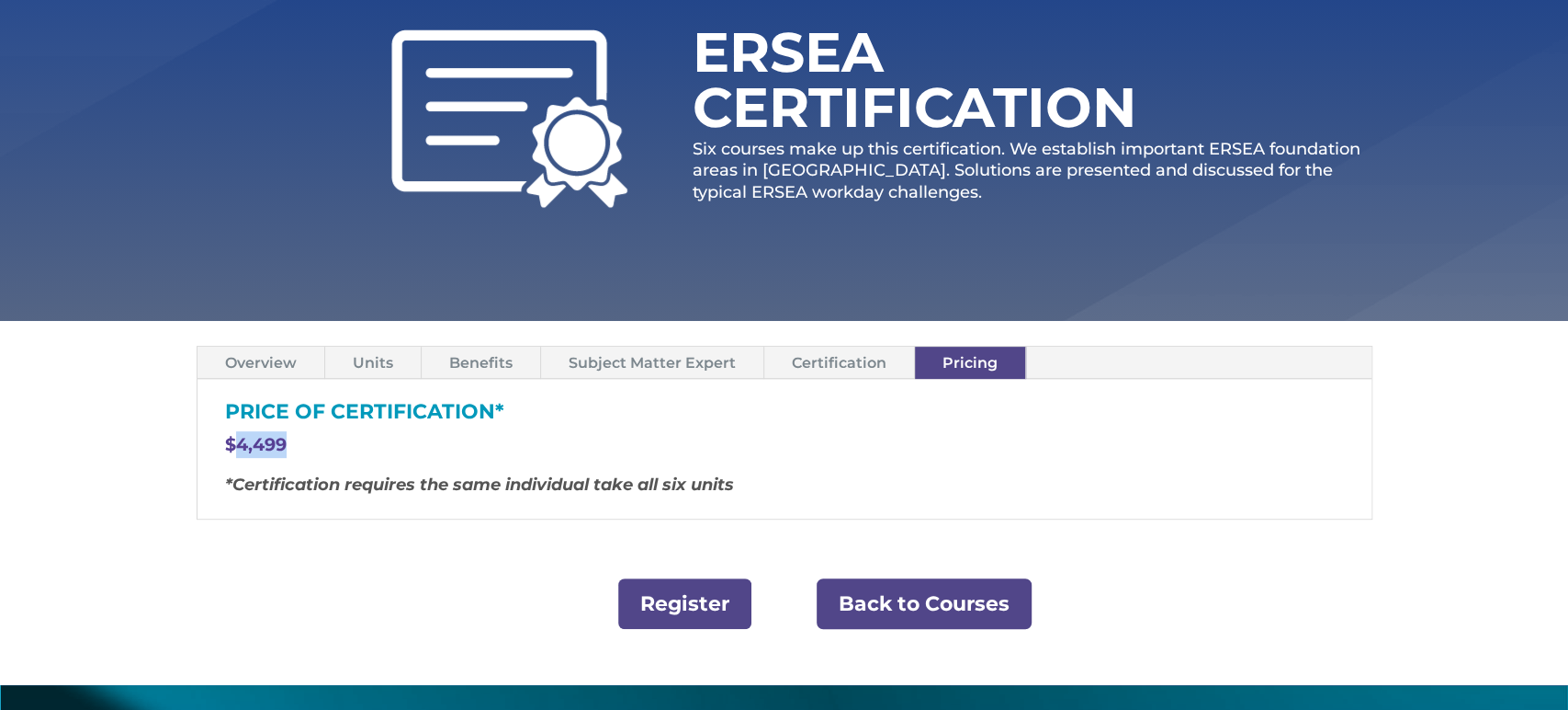
drag, startPoint x: 236, startPoint y: 441, endPoint x: 299, endPoint y: 436, distance: 63.2
click at [299, 436] on p "$4,499" at bounding box center [785, 453] width 1119 height 43
click at [860, 594] on link "Back to Courses" at bounding box center [924, 604] width 215 height 50
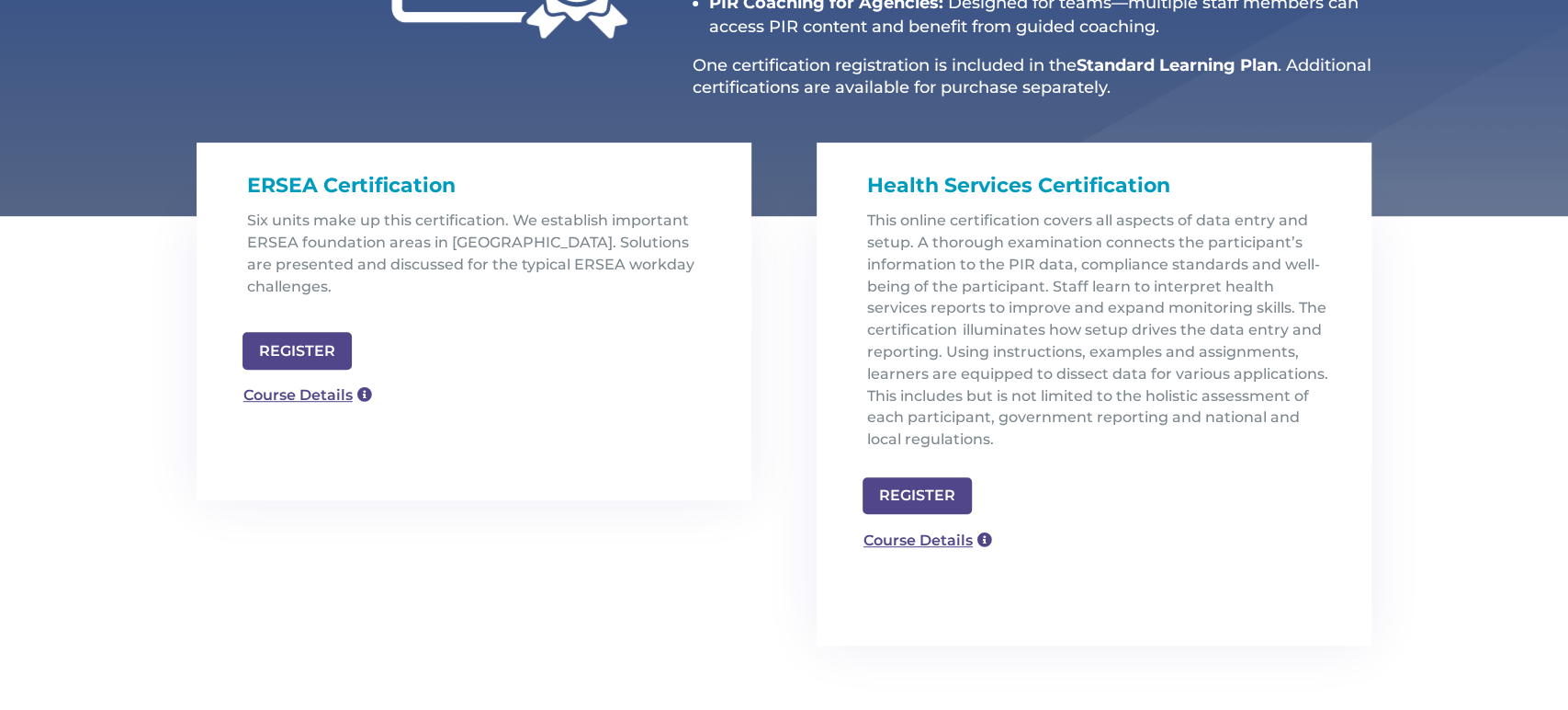
scroll to position [491, 0]
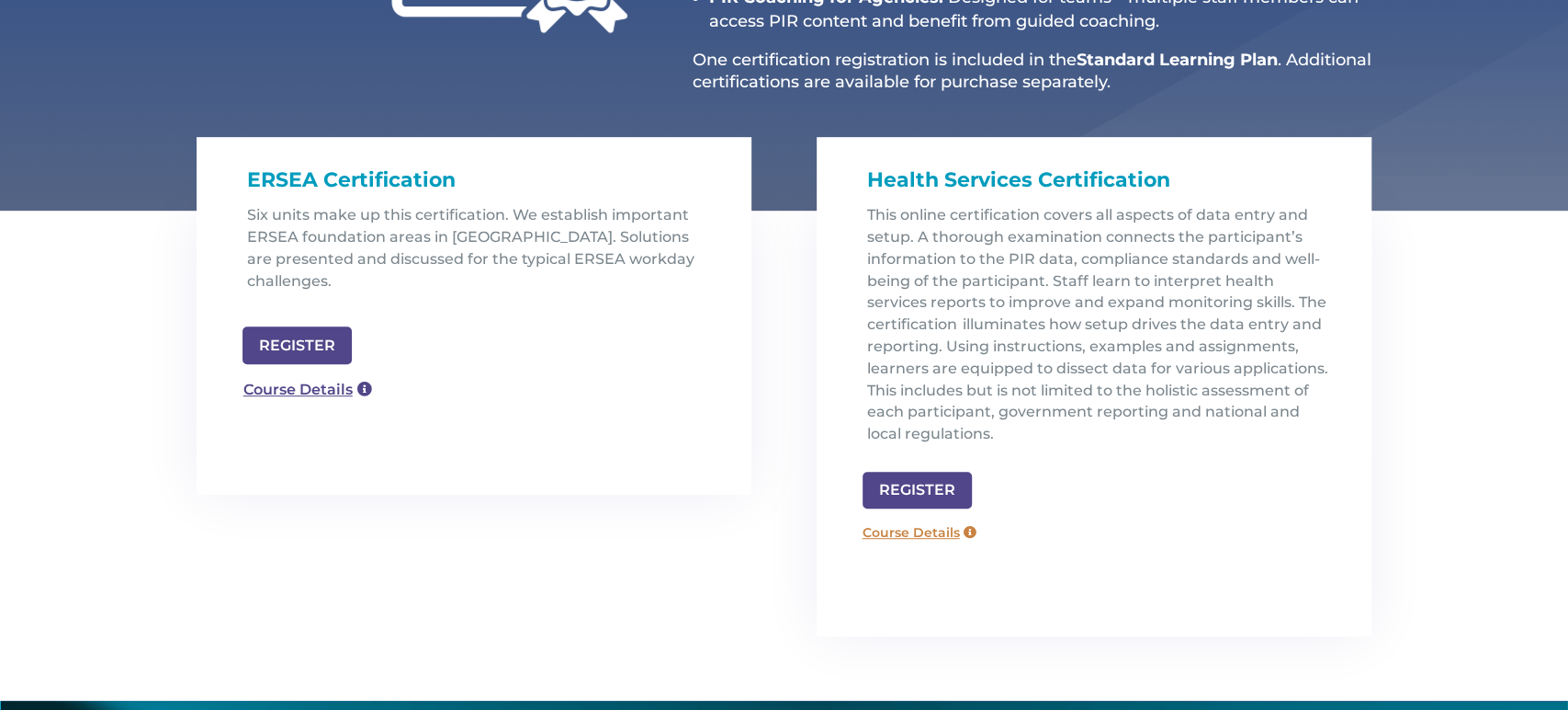
click at [926, 529] on link "Course Details" at bounding box center [920, 532] width 132 height 30
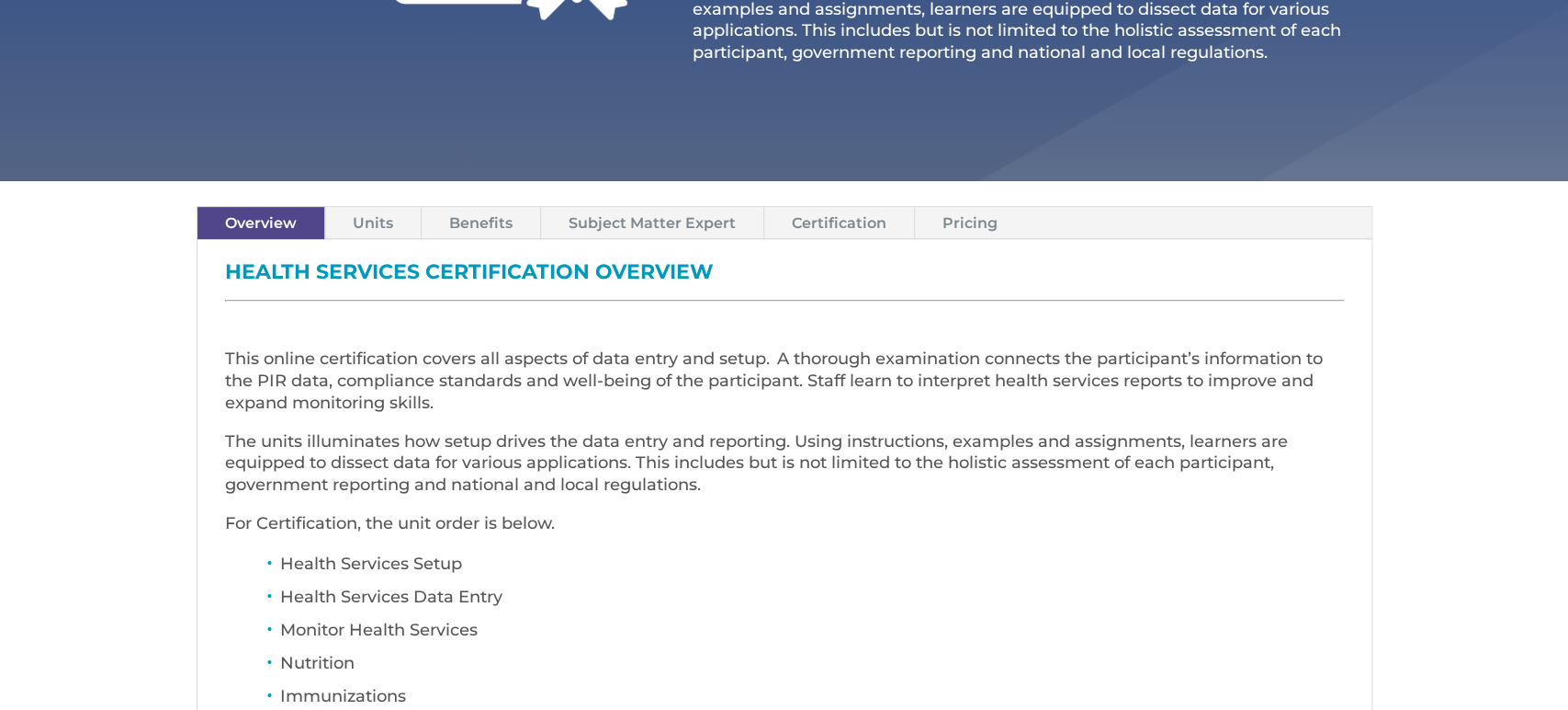
scroll to position [489, 0]
click at [940, 218] on link "Pricing" at bounding box center [970, 222] width 110 height 33
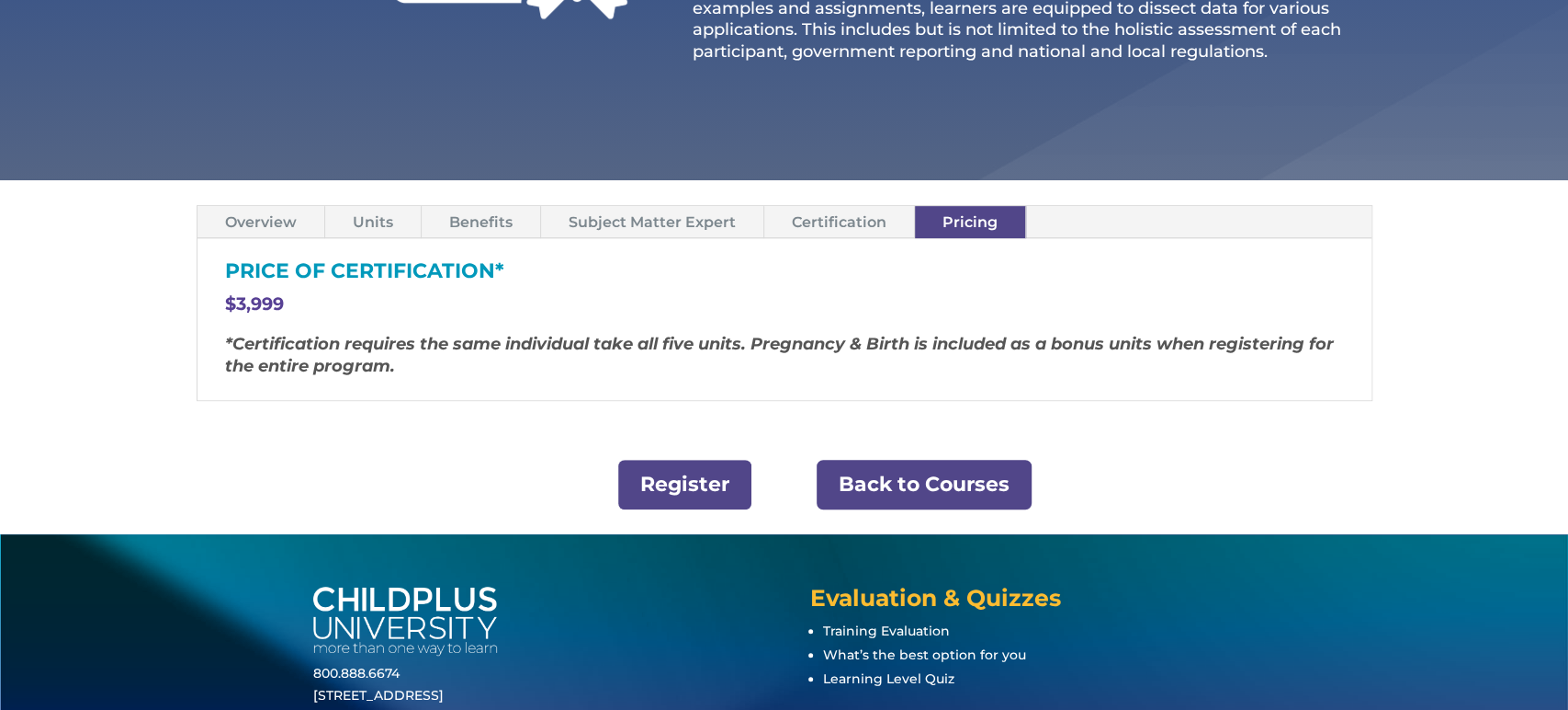
click at [883, 480] on link "Back to Courses" at bounding box center [924, 485] width 215 height 50
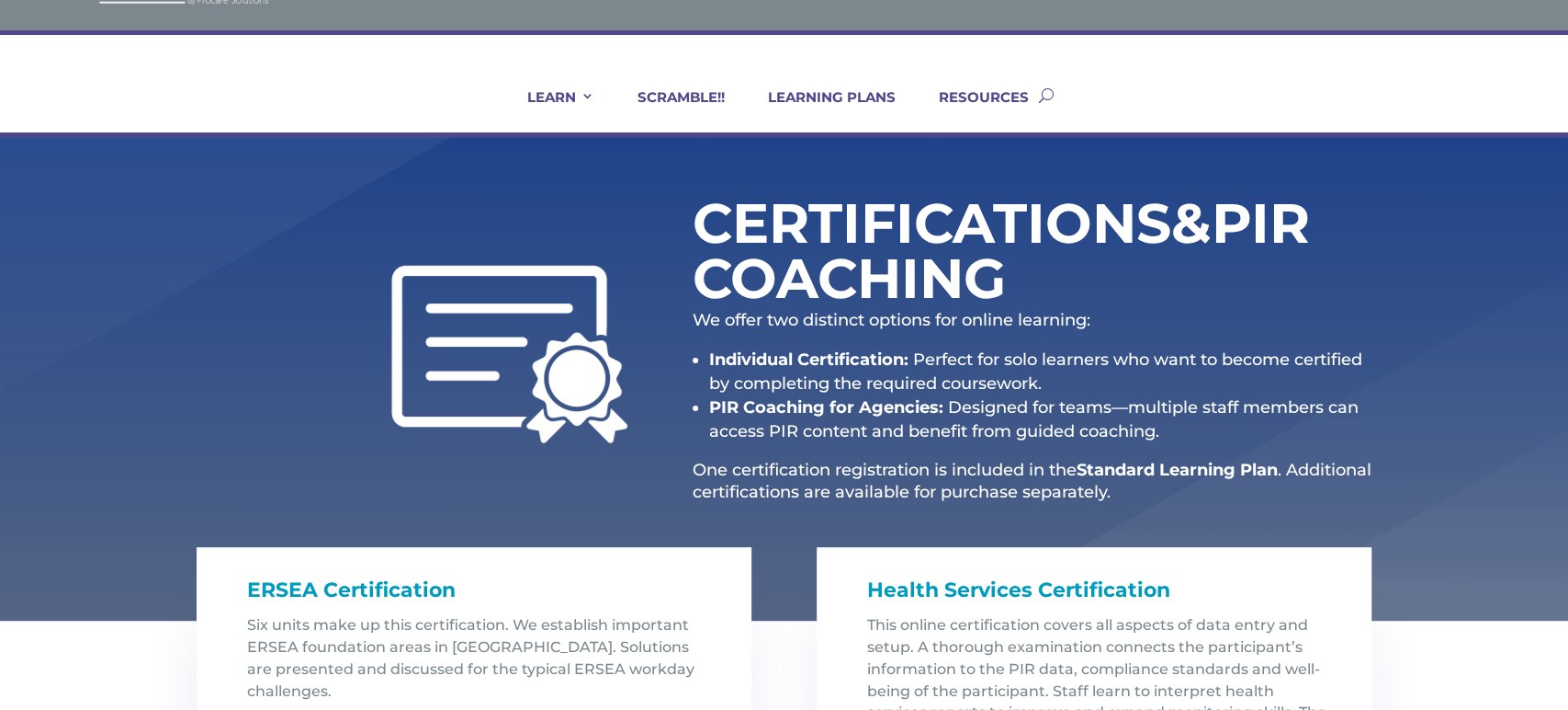
scroll to position [82, 0]
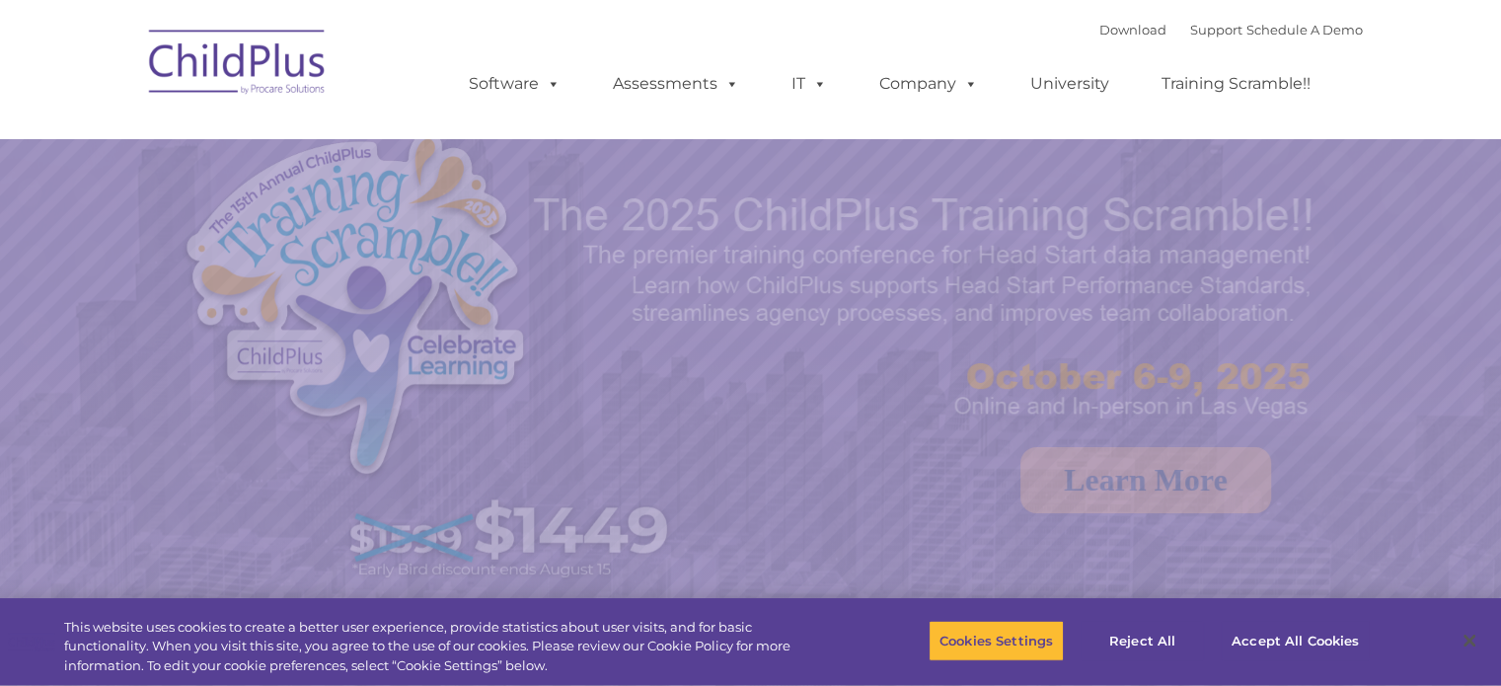
select select "MEDIUM"
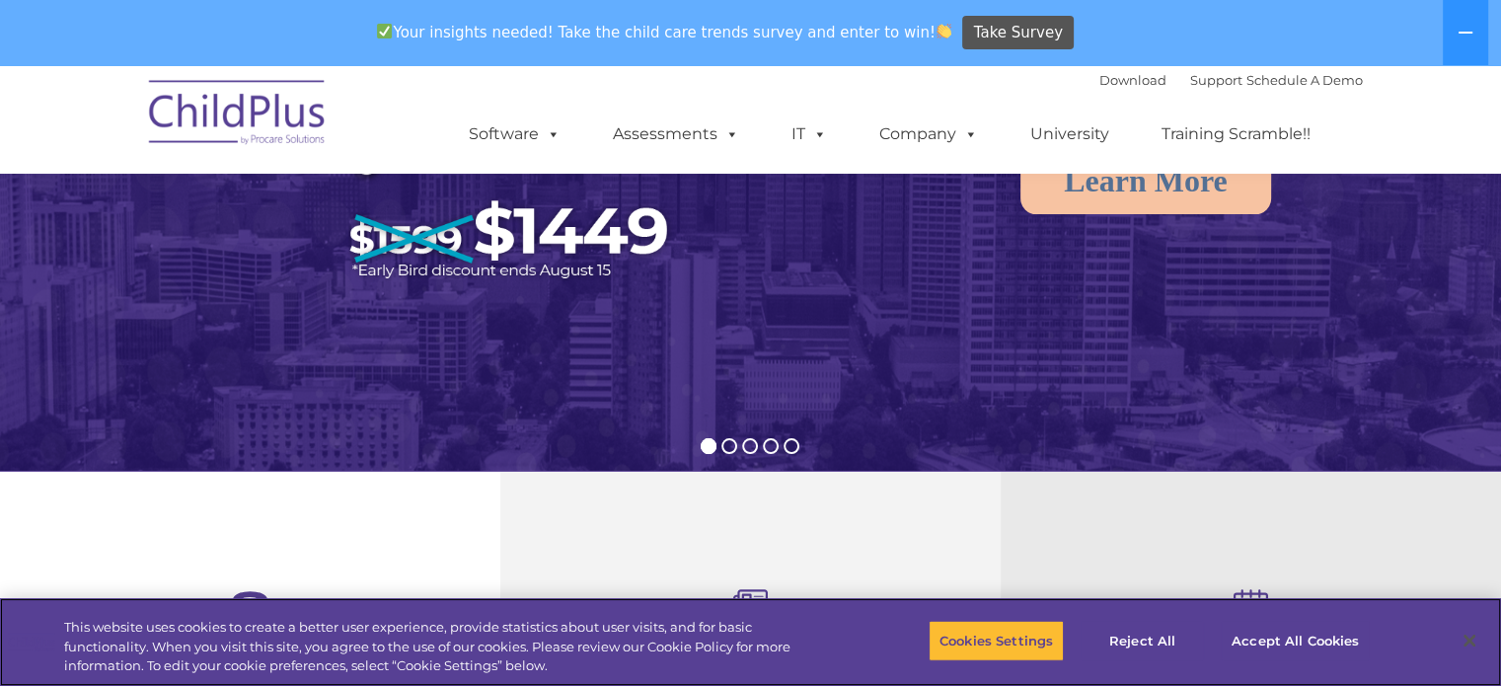
scroll to position [331, 0]
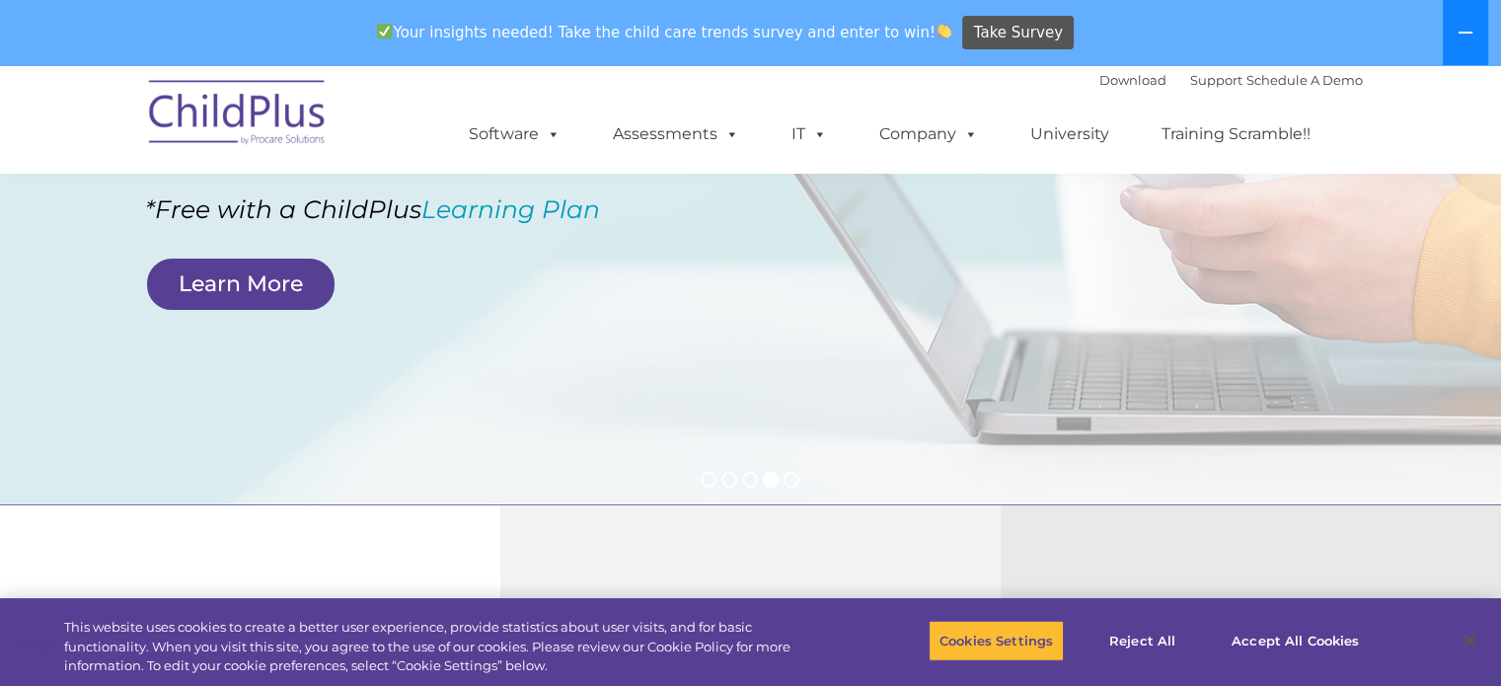
click at [1474, 33] on button at bounding box center [1464, 32] width 45 height 65
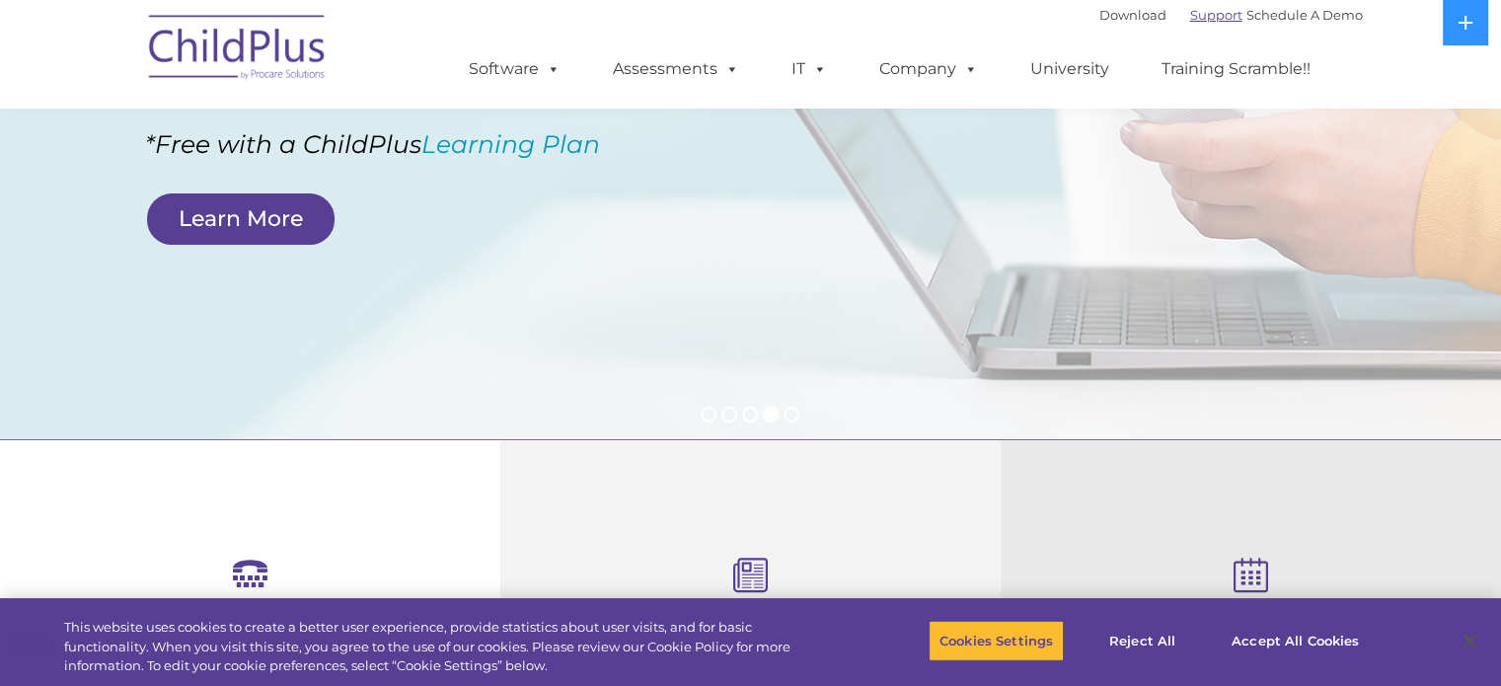
click at [1194, 21] on link "Support" at bounding box center [1216, 15] width 52 height 16
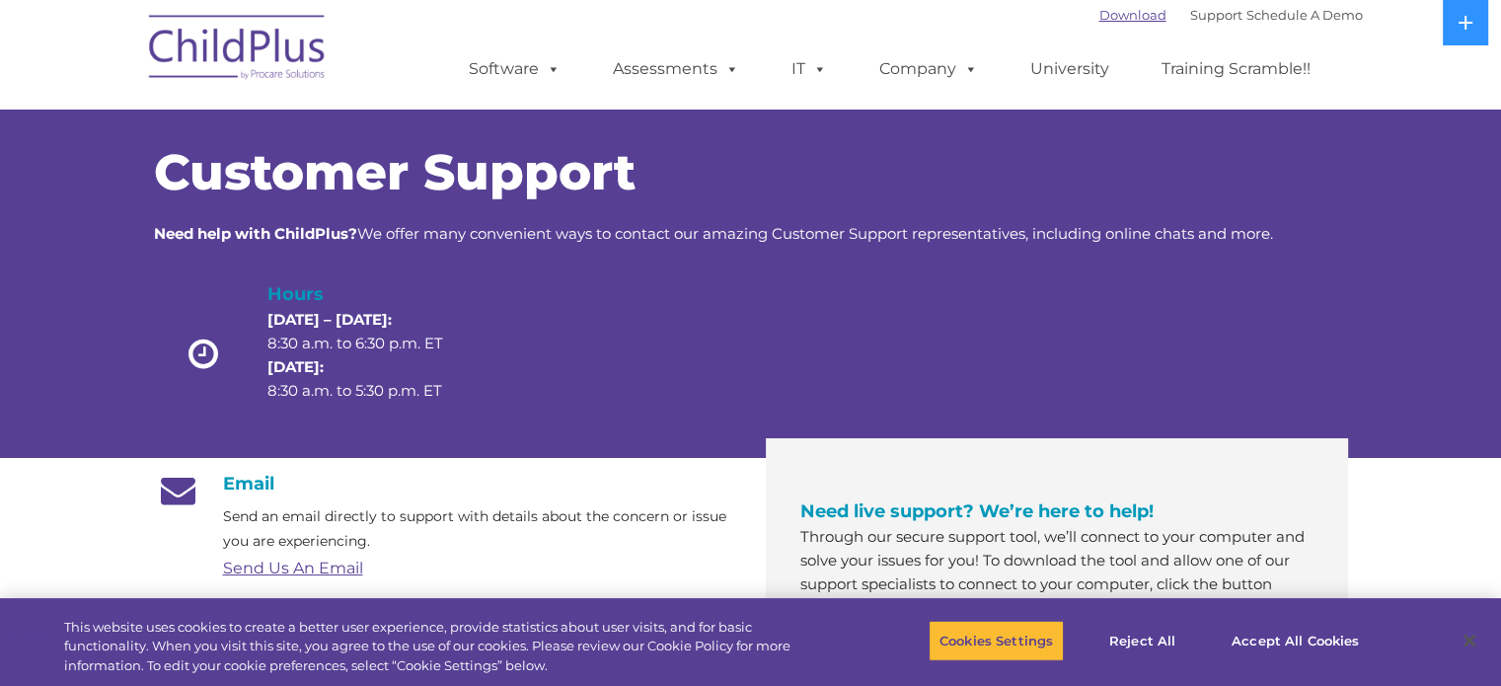
click at [1119, 14] on link "Download" at bounding box center [1132, 15] width 67 height 16
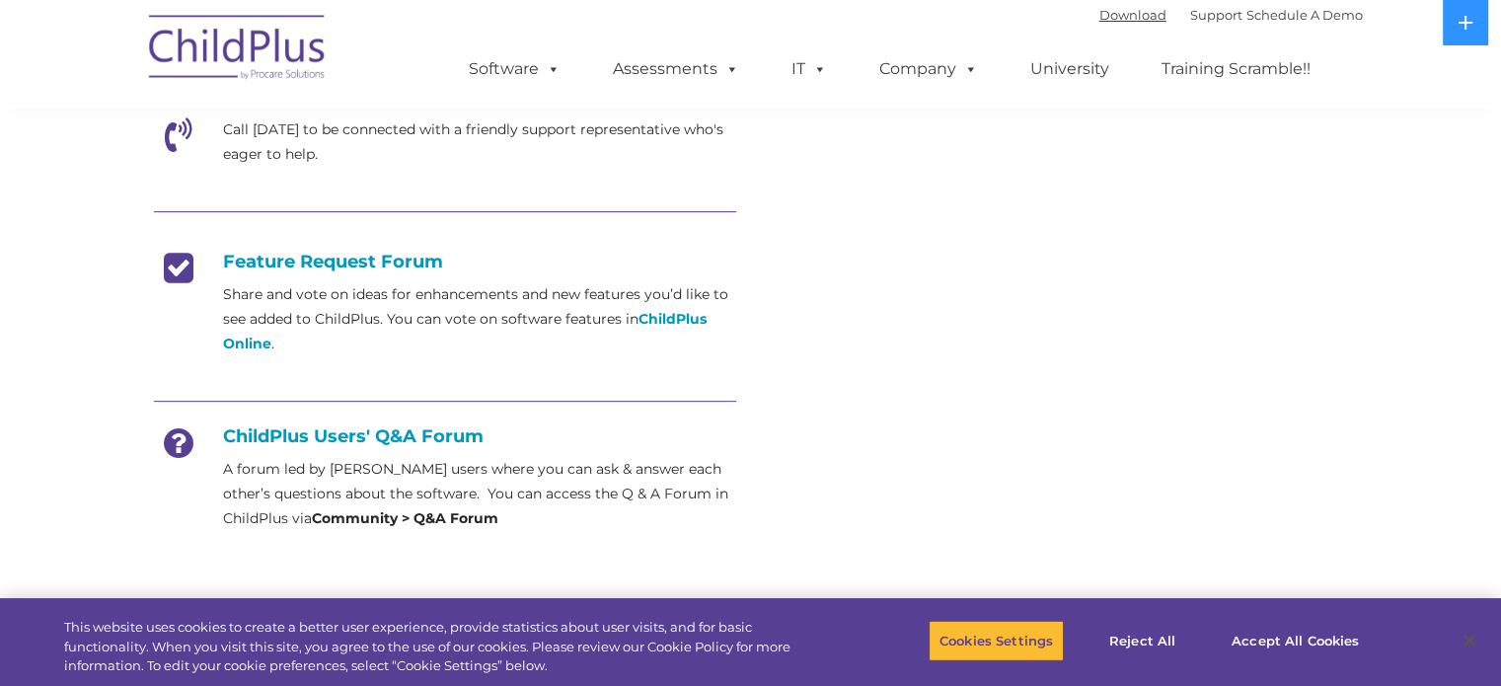
scroll to position [696, 0]
click at [673, 318] on strong "ChildPlus Online" at bounding box center [464, 330] width 483 height 42
click at [369, 262] on h4 "Feature Request Forum" at bounding box center [445, 261] width 582 height 22
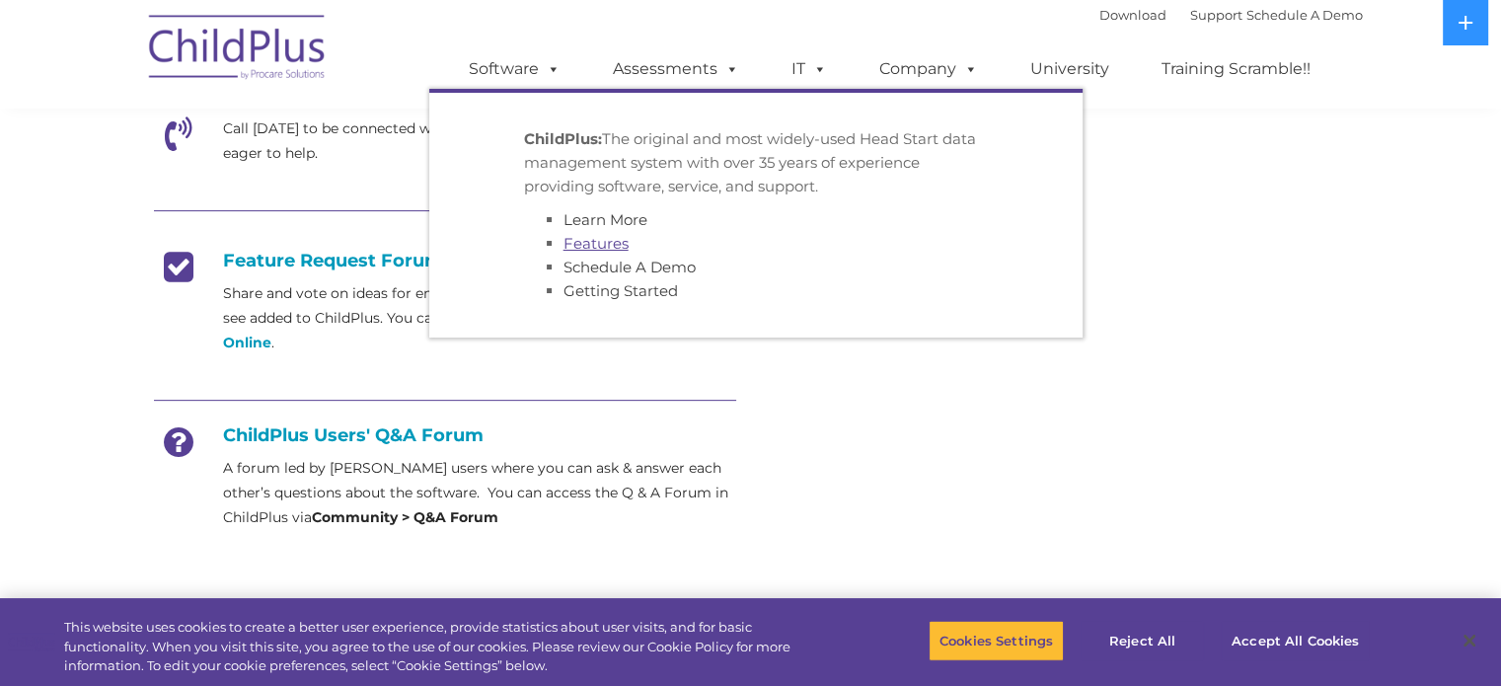
click at [586, 241] on link "Features" at bounding box center [595, 243] width 65 height 19
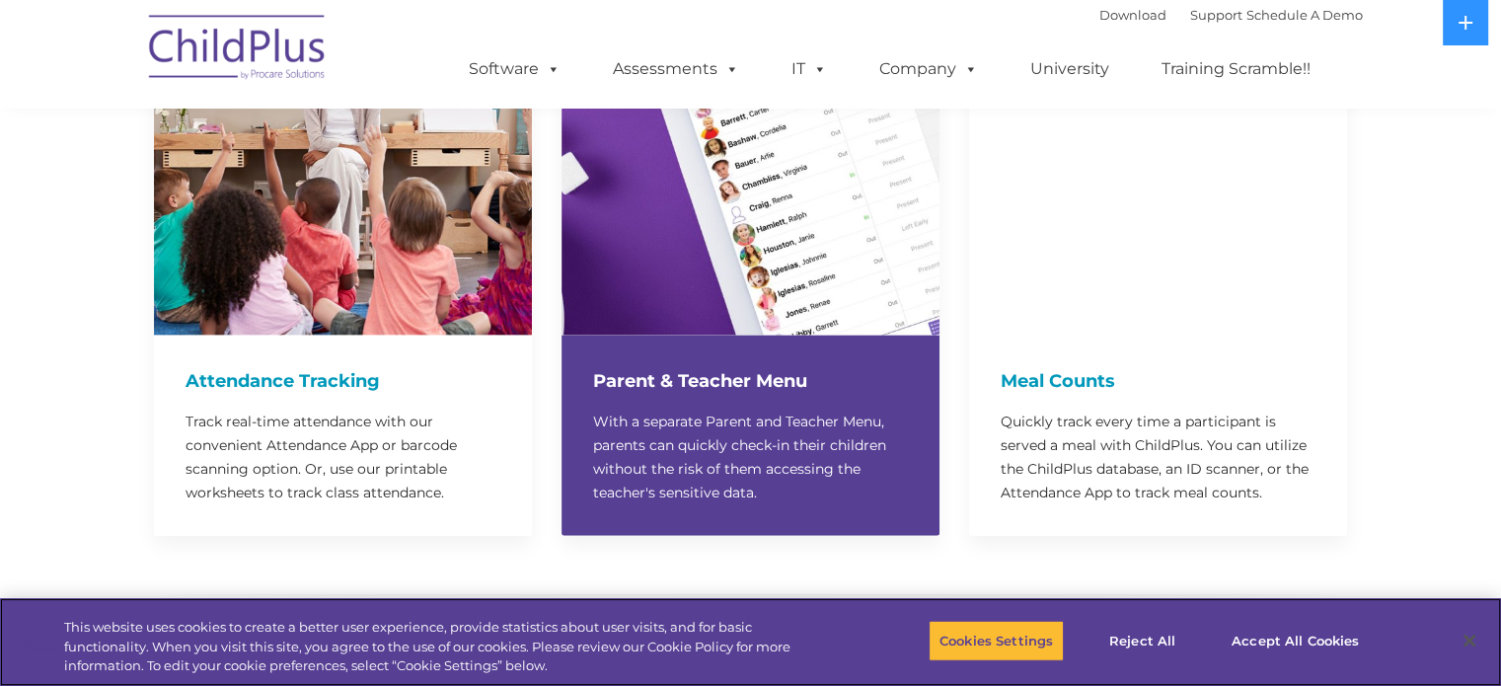
scroll to position [4959, 0]
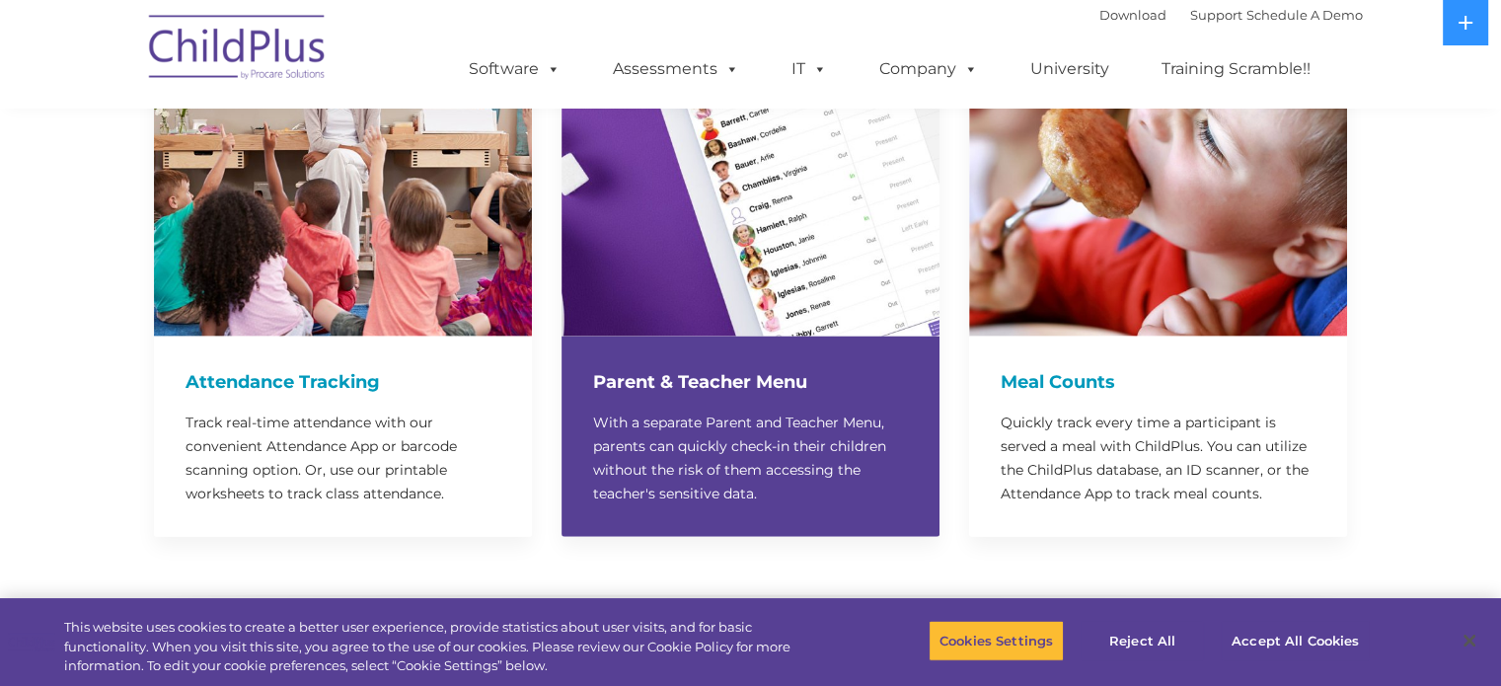
click at [709, 368] on h4 "Parent & Teacher Menu" at bounding box center [750, 382] width 315 height 28
click at [726, 208] on img at bounding box center [750, 148] width 378 height 378
click at [715, 410] on p "With a separate Parent and Teacher Menu, parents can quickly check-in their chi…" at bounding box center [750, 457] width 315 height 95
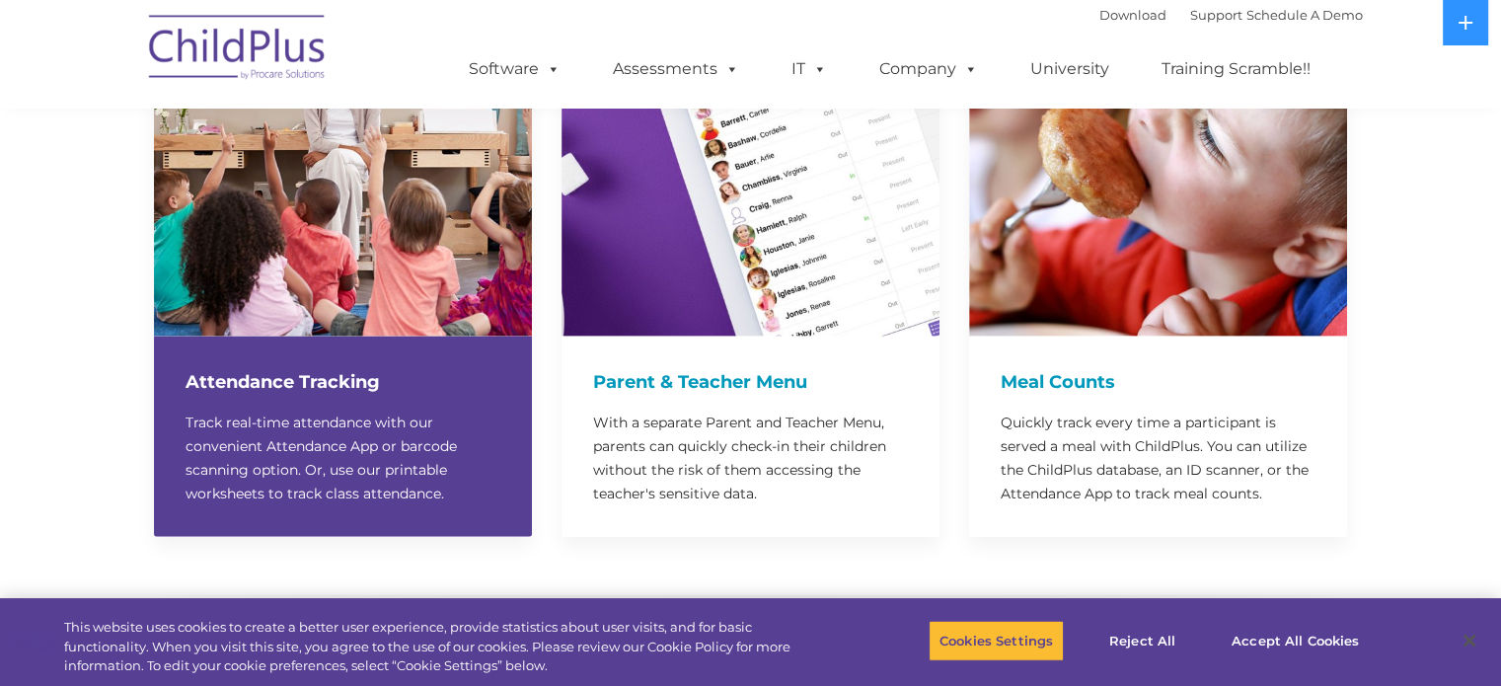
click at [373, 419] on p "Track real-time attendance with our convenient Attendance App or barcode scanni…" at bounding box center [342, 457] width 315 height 95
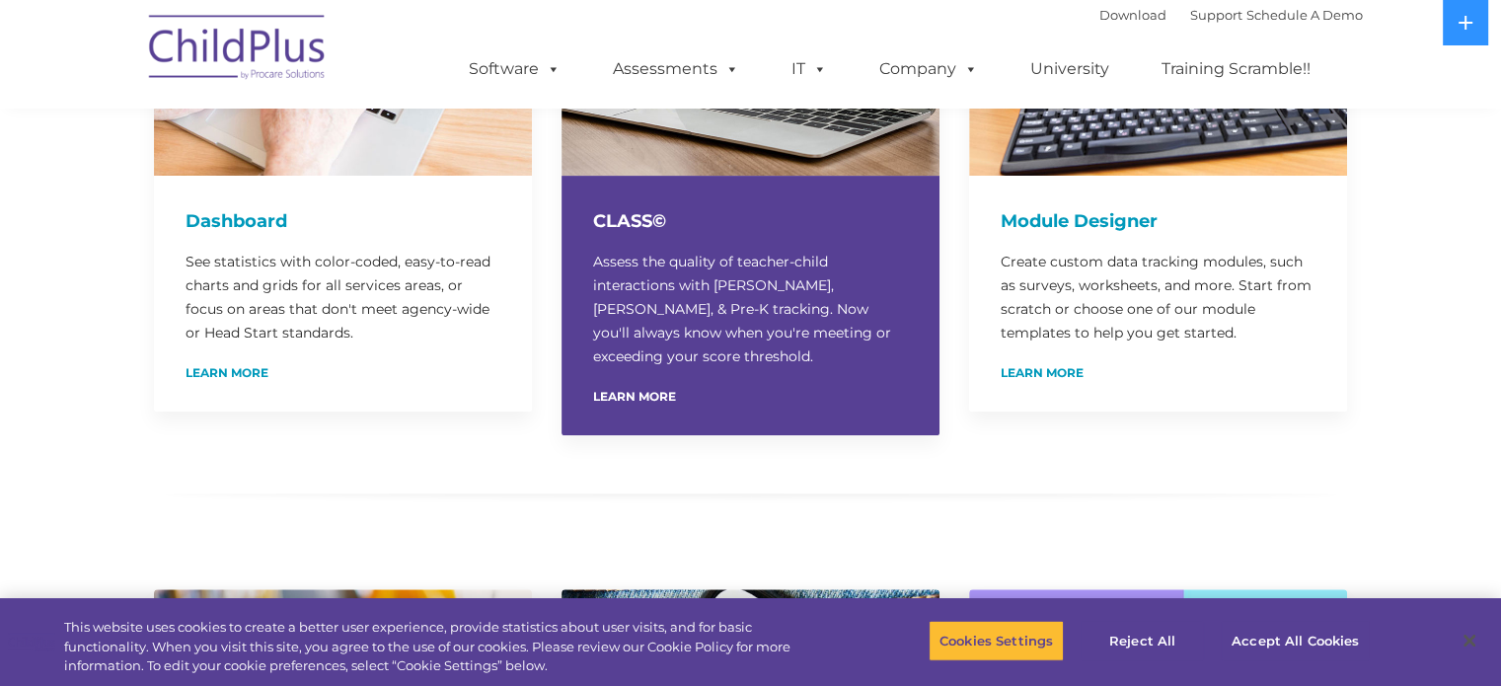
scroll to position [0, 0]
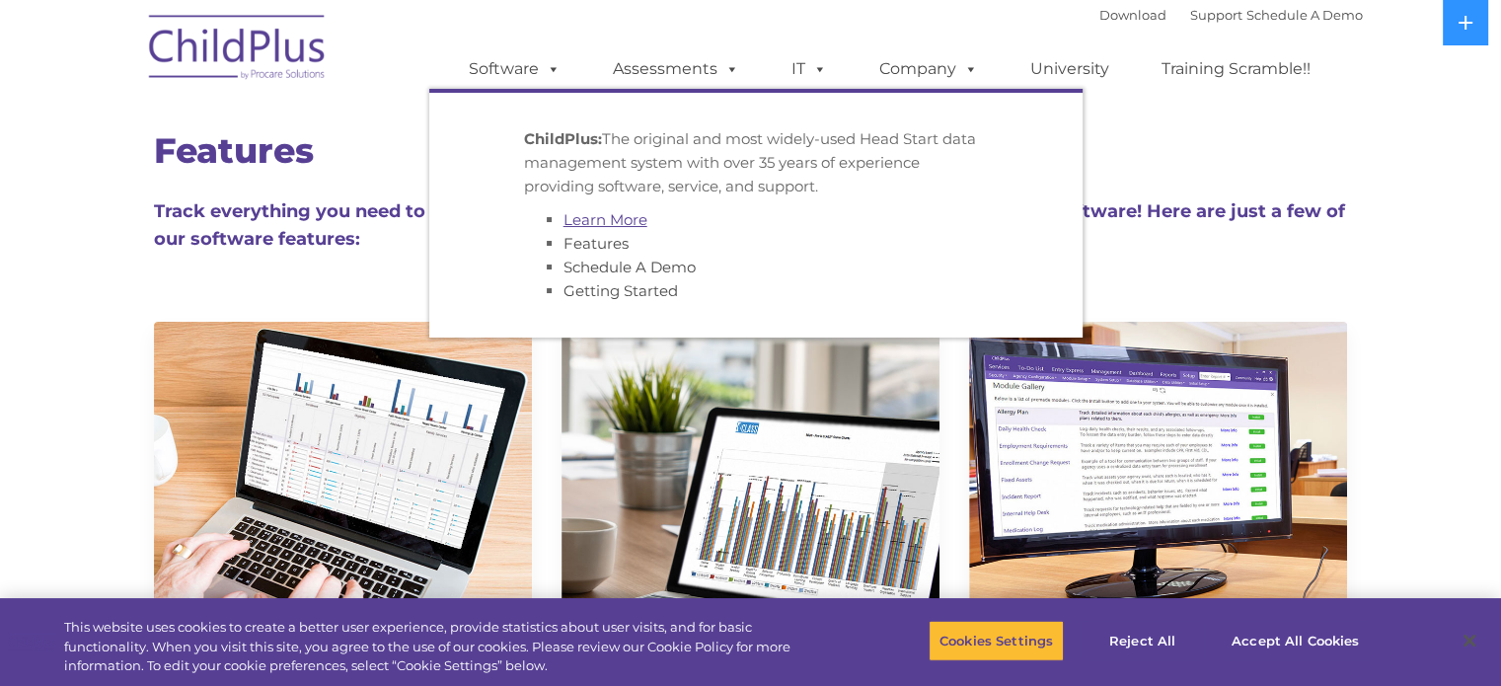
click at [599, 228] on link "Learn More" at bounding box center [605, 219] width 84 height 19
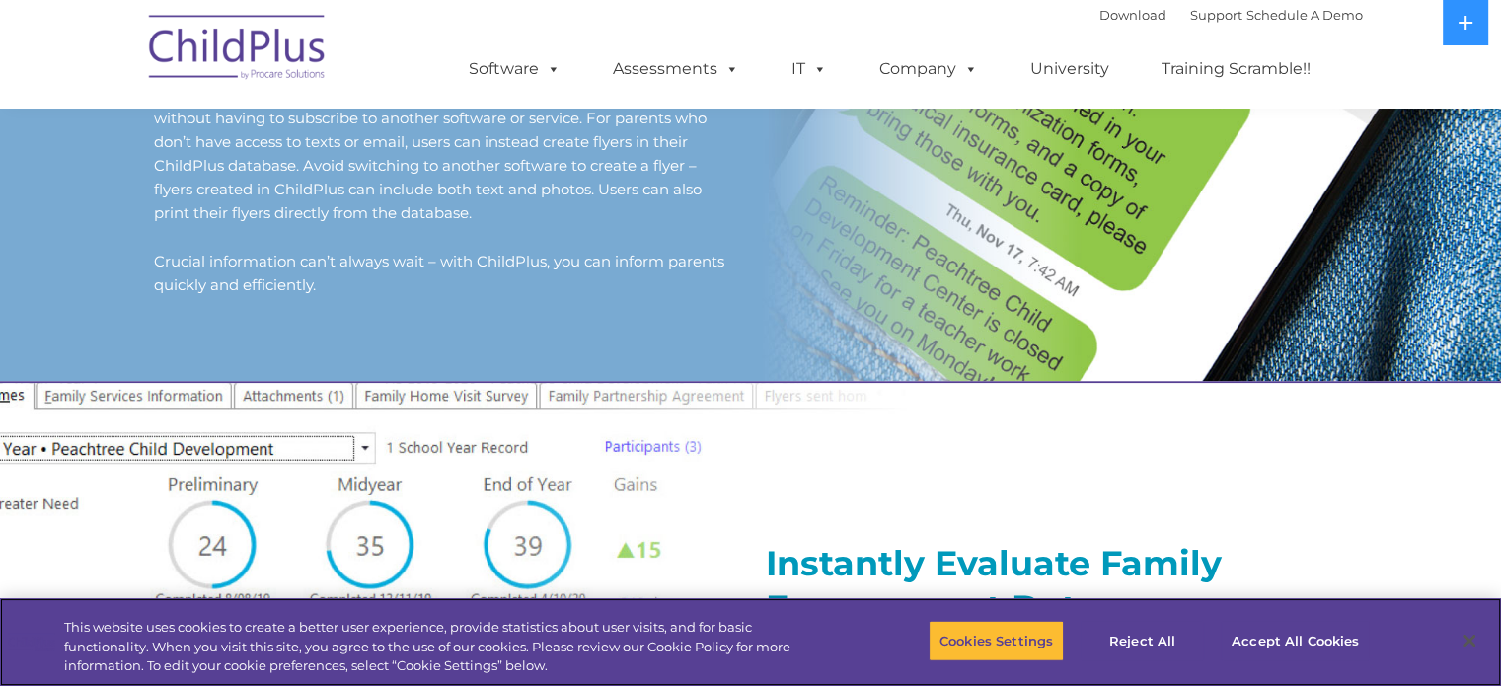
scroll to position [1890, 0]
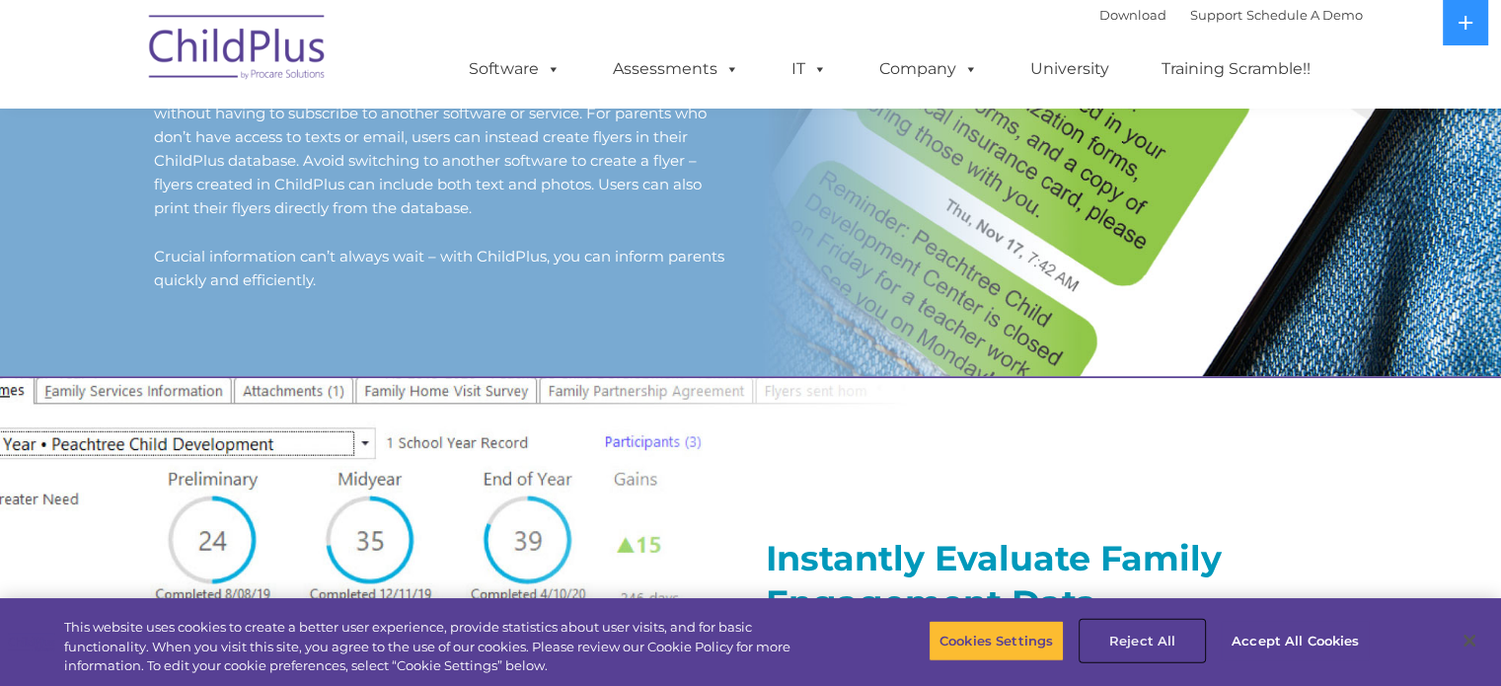
click at [1157, 637] on button "Reject All" at bounding box center [1141, 640] width 123 height 41
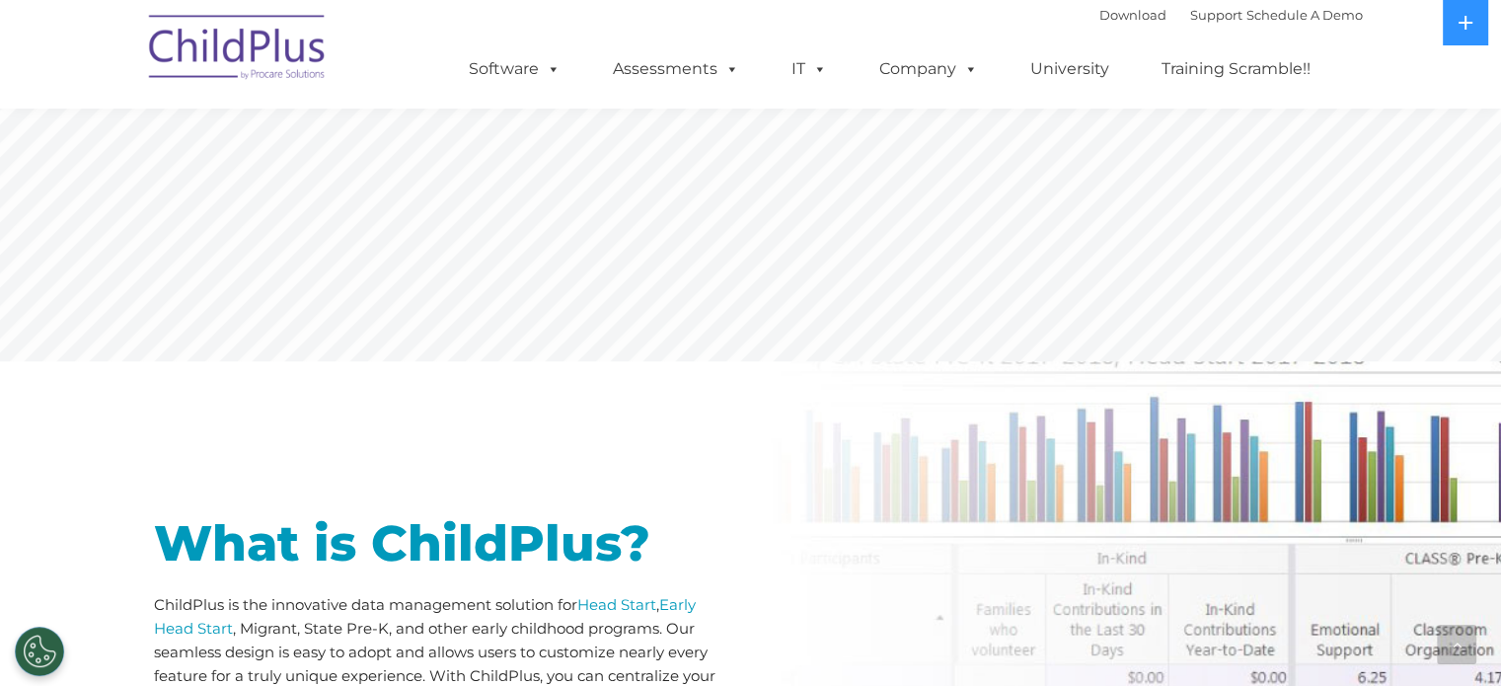
scroll to position [0, 0]
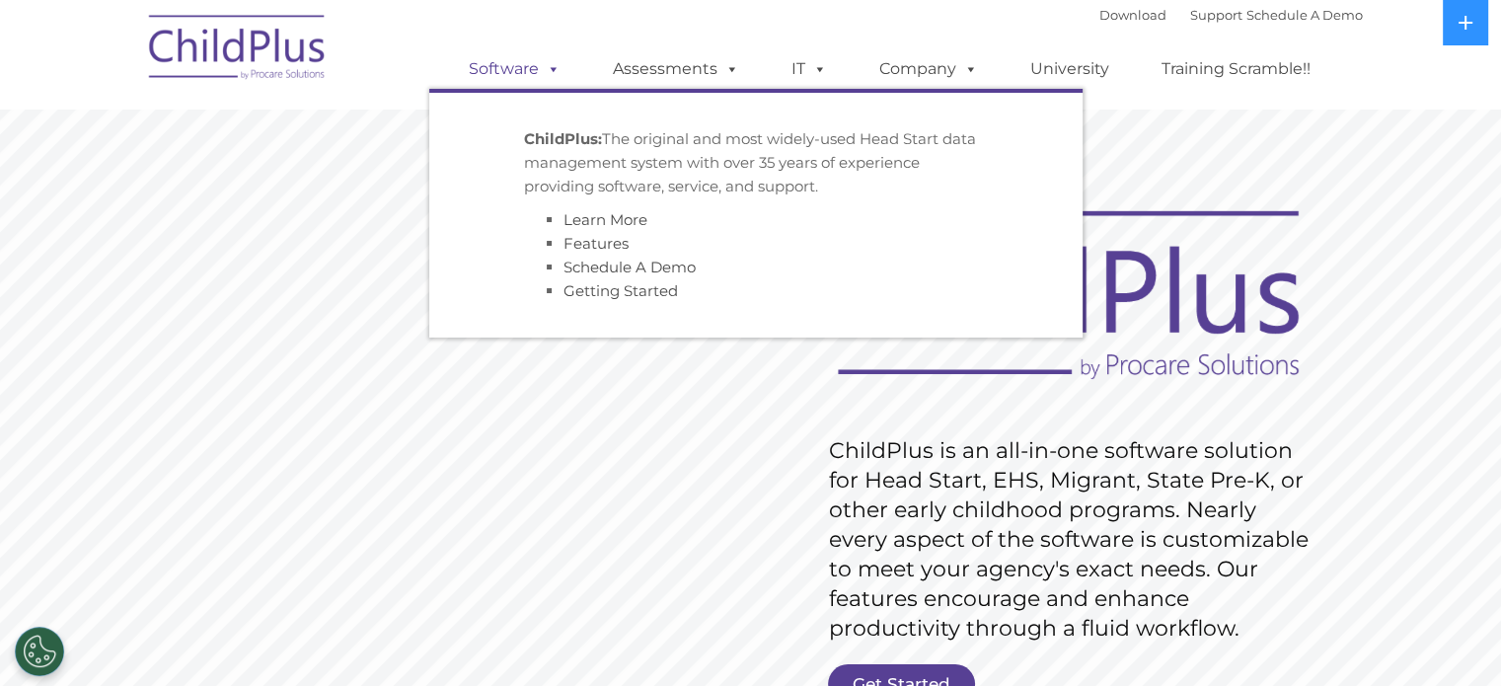
click at [526, 66] on link "Software" at bounding box center [514, 68] width 131 height 39
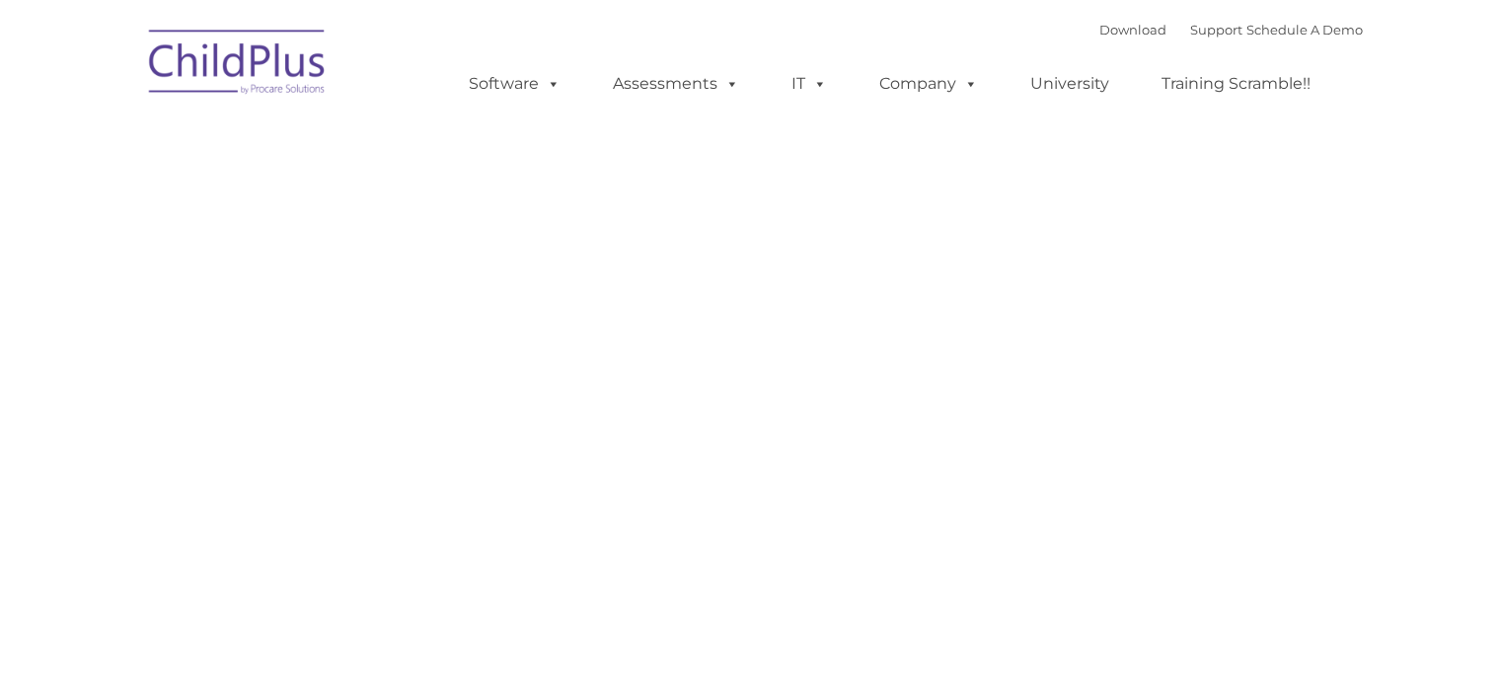
type input ""
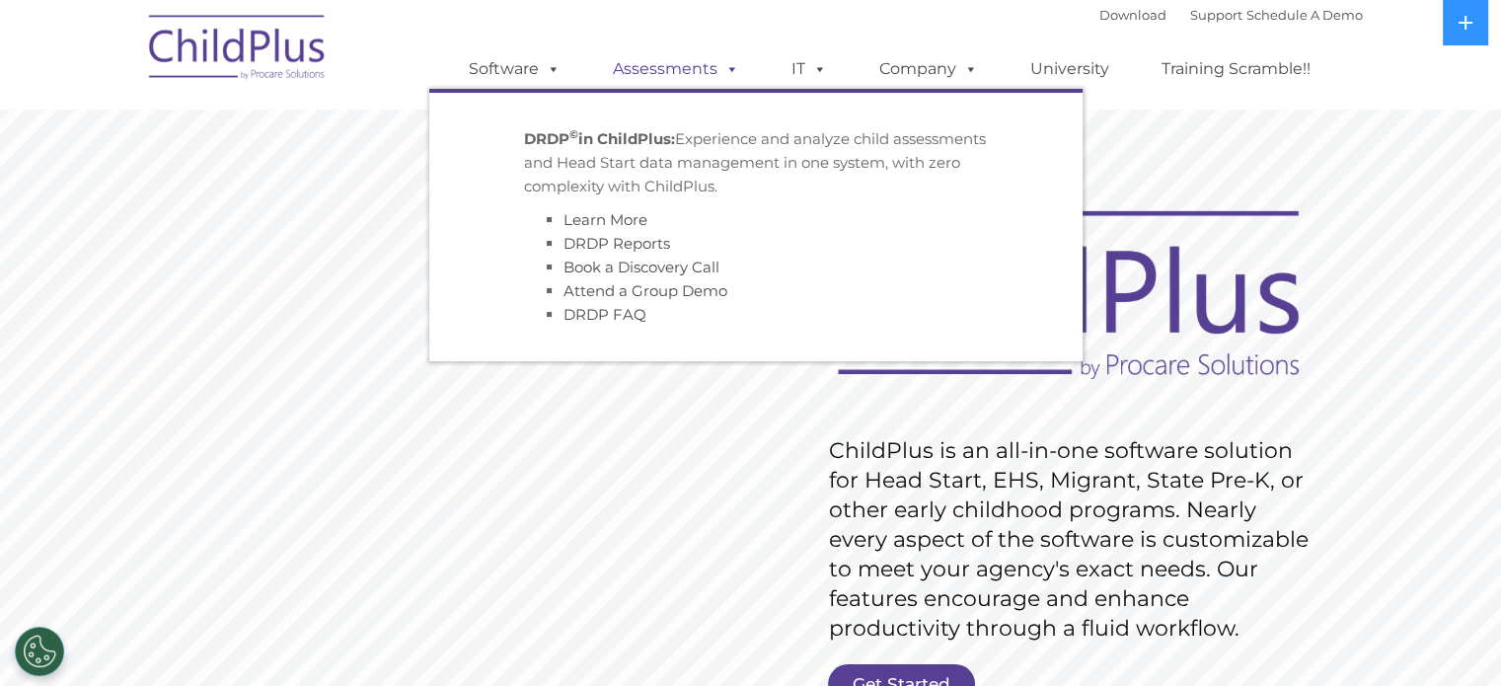
click at [658, 68] on link "Assessments" at bounding box center [676, 68] width 166 height 39
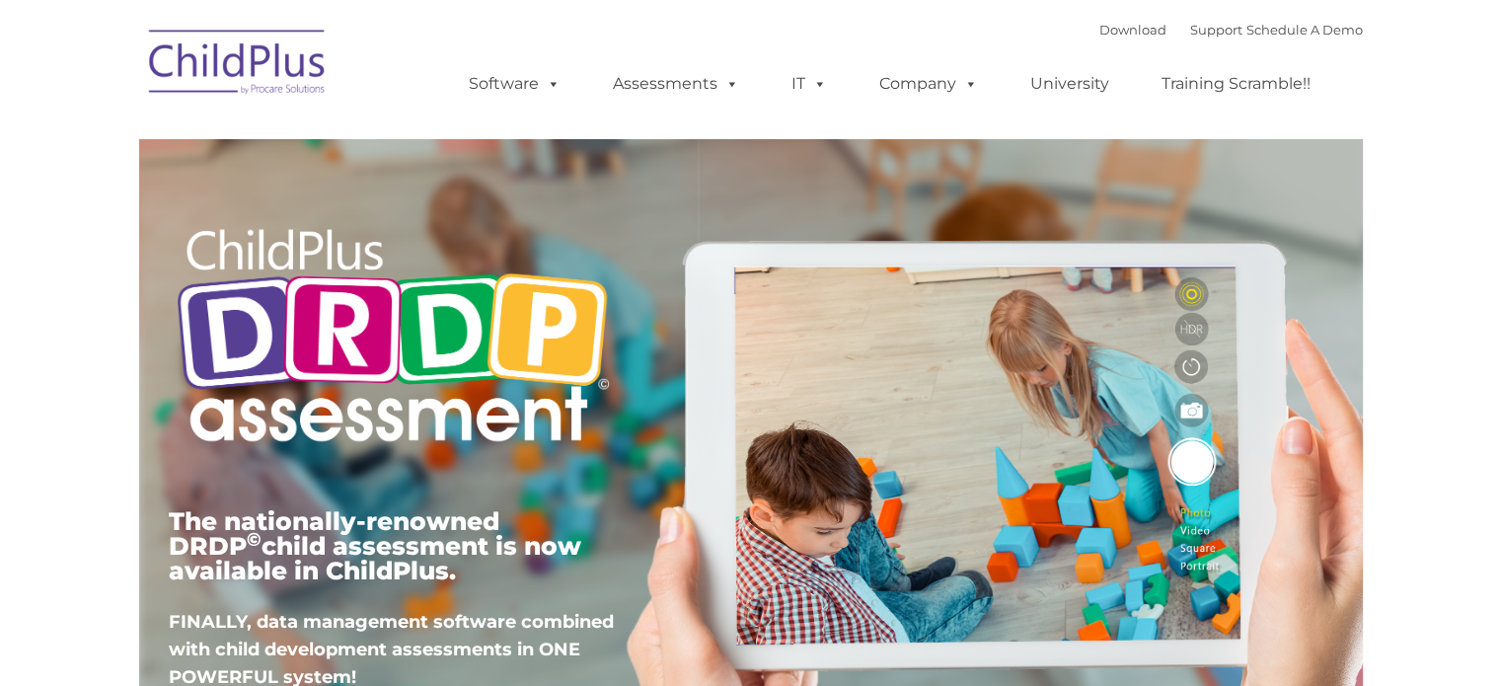
type input ""
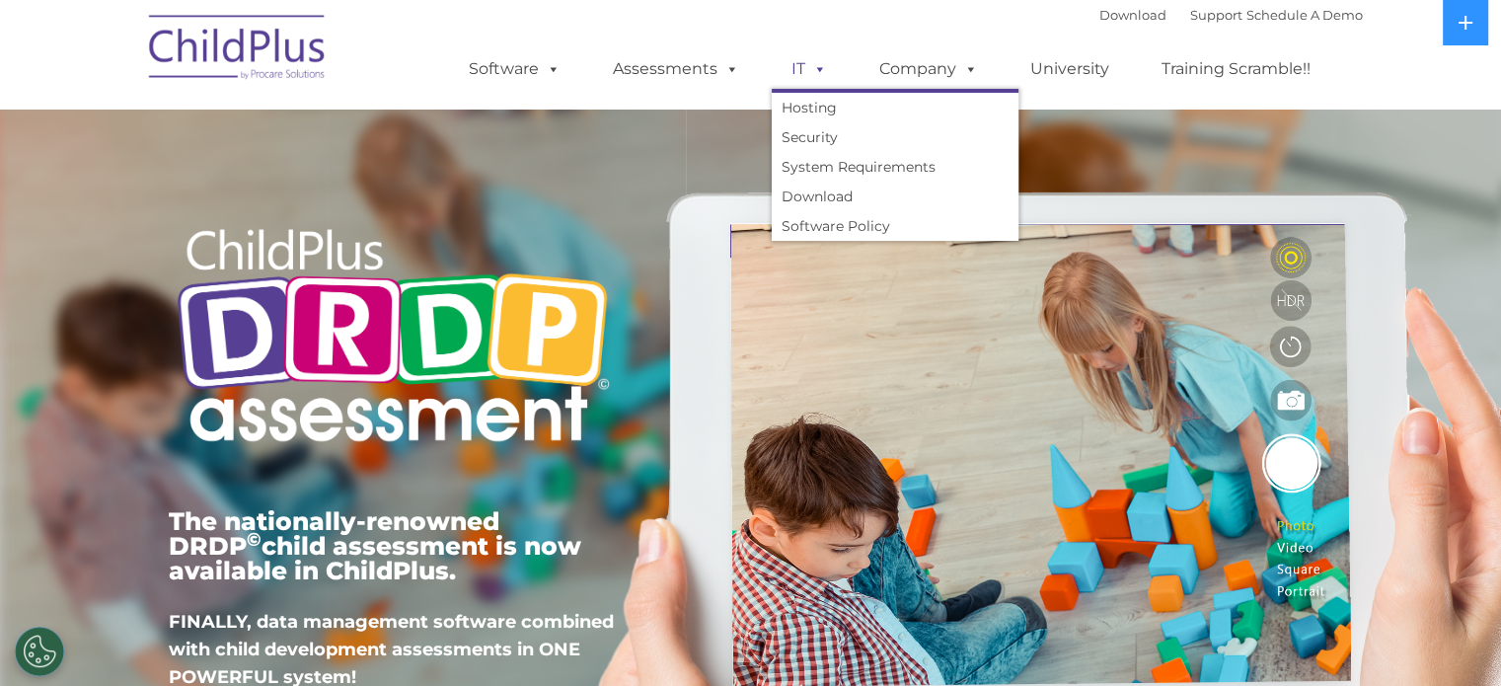
click at [815, 68] on span at bounding box center [816, 68] width 22 height 19
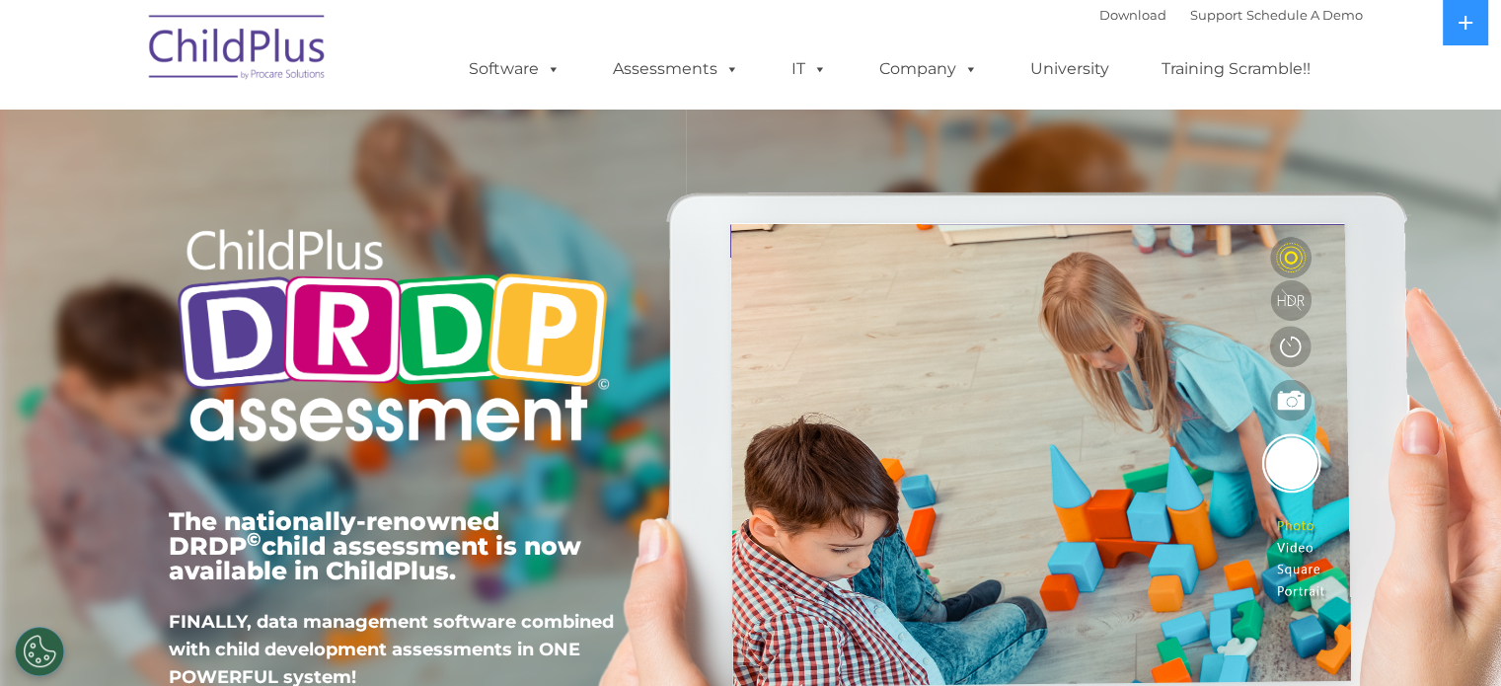
click at [0, 0] on div "×" at bounding box center [0, 0] width 0 height 0
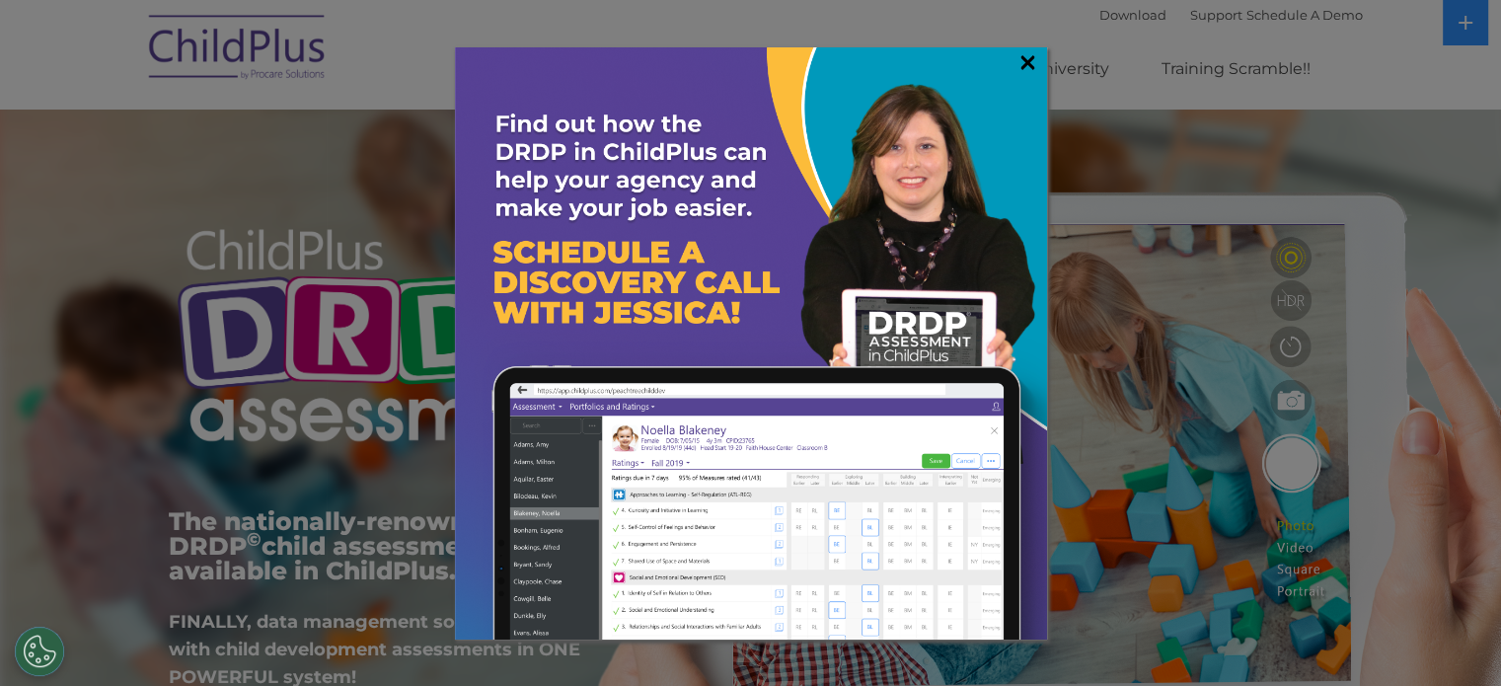
click at [1028, 61] on link "×" at bounding box center [1027, 62] width 23 height 20
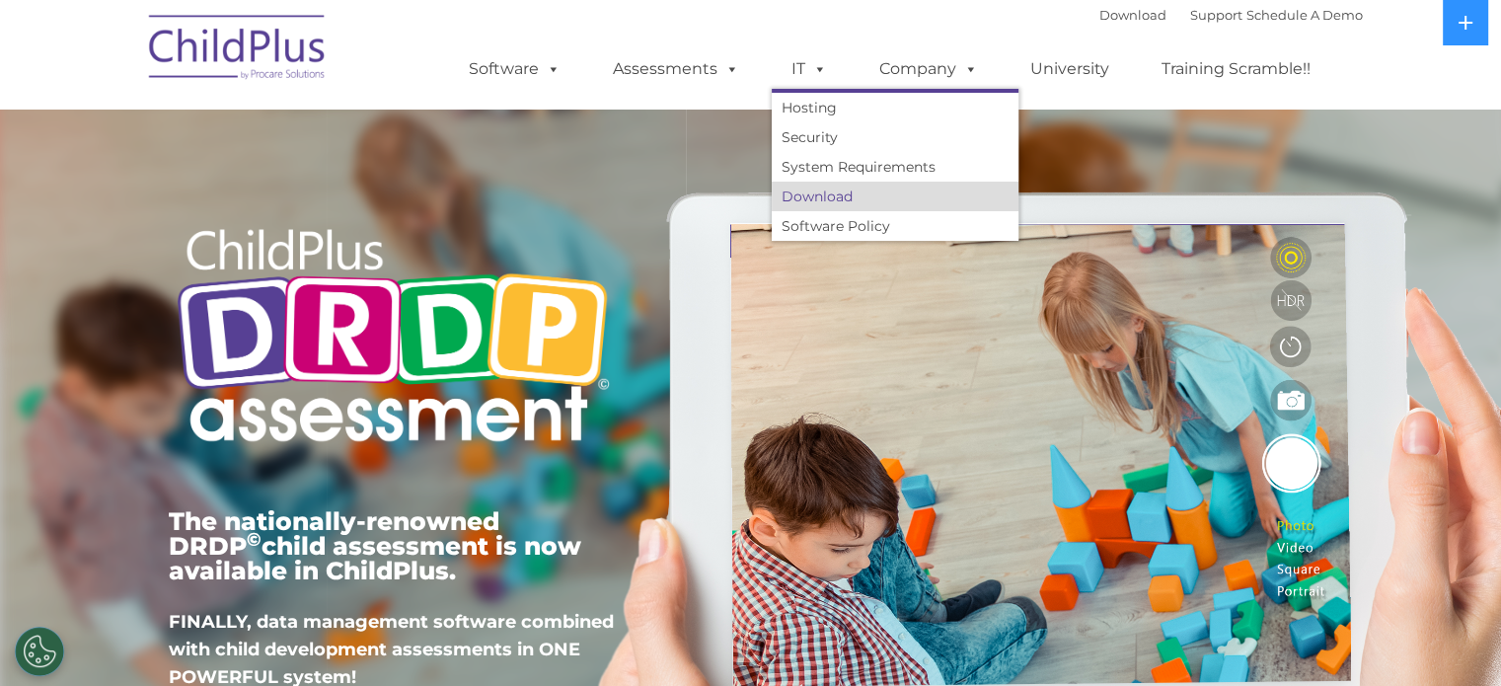
click at [825, 207] on link "Download" at bounding box center [895, 197] width 247 height 30
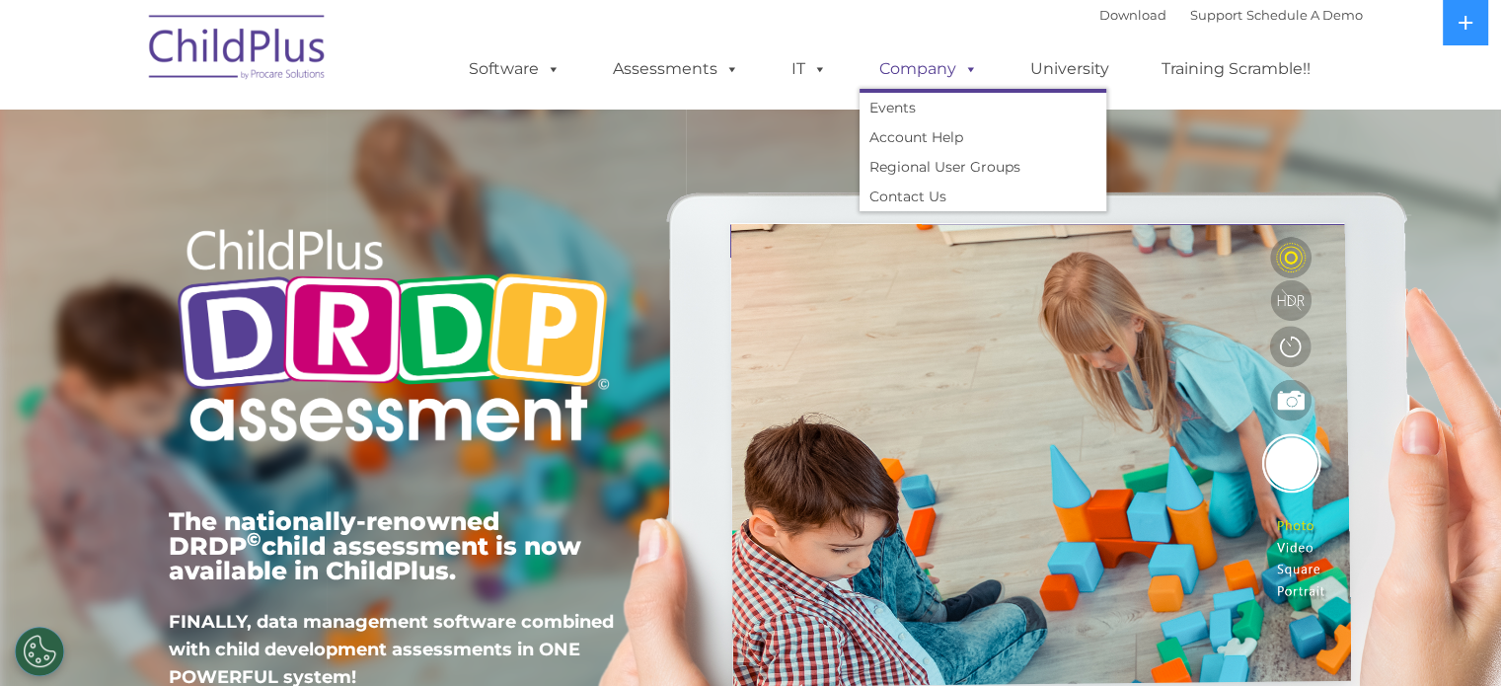
click at [914, 72] on link "Company" at bounding box center [928, 68] width 138 height 39
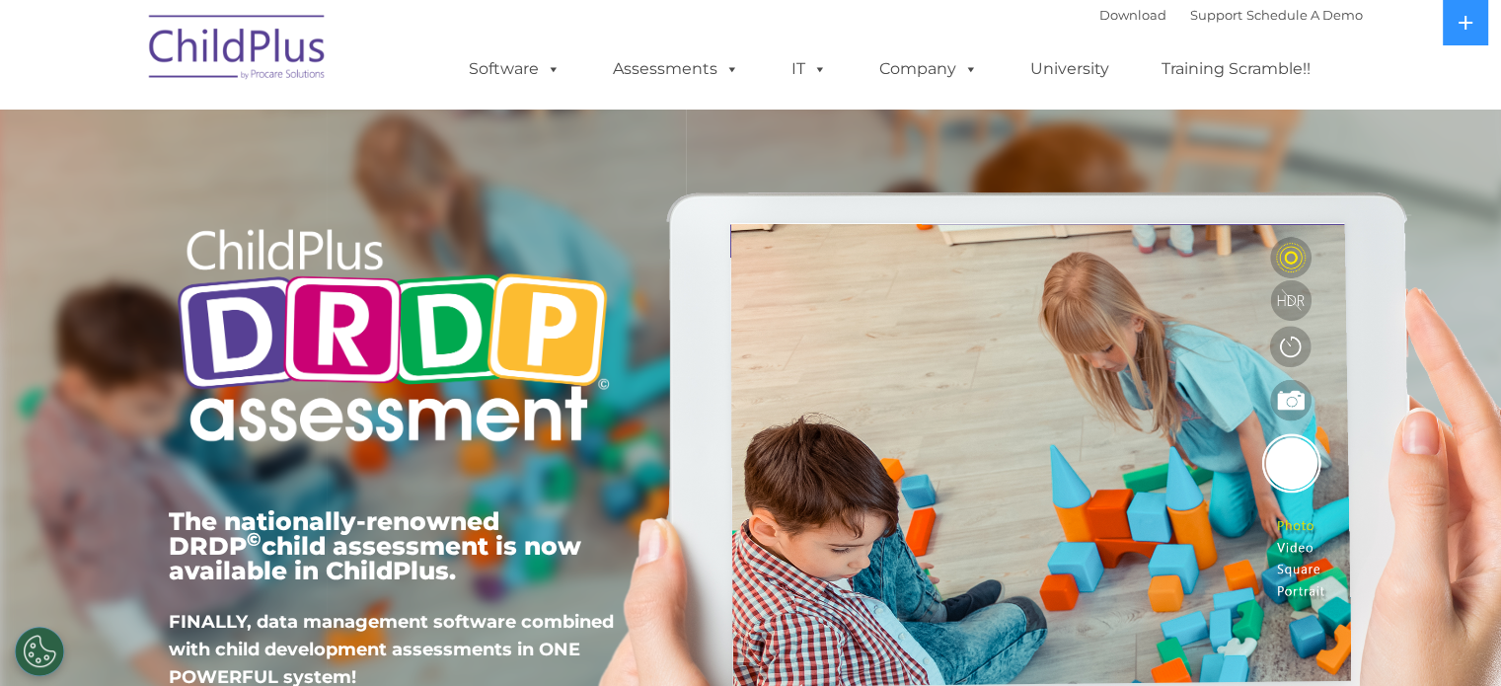
click at [265, 54] on img at bounding box center [237, 50] width 197 height 99
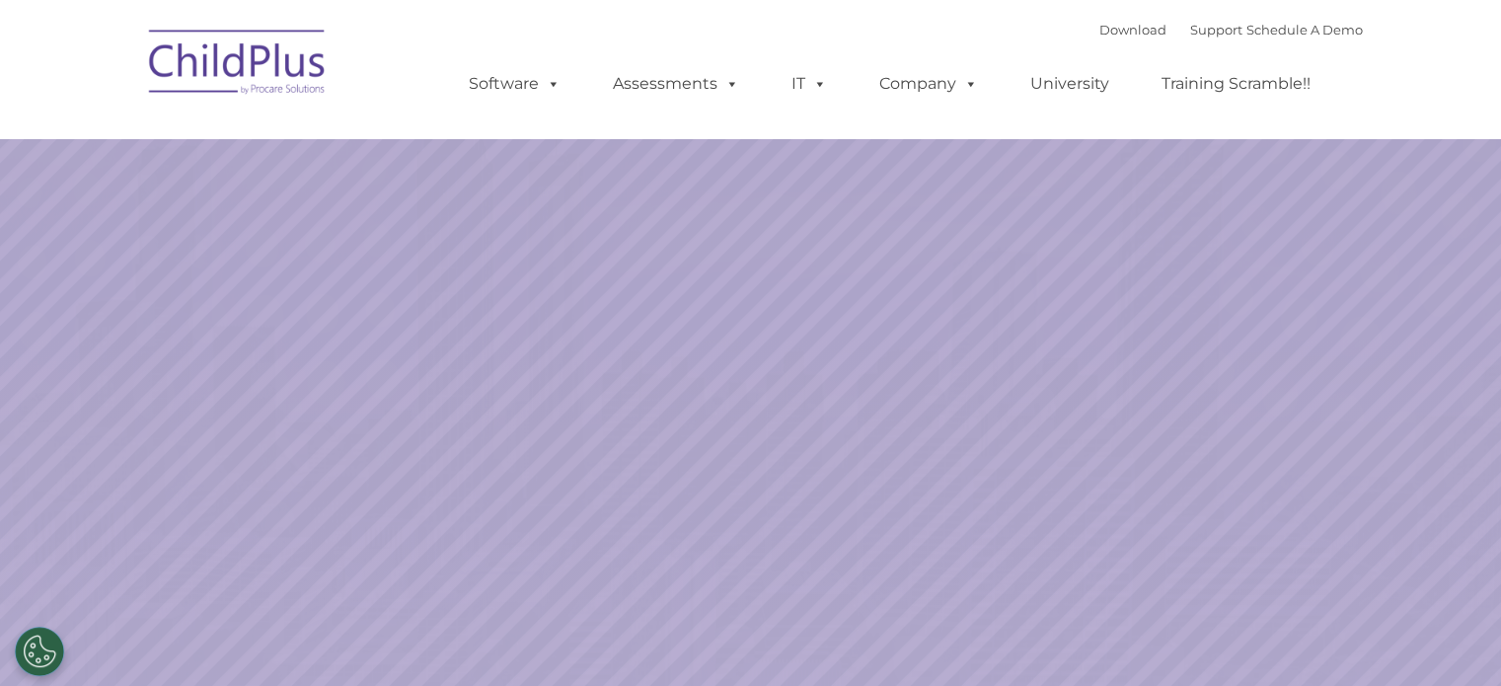
select select "MEDIUM"
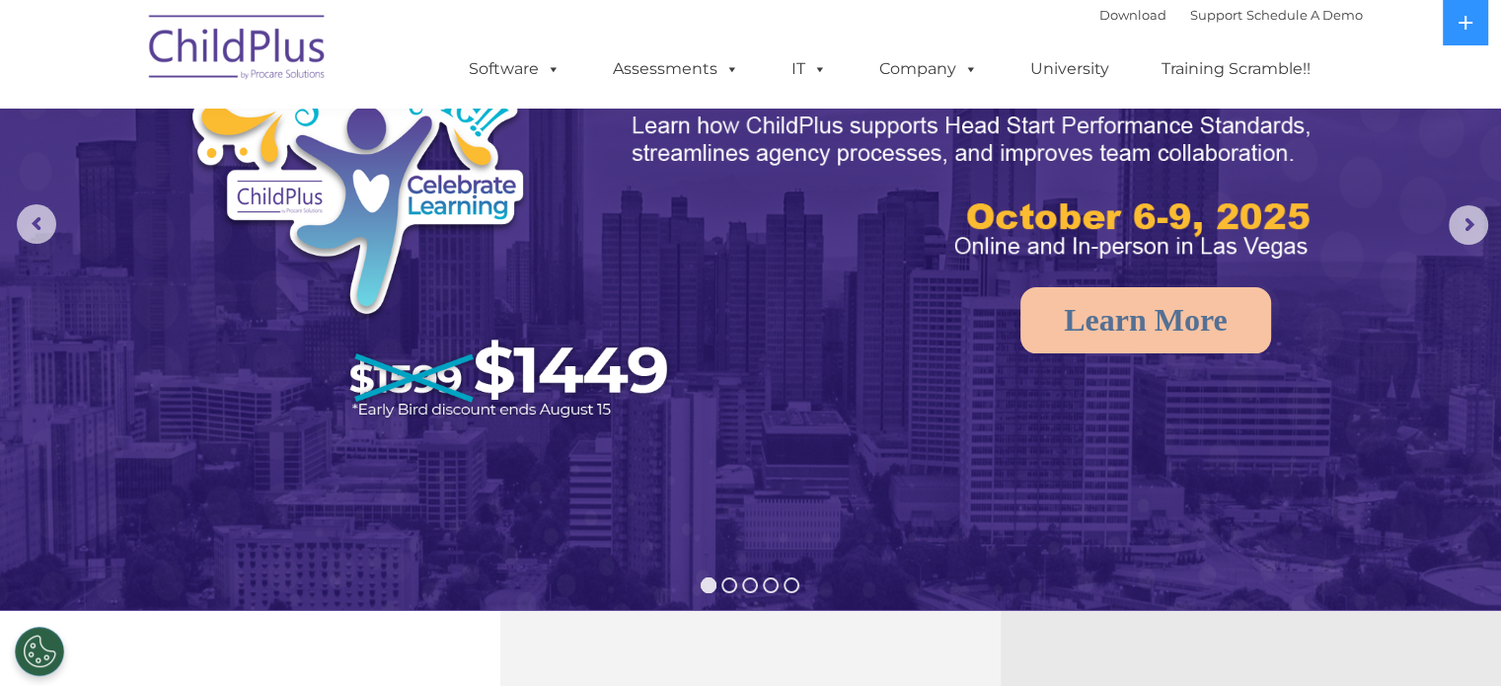
scroll to position [201, 0]
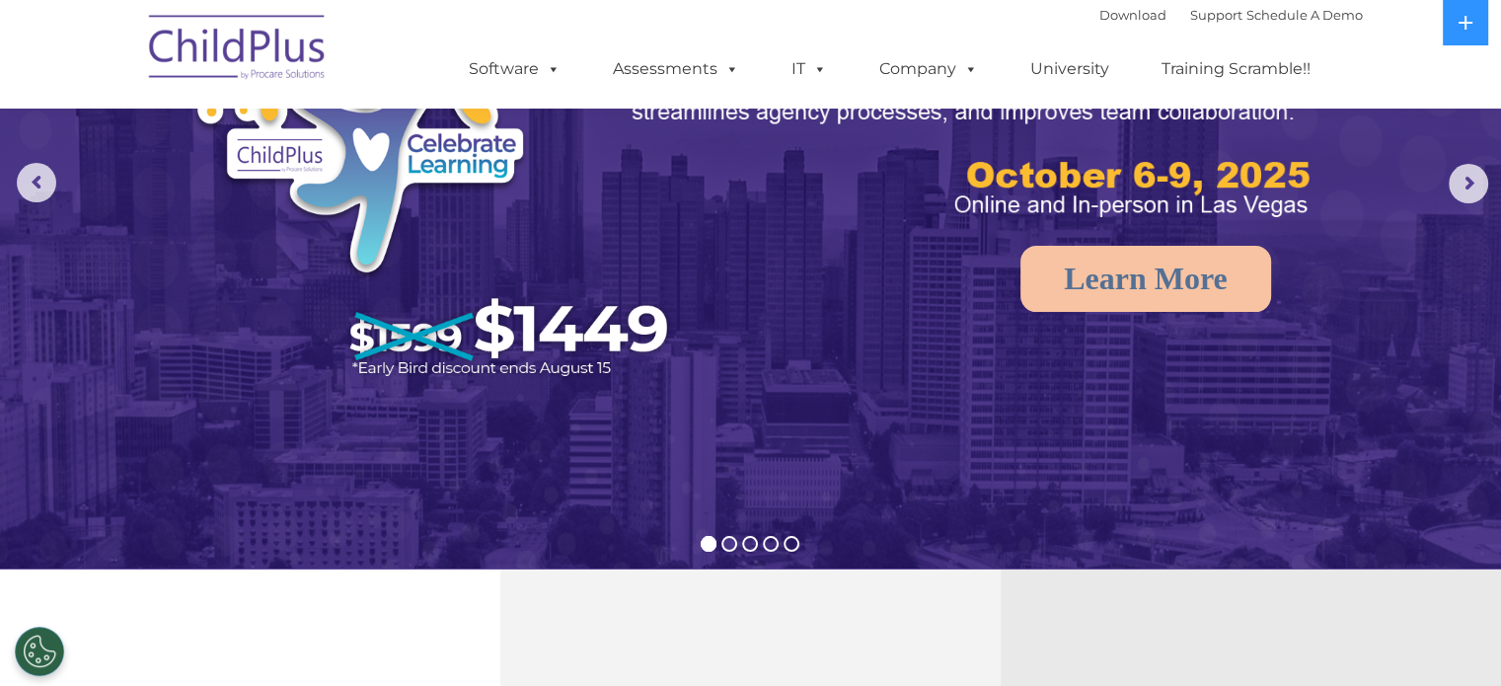
click at [723, 547] on rs-bullet at bounding box center [729, 544] width 16 height 16
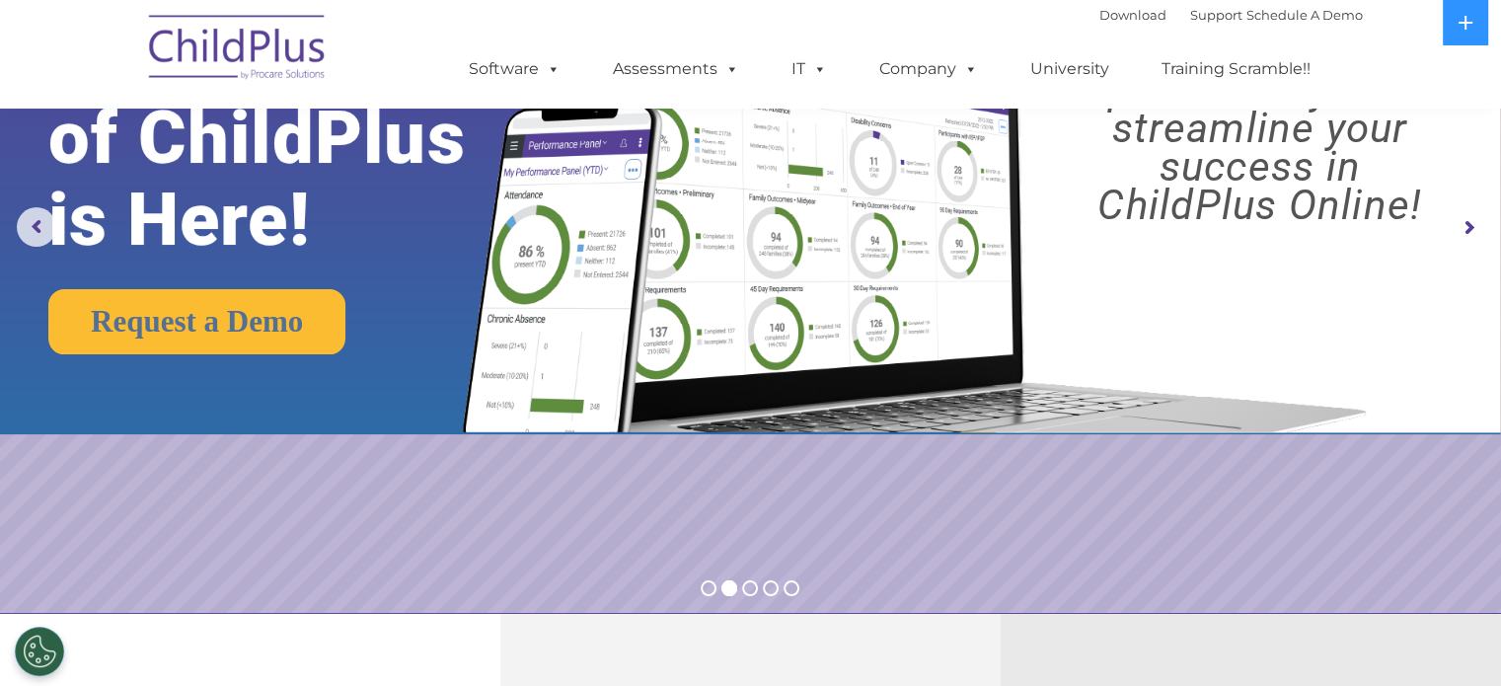
scroll to position [204, 0]
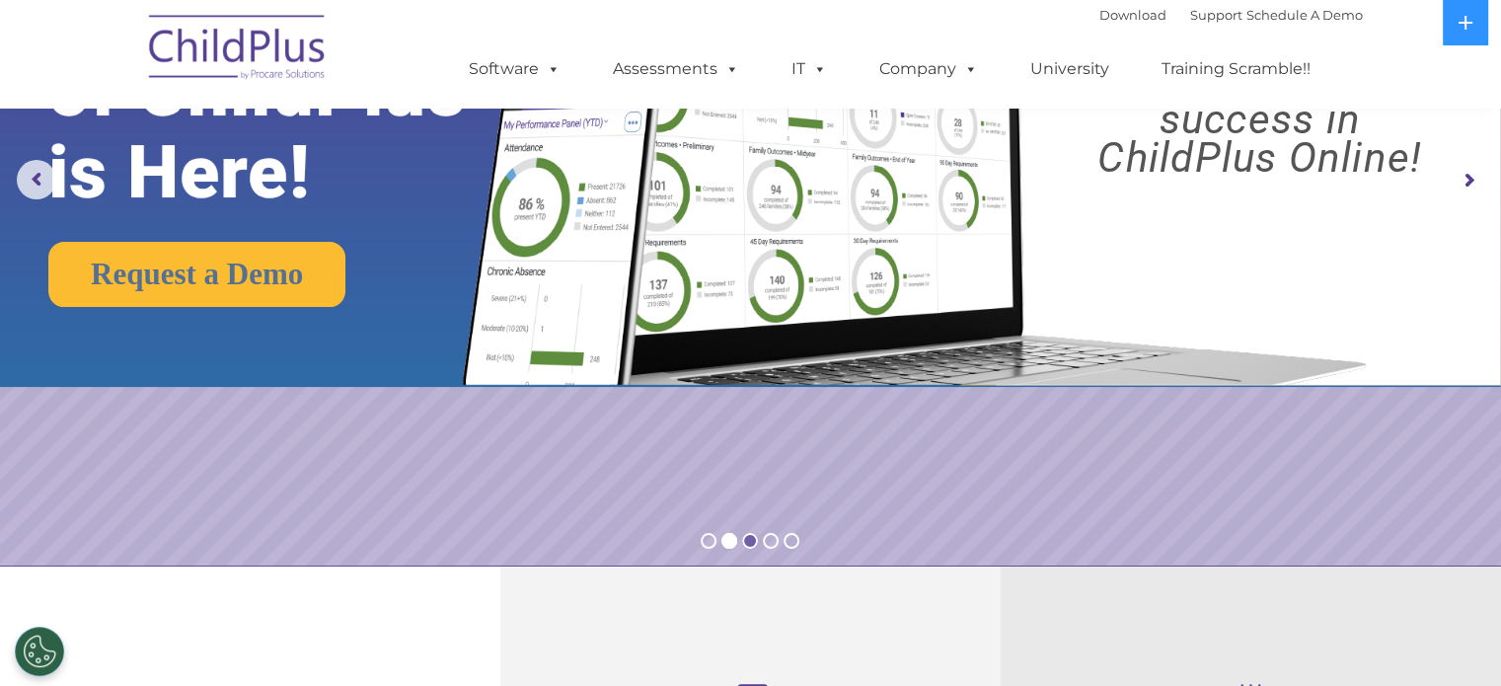
click at [754, 540] on rs-bullet at bounding box center [750, 541] width 16 height 16
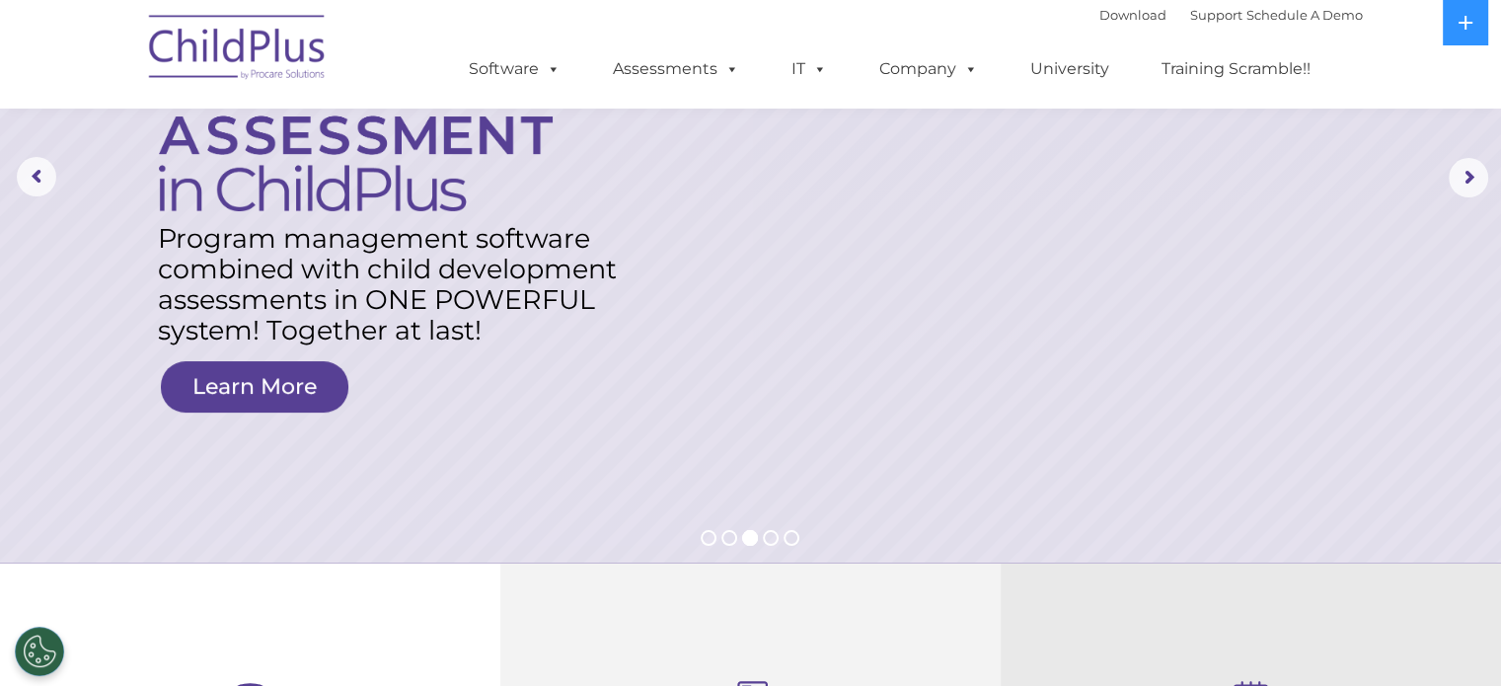
scroll to position [209, 0]
click at [770, 536] on rs-bullet at bounding box center [771, 536] width 16 height 16
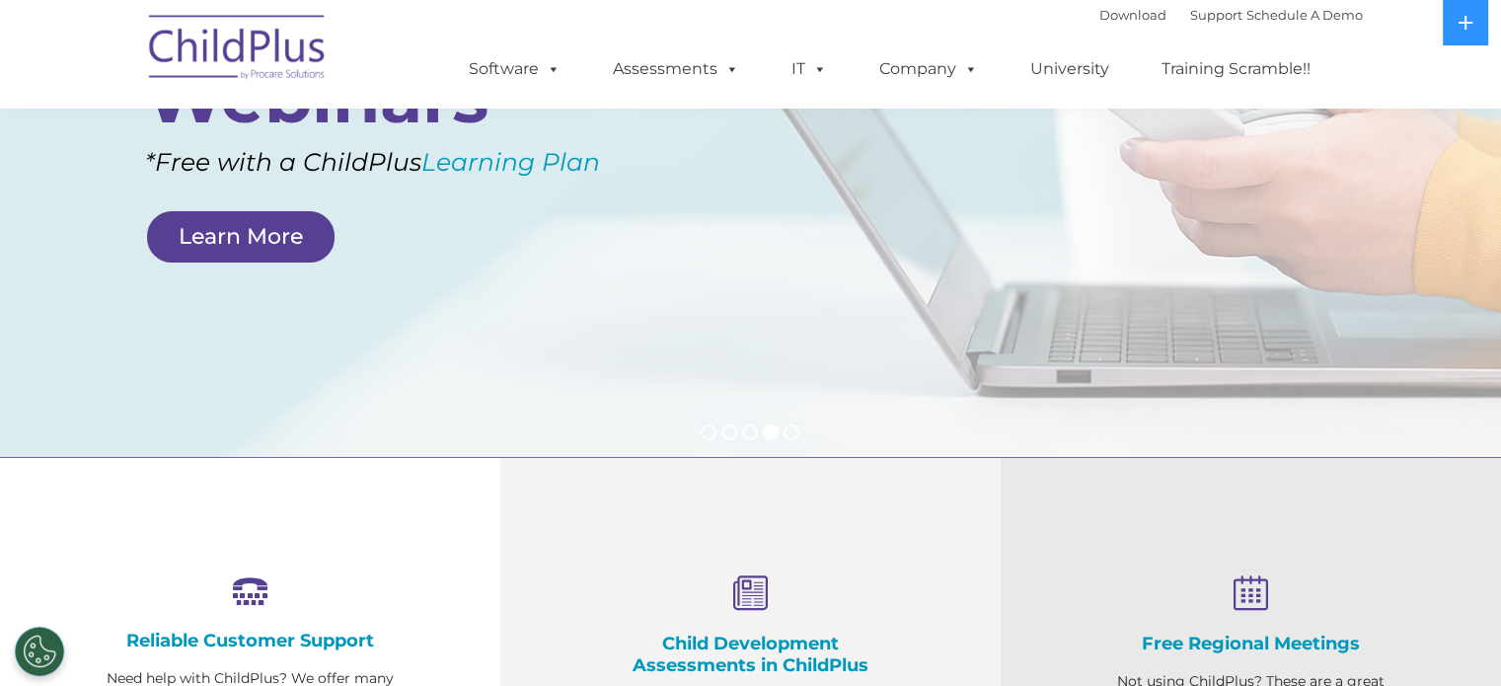
scroll to position [315, 0]
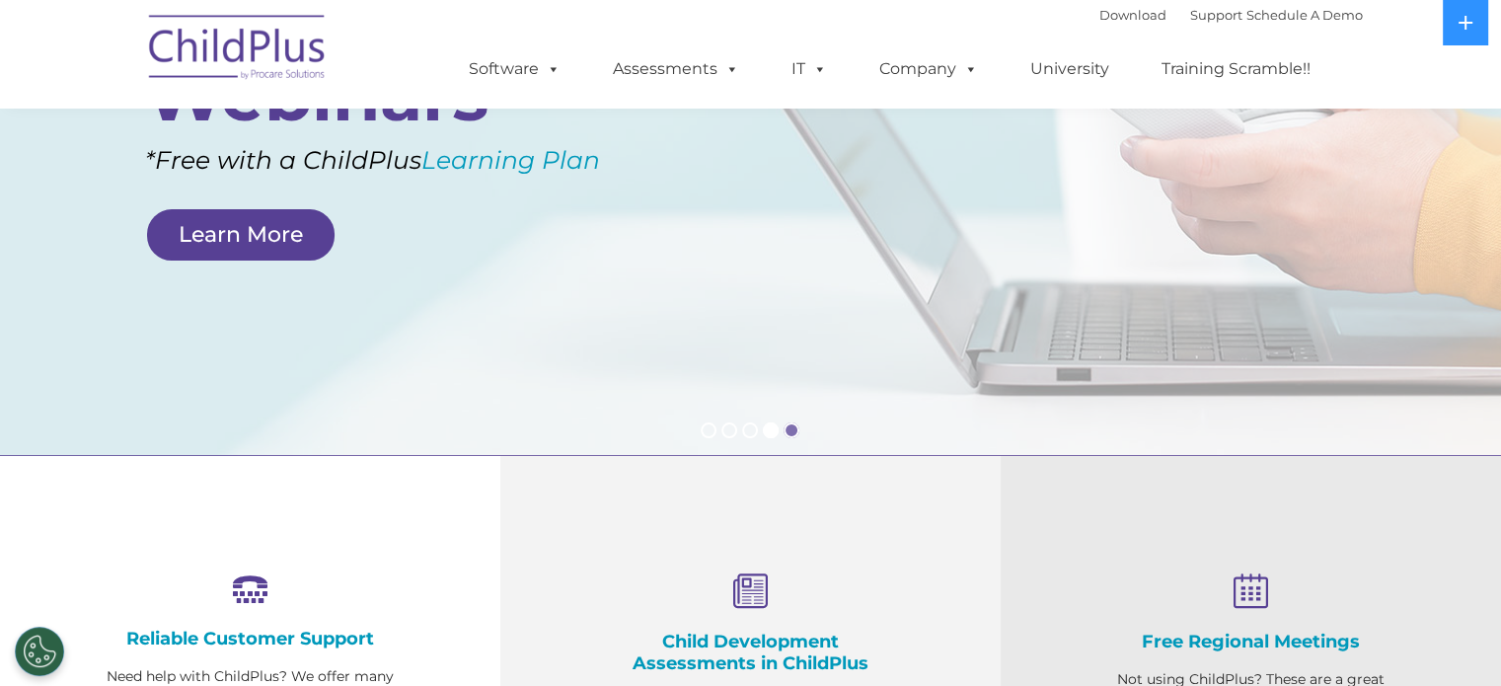
click at [793, 427] on rs-bullet at bounding box center [791, 430] width 16 height 16
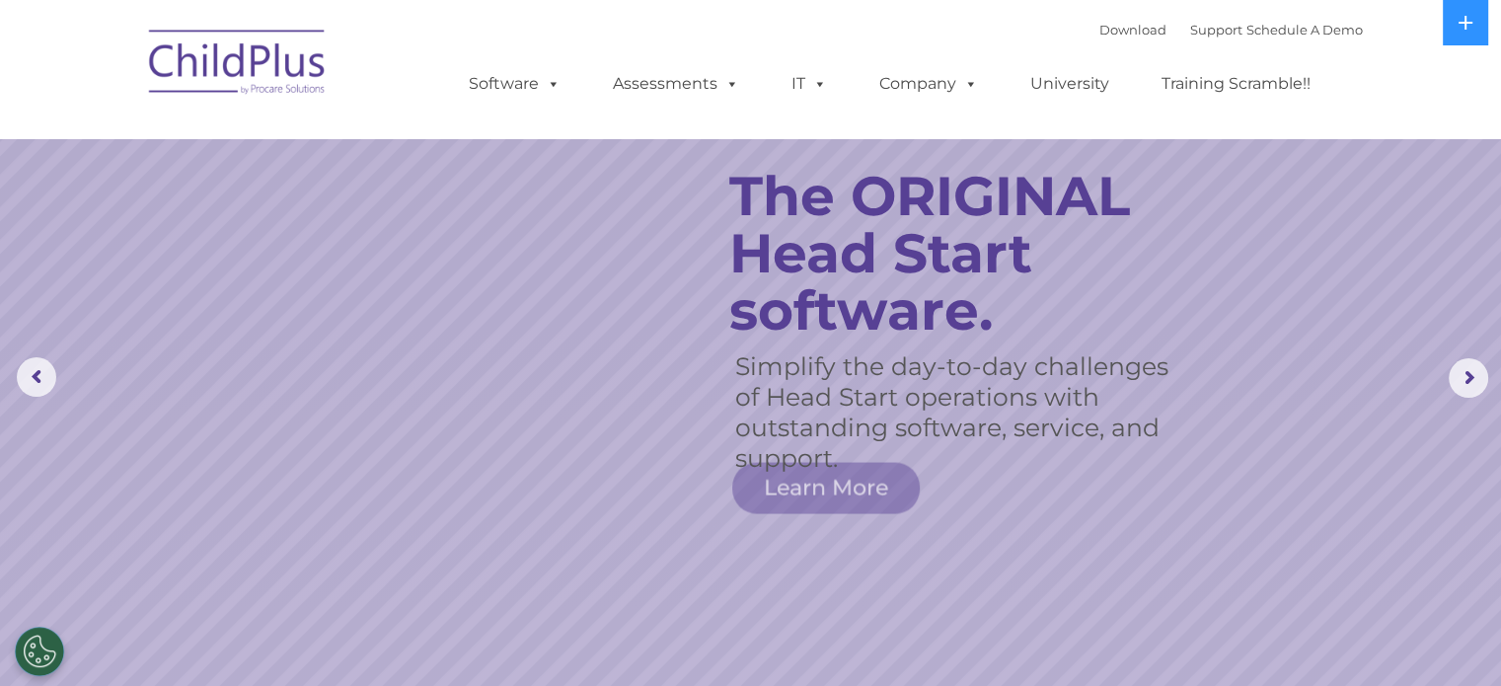
scroll to position [0, 0]
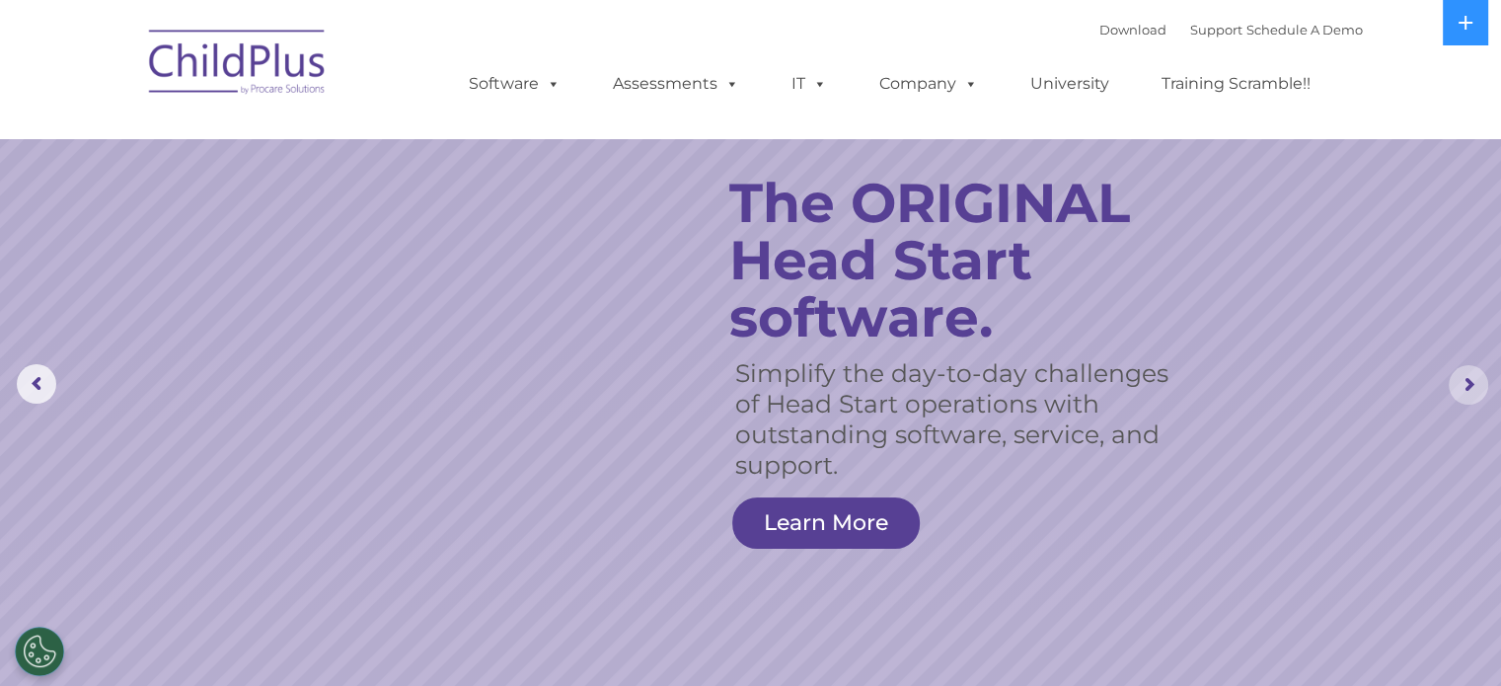
click at [1476, 387] on rs-arrow at bounding box center [1467, 384] width 39 height 39
